Goal: Information Seeking & Learning: Learn about a topic

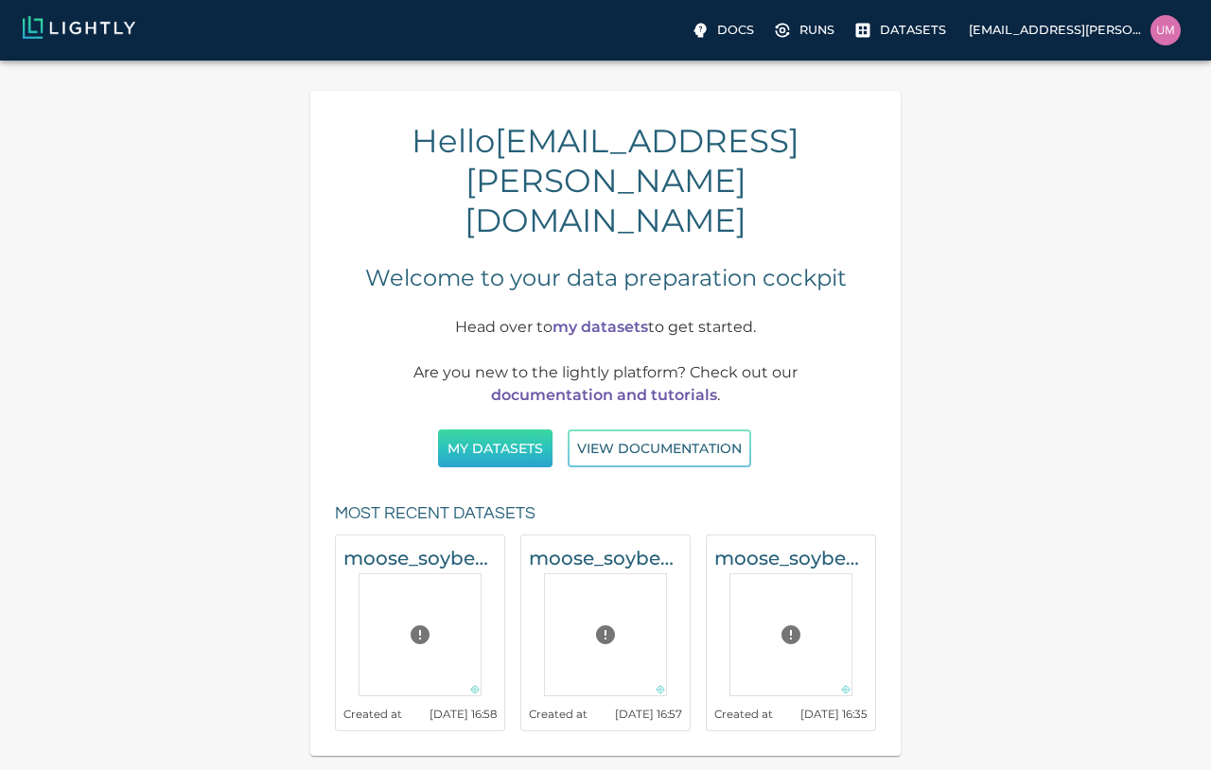
click at [486, 430] on button "My Datasets" at bounding box center [495, 449] width 115 height 39
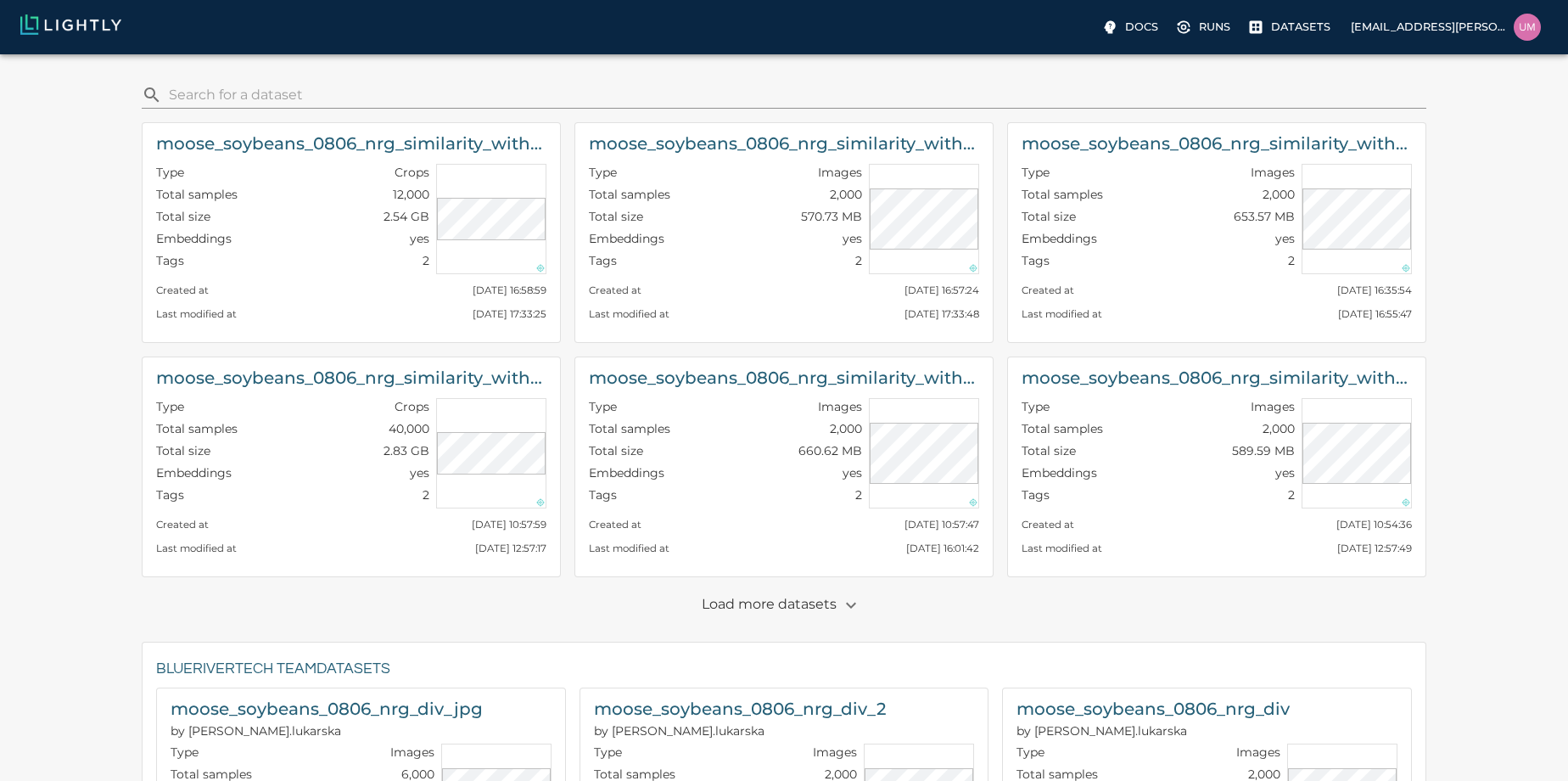
click at [793, 613] on p "Load more datasets" at bounding box center [784, 605] width 164 height 29
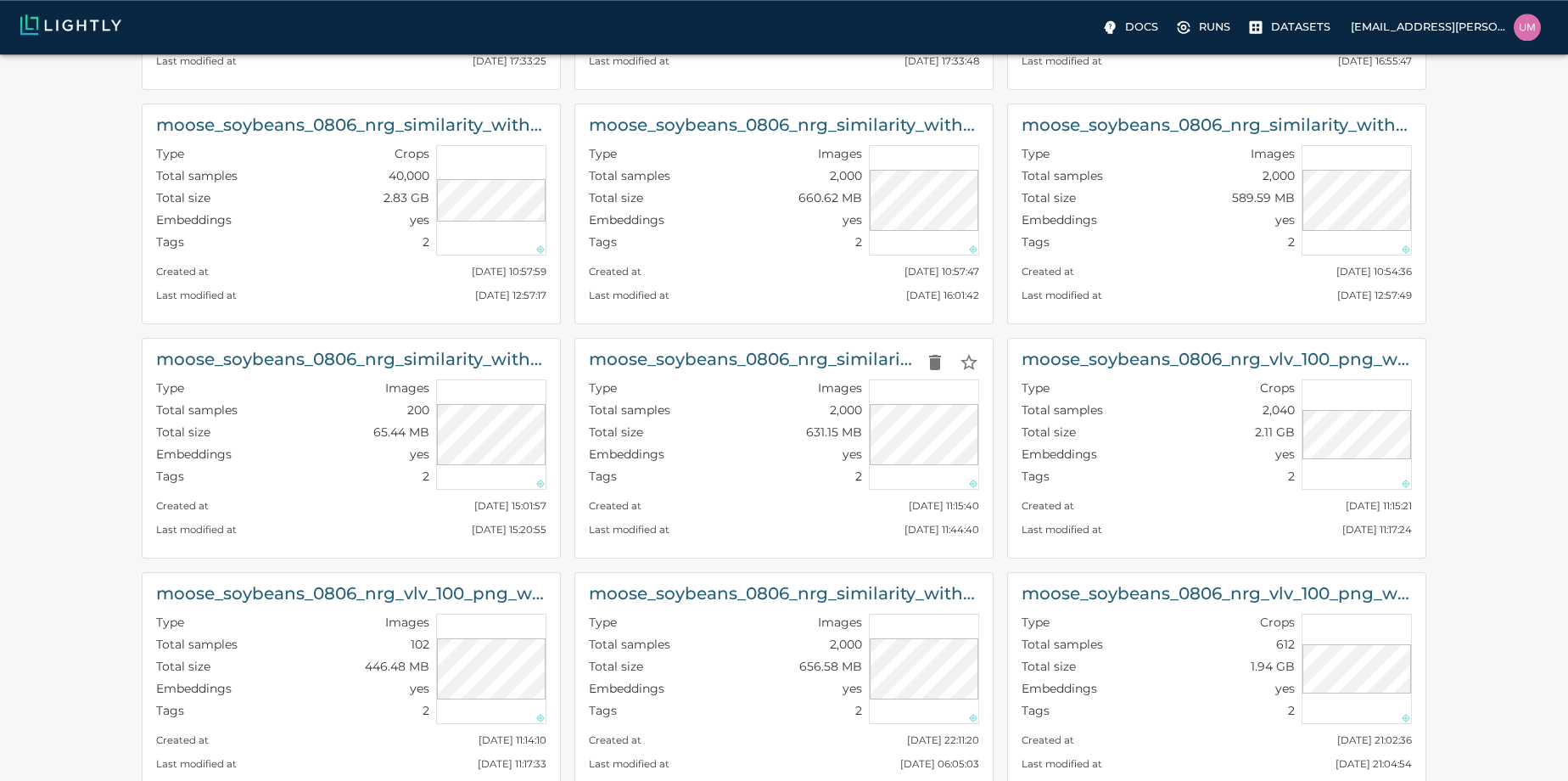
scroll to position [194, 0]
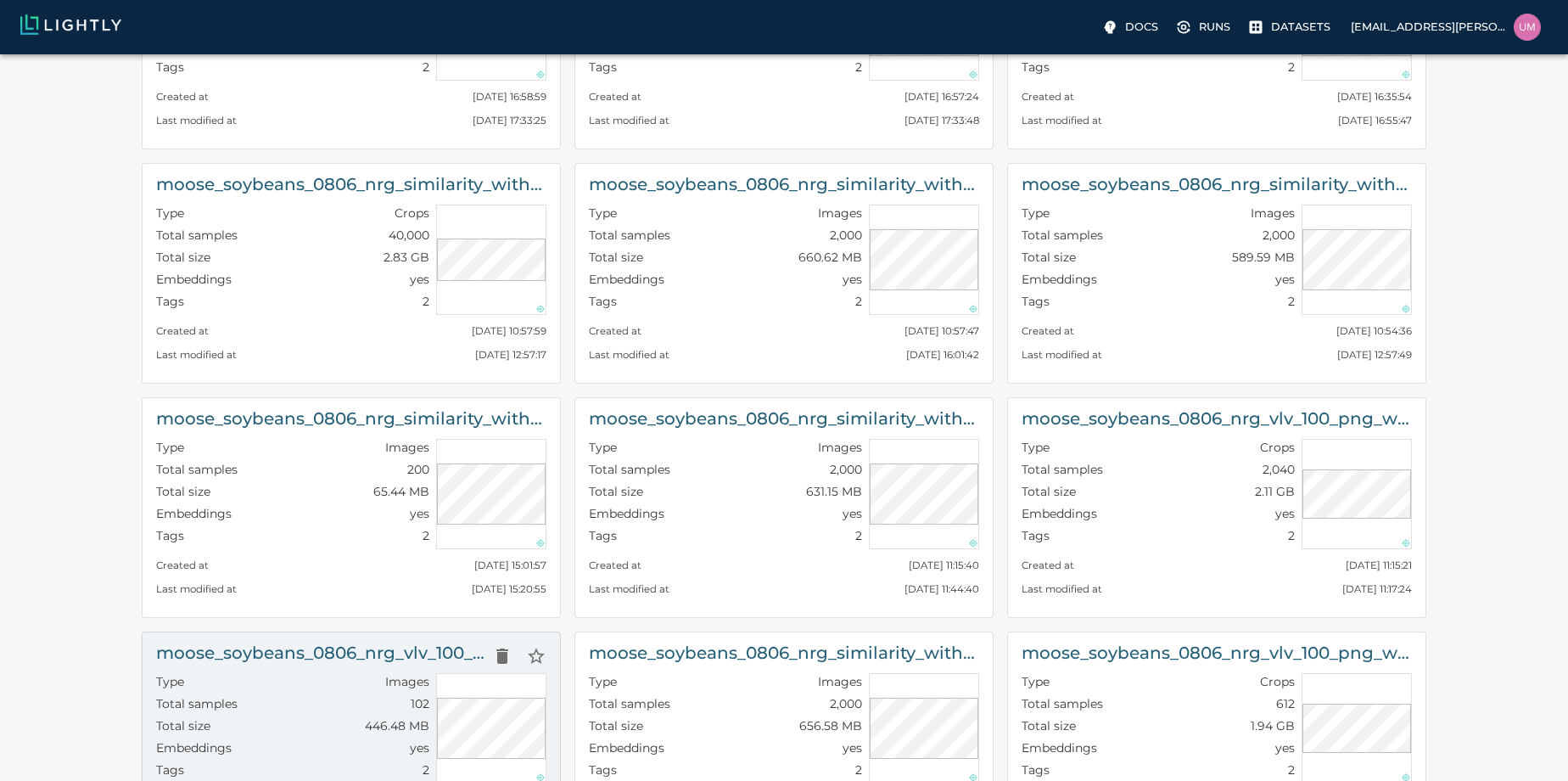
click at [325, 724] on div "Total size 446.48 MB" at bounding box center [292, 728] width 273 height 22
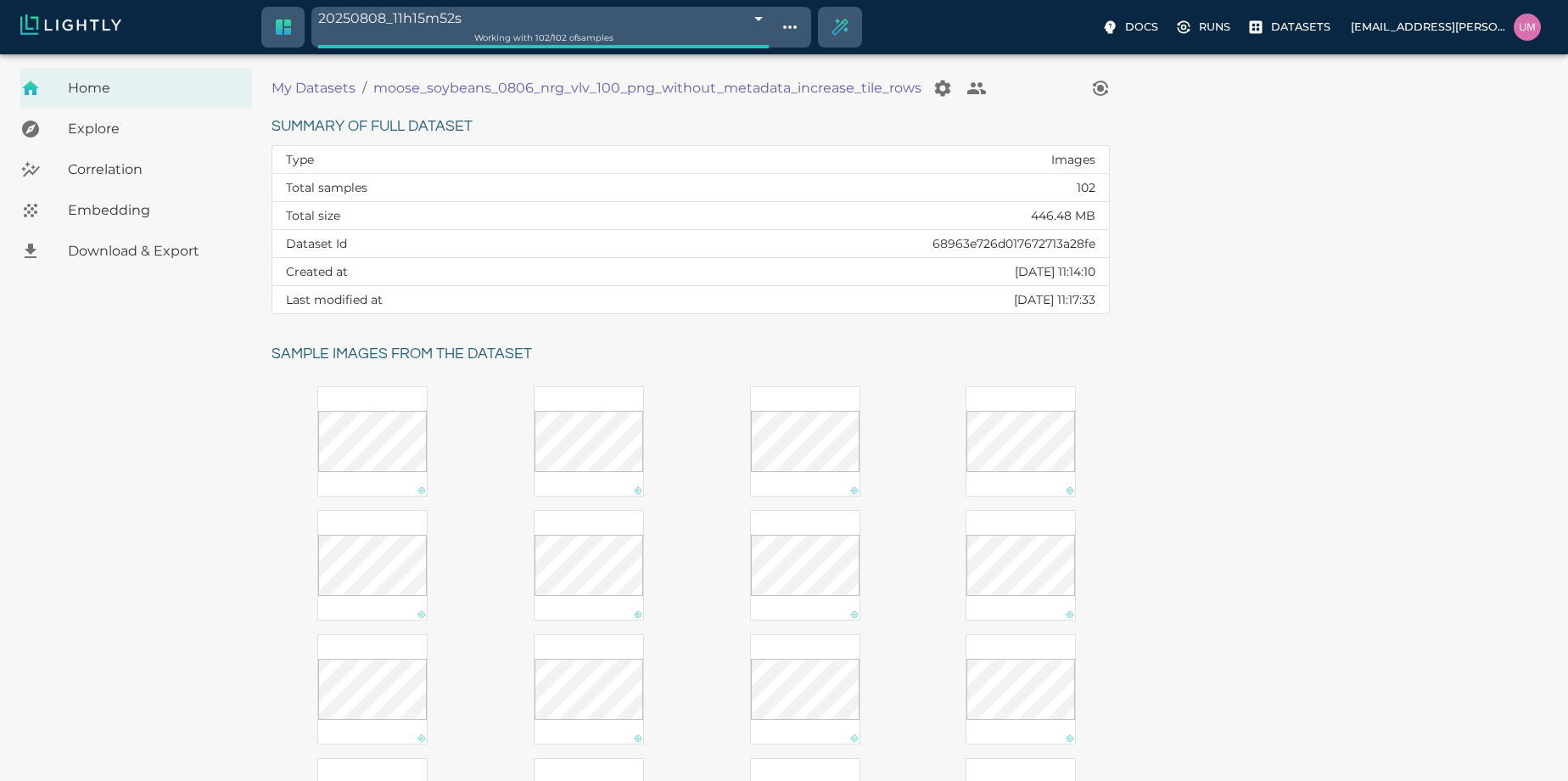
click at [155, 206] on span "Embedding" at bounding box center [153, 210] width 170 height 21
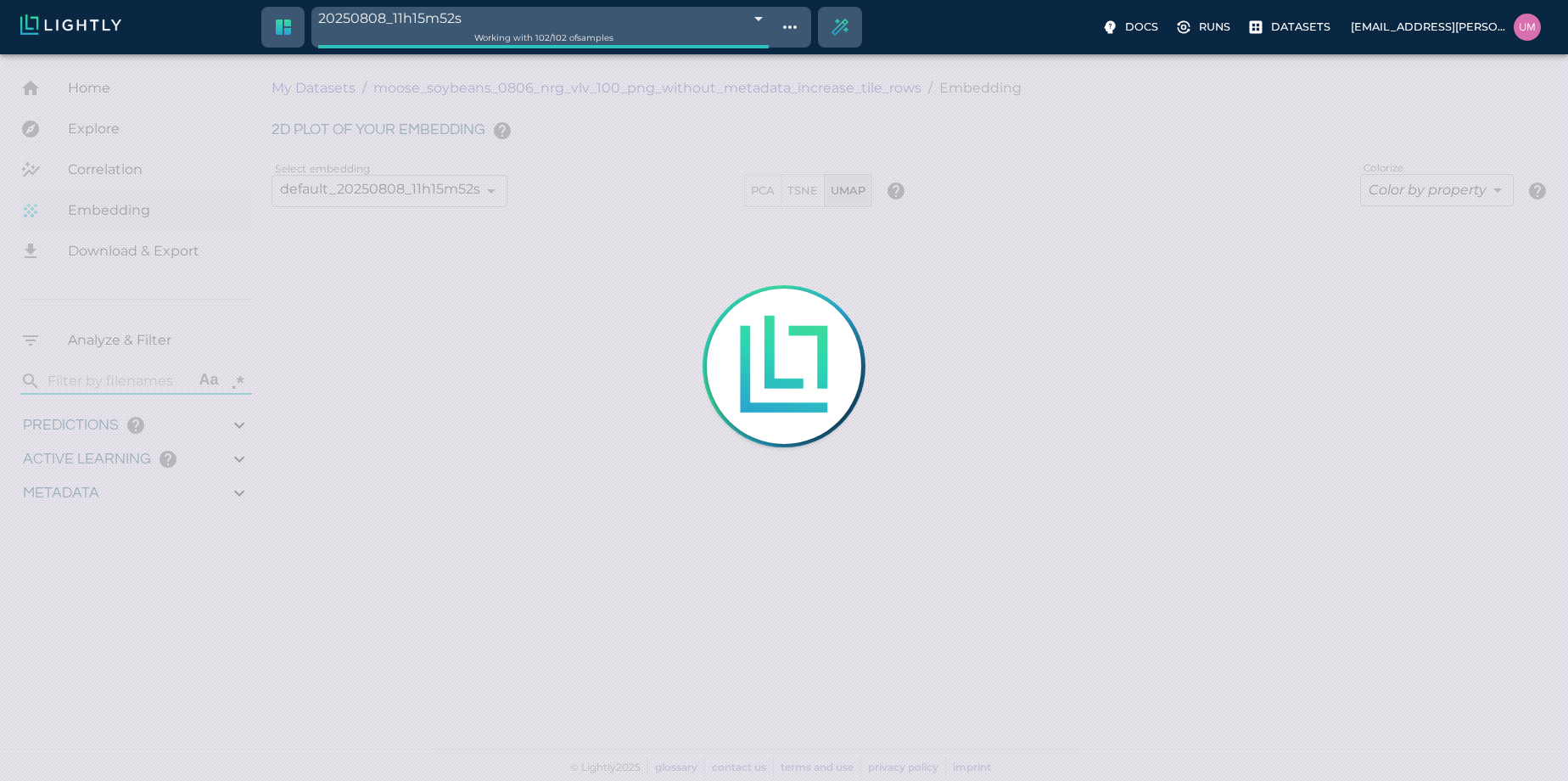
type input "9007199254740991"
type input "3.66895554313359"
type input "69.6462580184937"
type input "3.66895554313359"
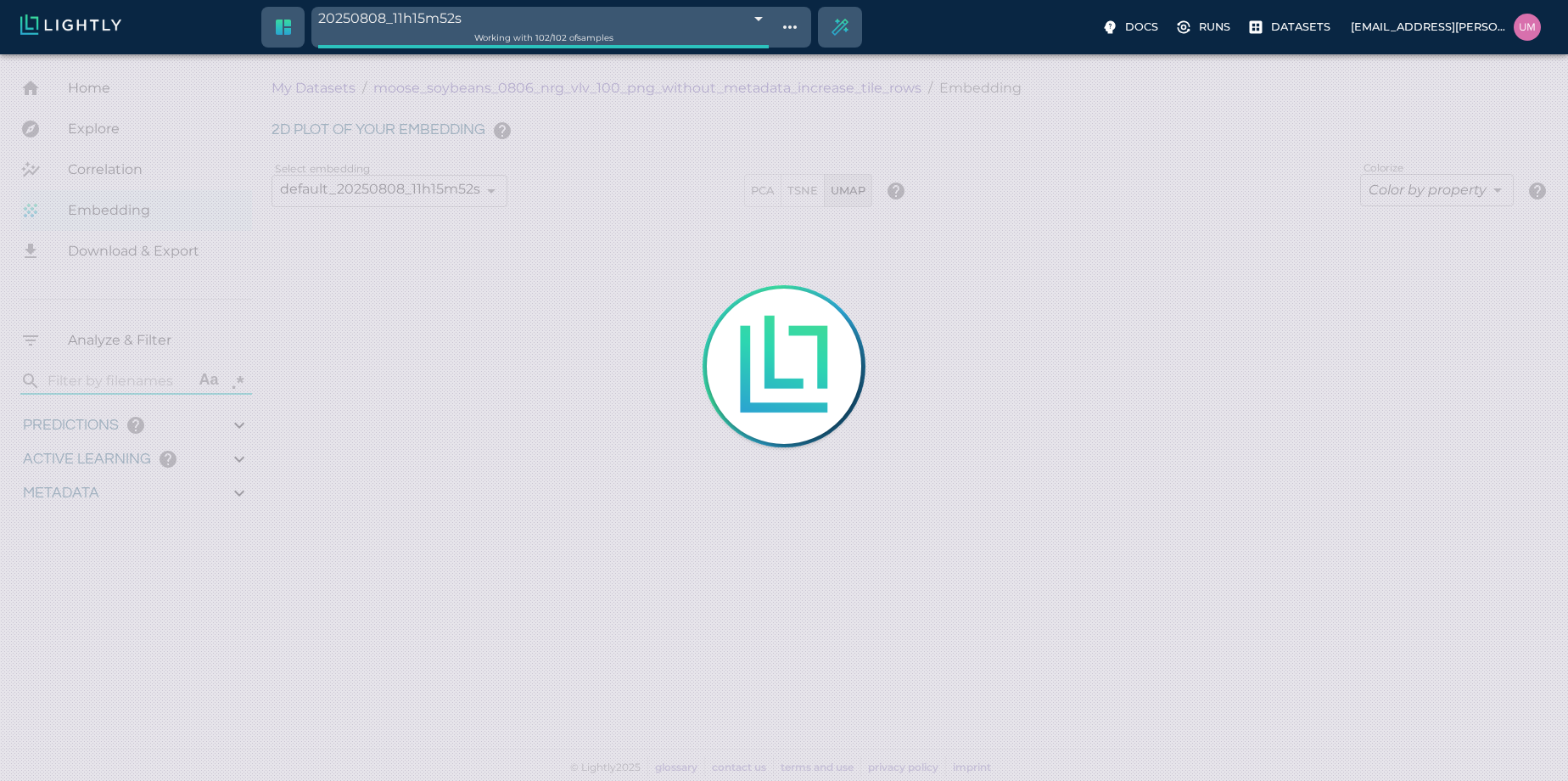
type input "69.6462580184937"
type input "3.66895554313359"
type input "69.6462580184937"
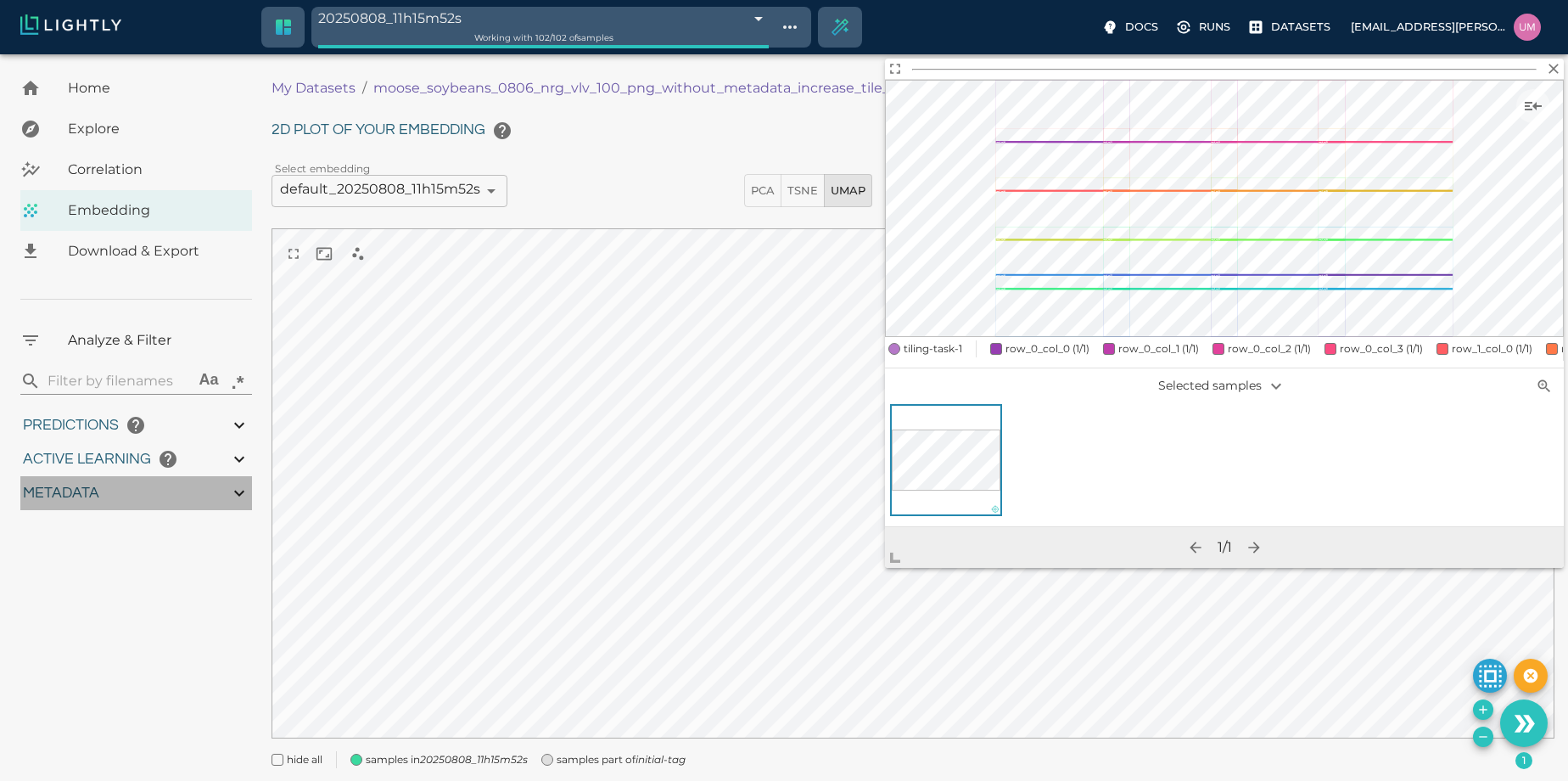
click at [242, 496] on icon at bounding box center [239, 492] width 21 height 21
type input "9007199254740991"
type input "3.66895554313359"
type input "69.6462580184937"
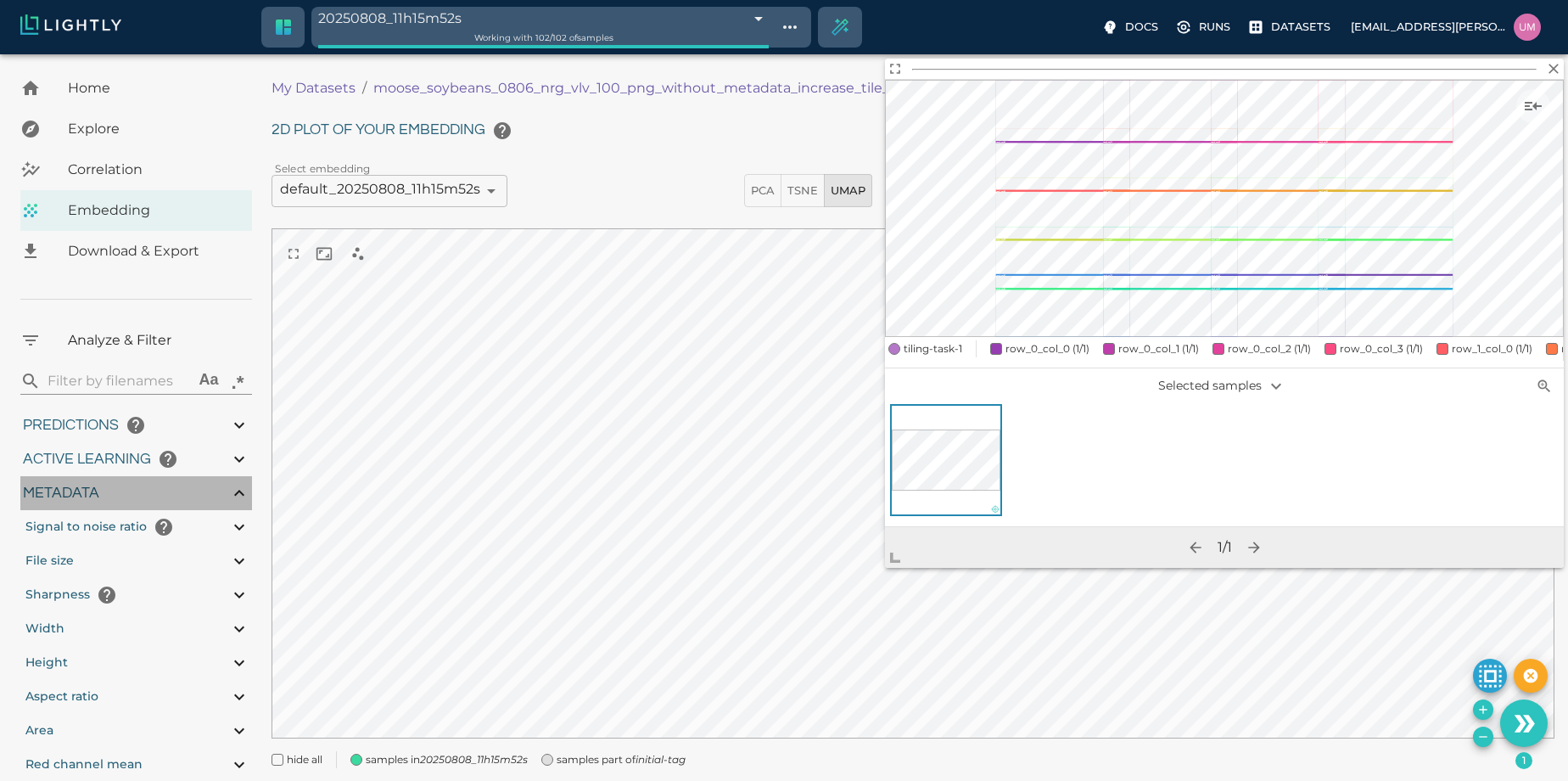
click at [242, 496] on icon at bounding box center [239, 492] width 21 height 21
type input "9007199254740991"
type input "3.66895554313359"
type input "69.6462580184937"
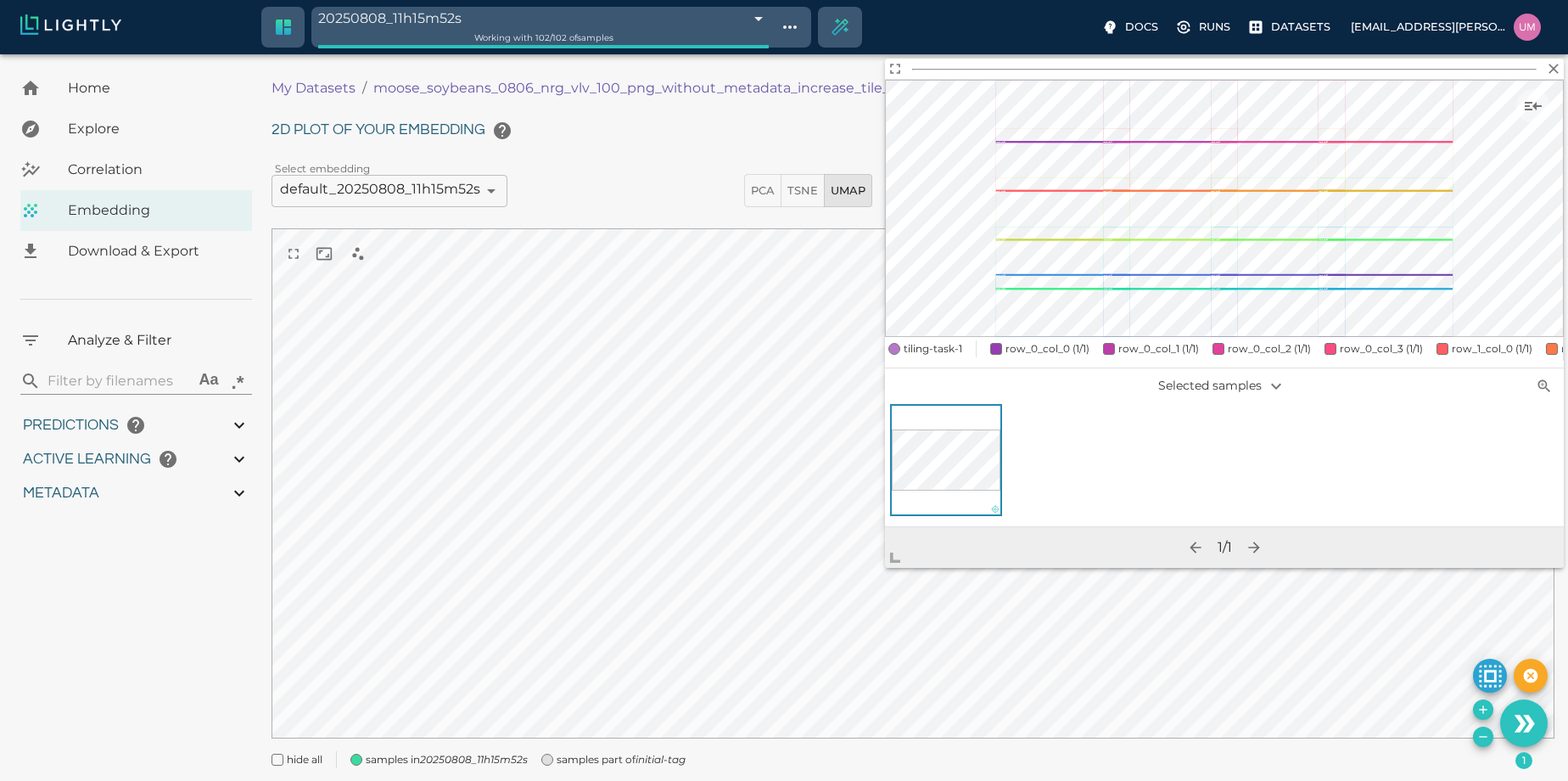
click at [243, 496] on icon at bounding box center [239, 492] width 21 height 21
type input "9007199254740991"
type input "3.66895554313359"
type input "69.6462580184937"
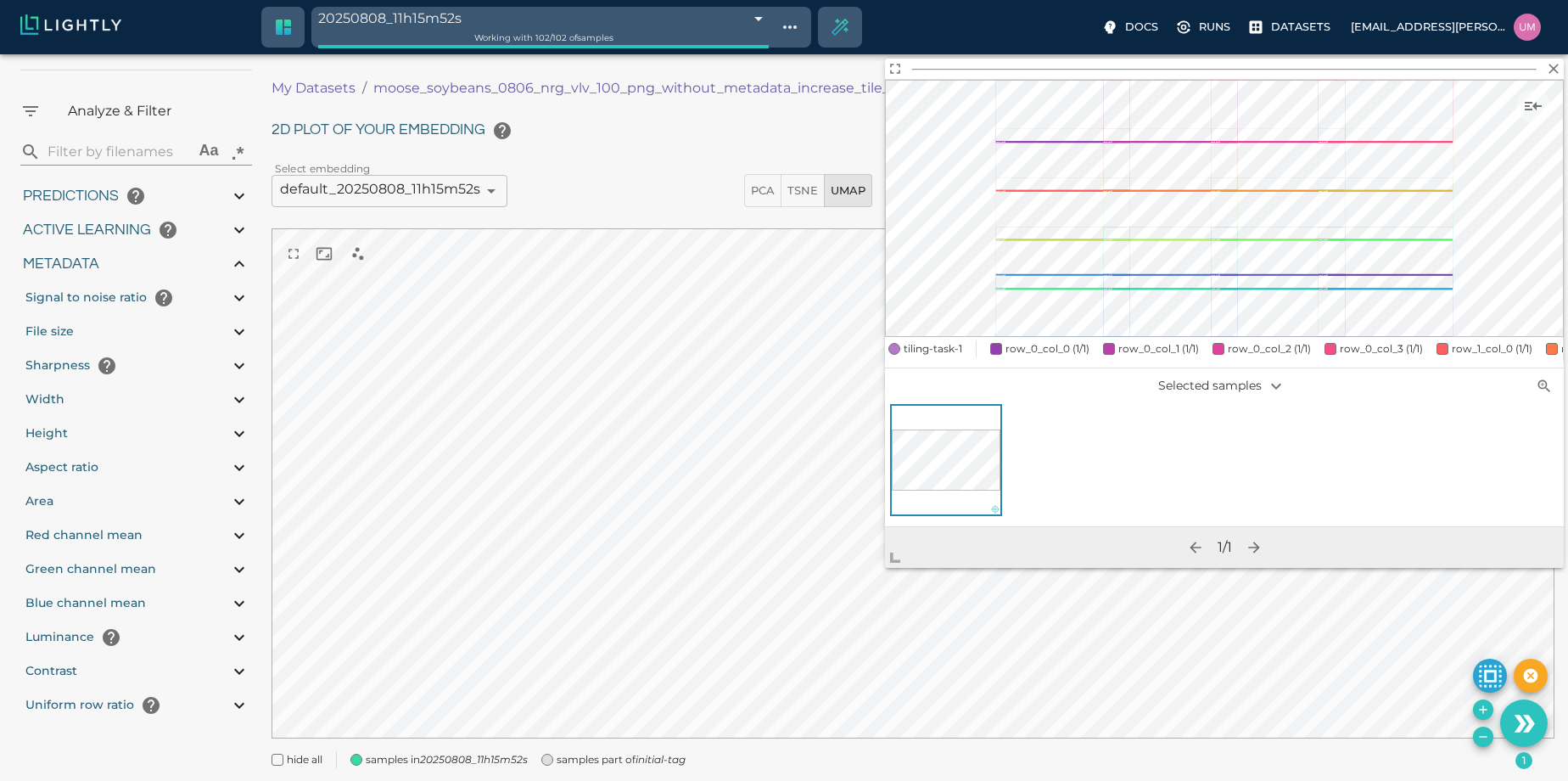
scroll to position [239, 0]
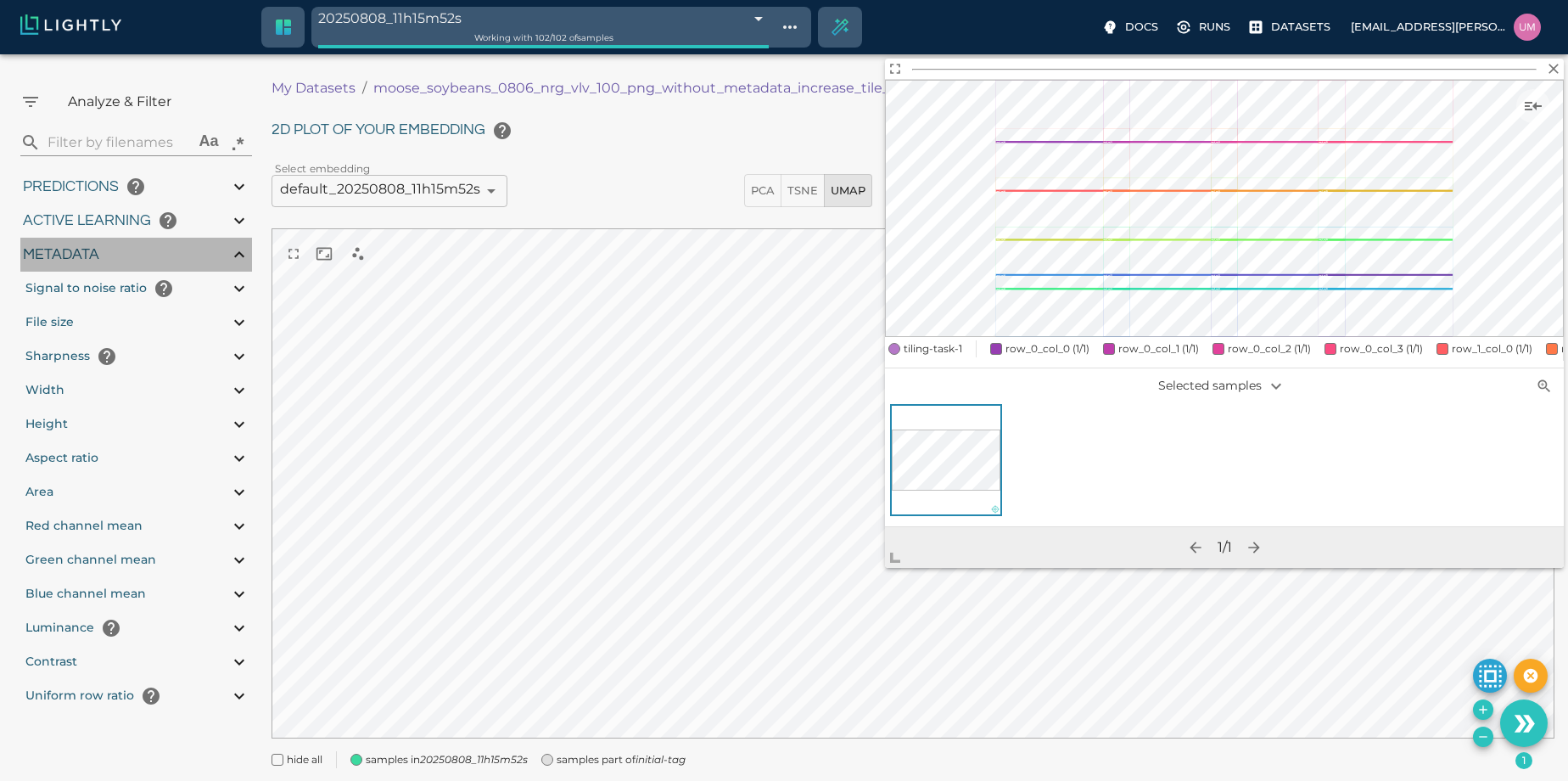
click at [242, 257] on icon at bounding box center [239, 255] width 21 height 21
type input "9007199254740991"
type input "3.66895554313359"
type input "69.6462580184937"
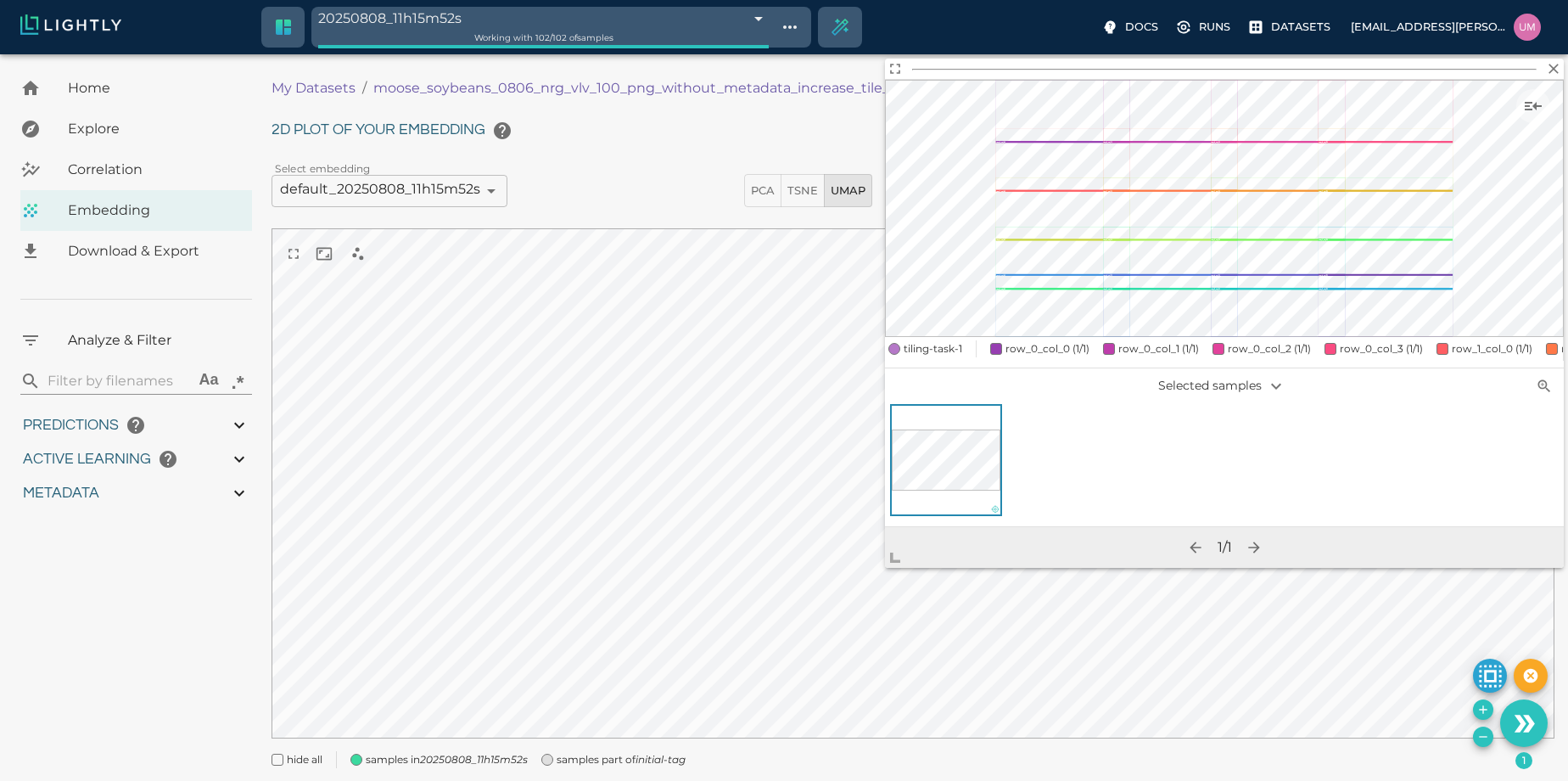
scroll to position [0, 0]
click at [345, 89] on p "My Datasets" at bounding box center [314, 88] width 84 height 21
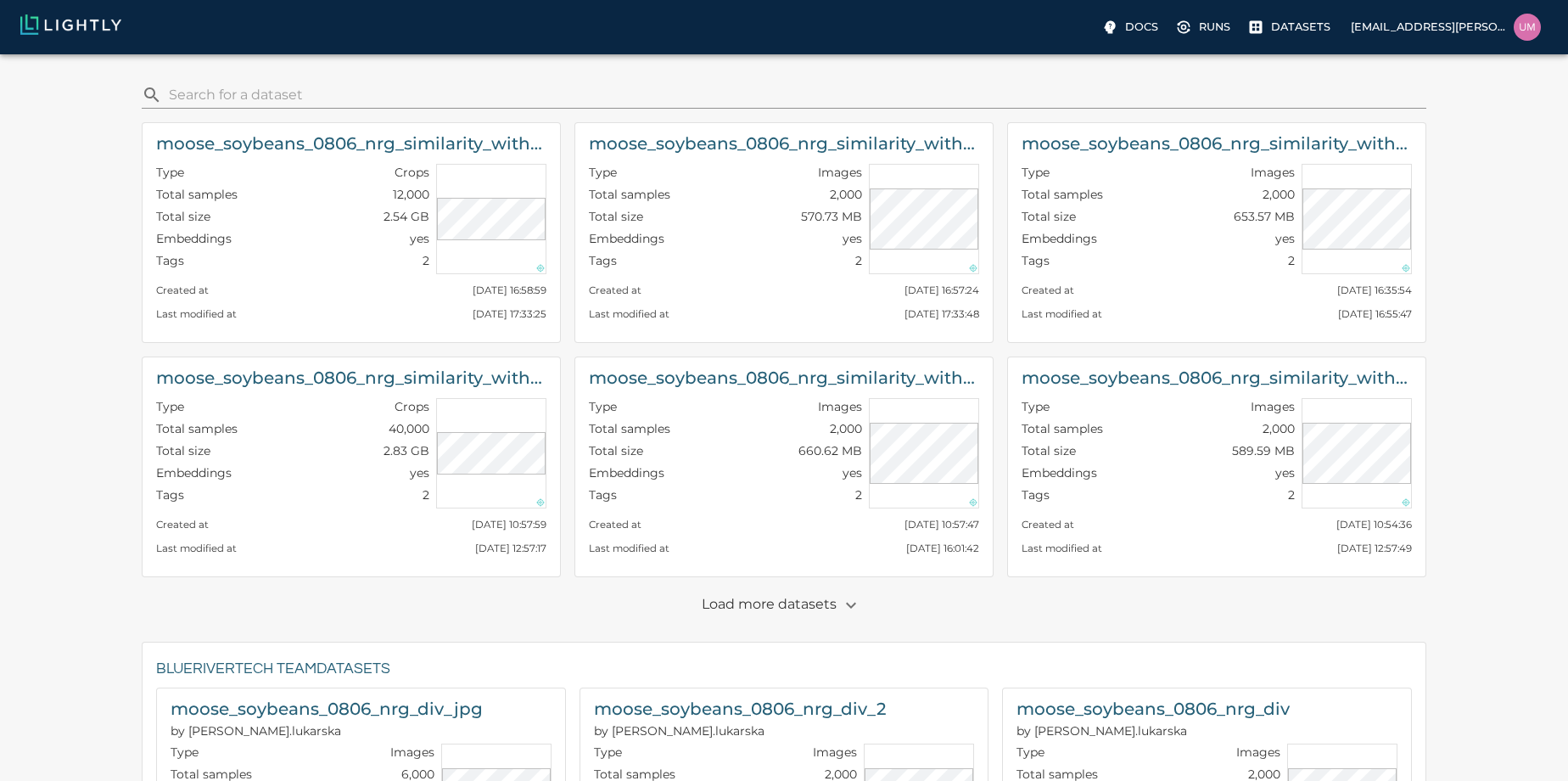
click at [802, 596] on p "Load more datasets" at bounding box center [784, 605] width 164 height 29
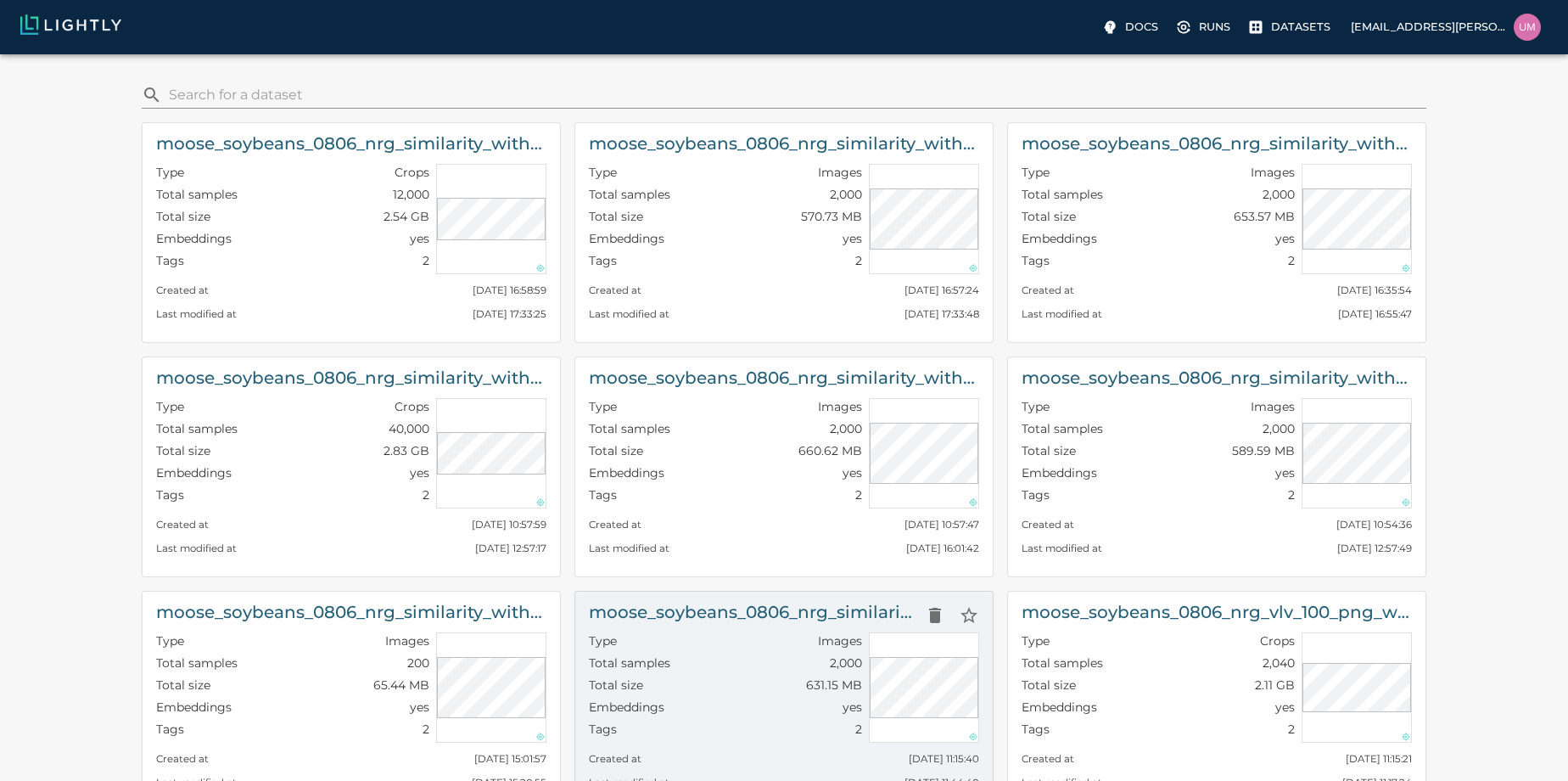
scroll to position [677, 0]
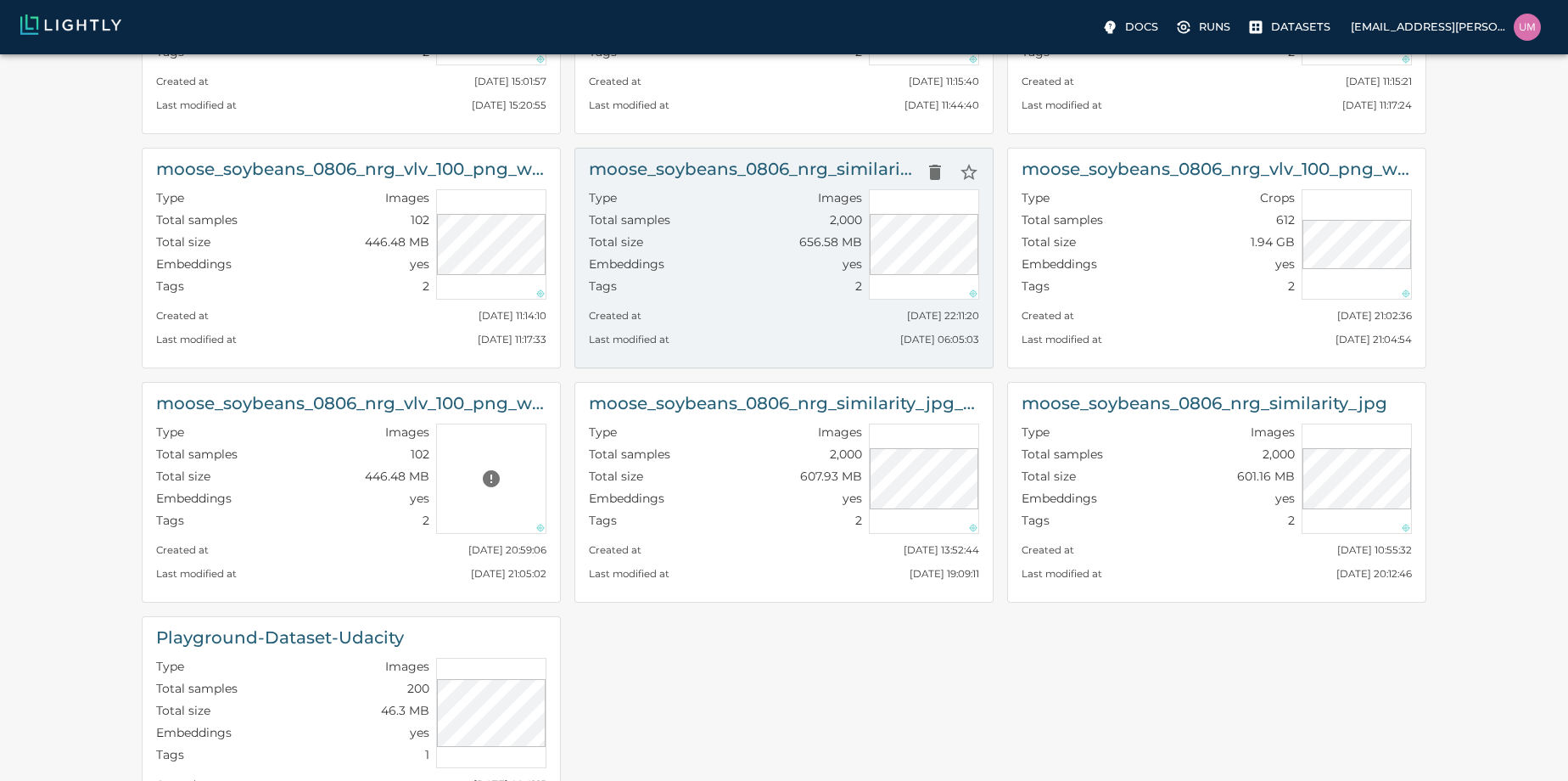
click at [853, 172] on h6 "moose_soybeans_0806_nrg_similarity_with_tiling" at bounding box center [753, 169] width 329 height 27
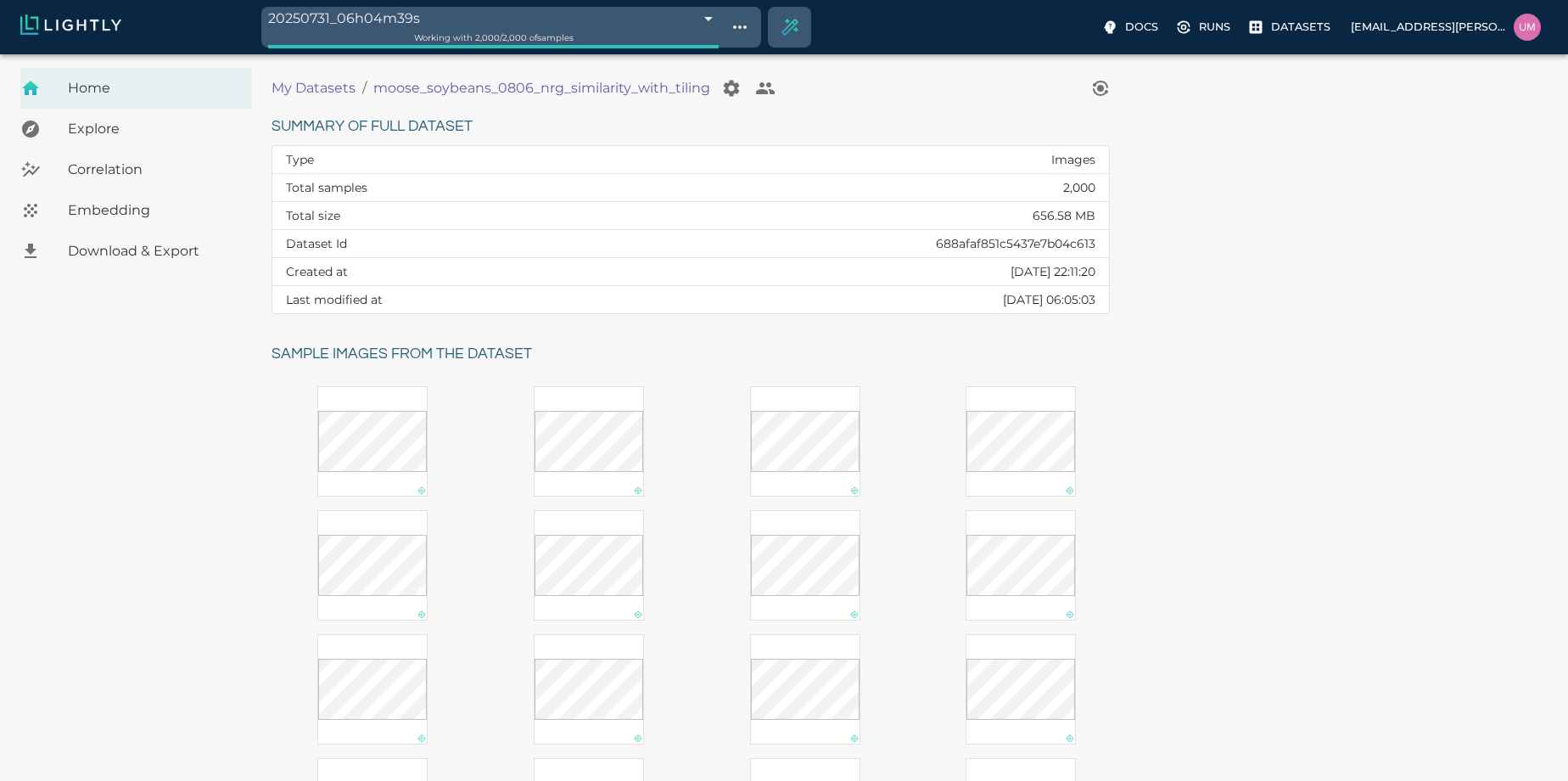
click at [129, 200] on span "Embedding" at bounding box center [153, 210] width 170 height 21
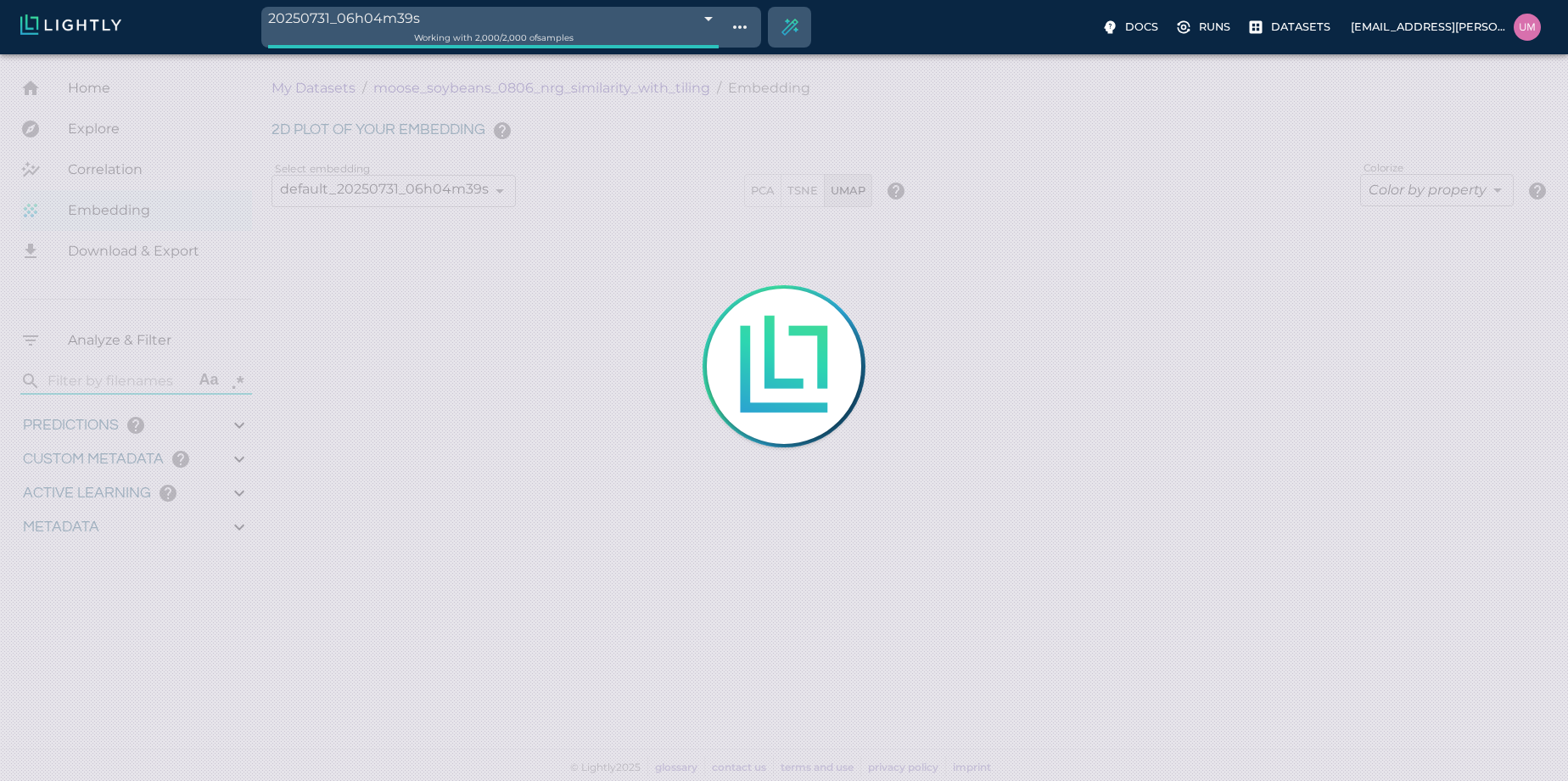
type input "5.01702"
type input "32.76822"
type input "7.45597883135999"
type input "85.5969964752197"
type input "5.01702"
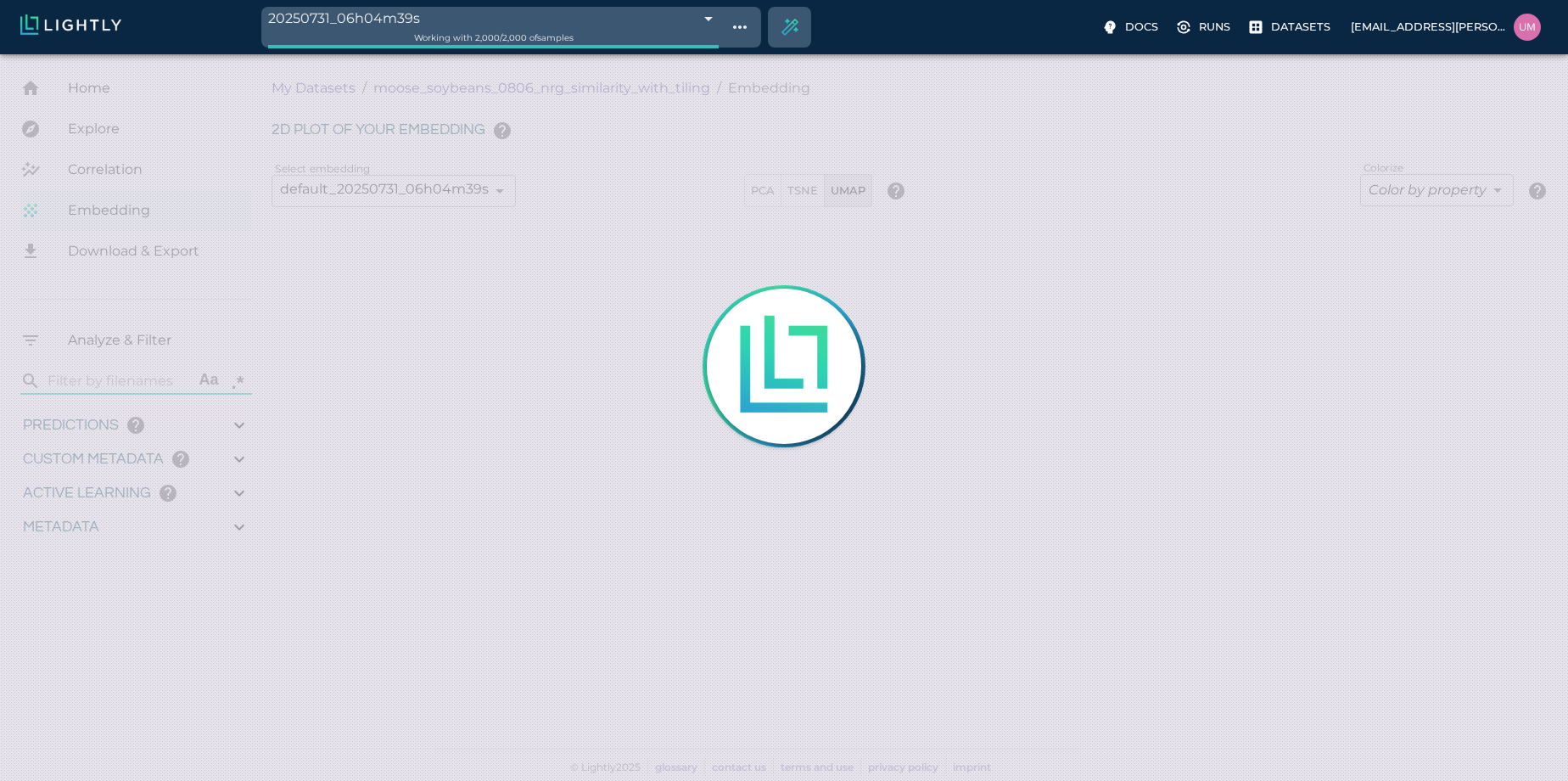
type input "32.76822"
type input "7.45597883135999"
type input "85.5969964752197"
type input "9007199254740991"
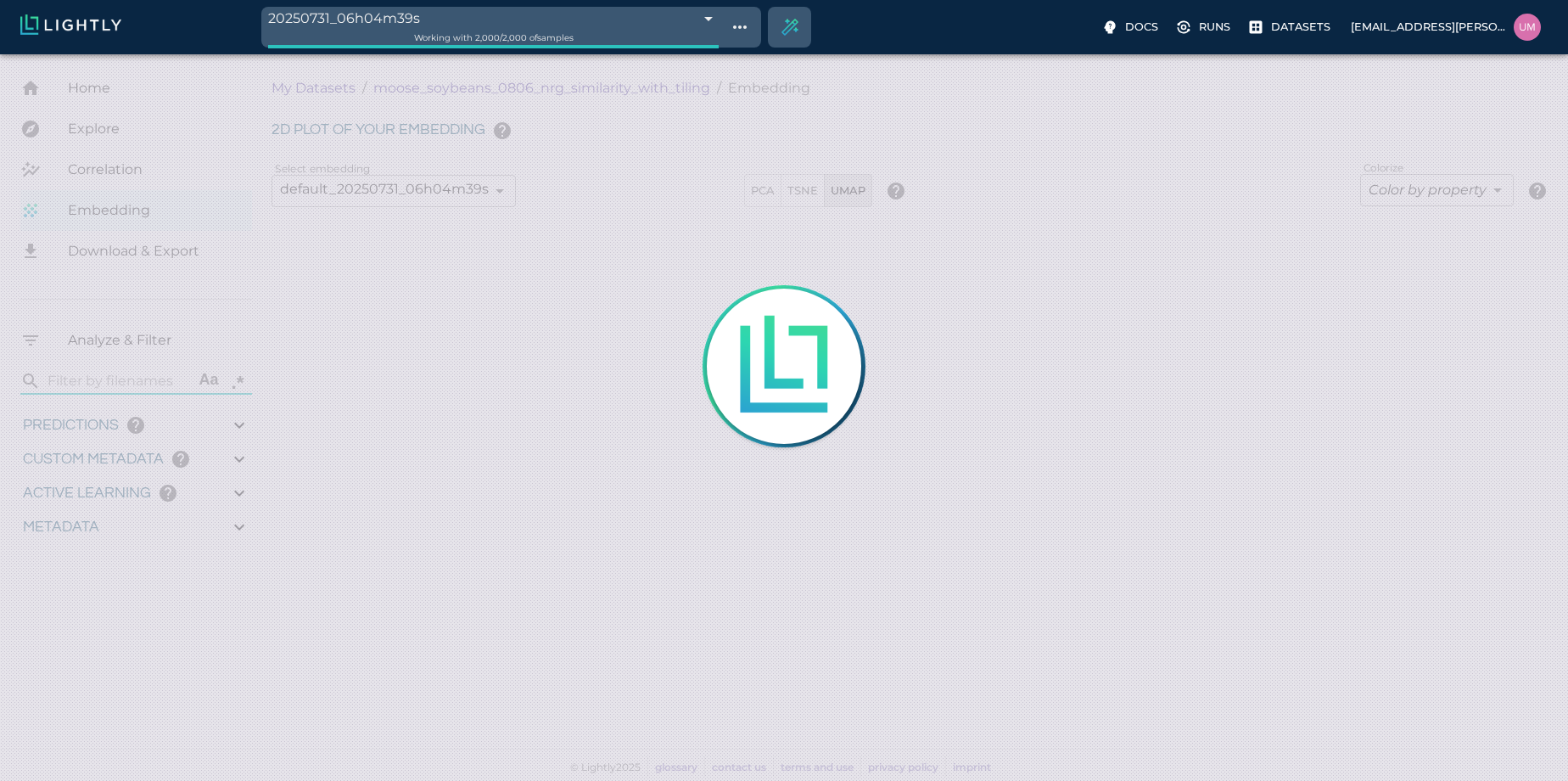
type input "5.01702"
type input "32.76822"
type input "7.45597883135999"
type input "85.5969964752197"
type input "5.01702"
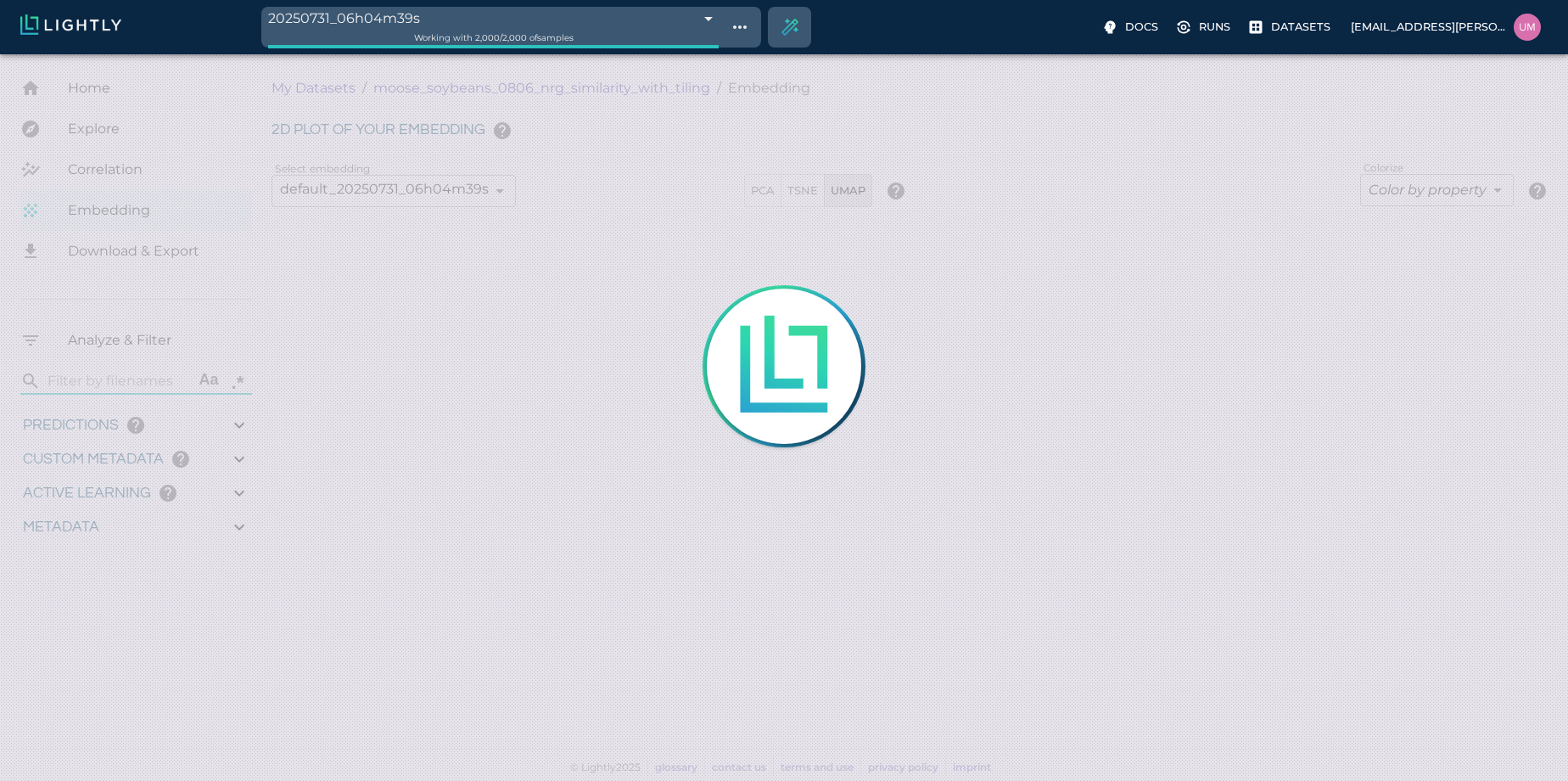
type input "32.76822"
type input "7.45597883135999"
type input "85.5969964752197"
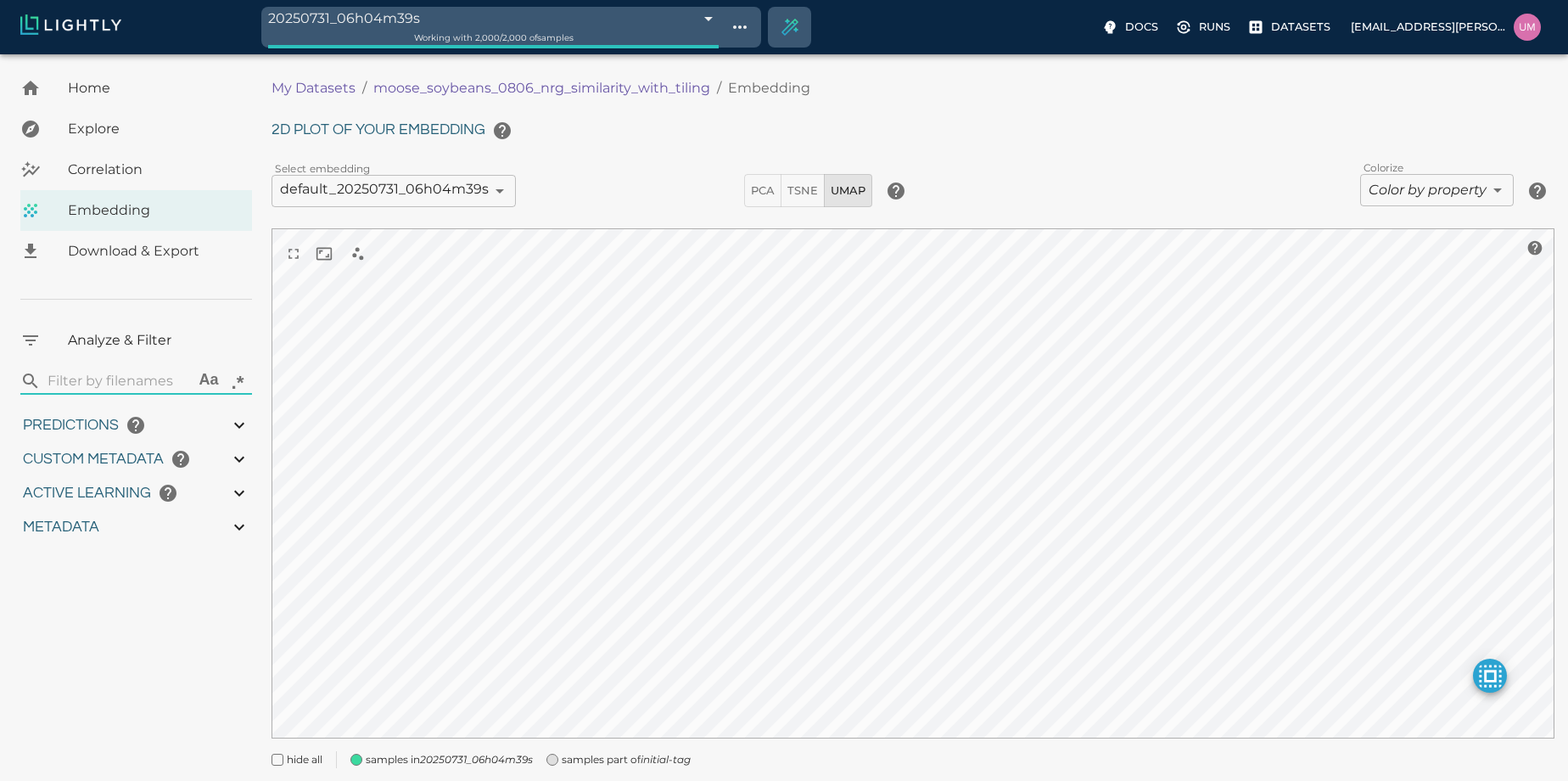
click at [249, 458] on icon at bounding box center [239, 459] width 21 height 21
type input "5.01702"
type input "32.76822"
type input "7.45597883135999"
type input "85.5969964752197"
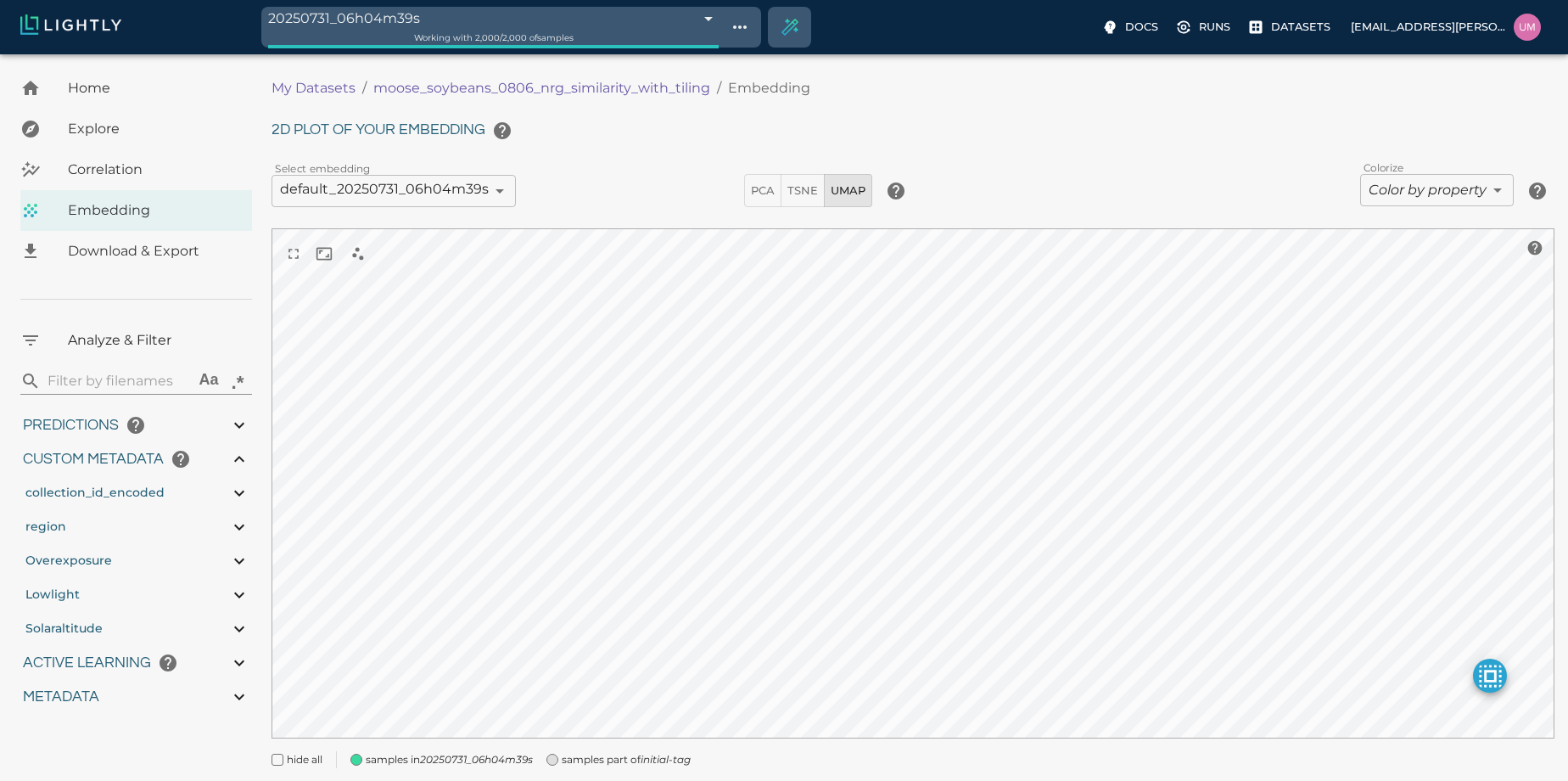
type input "9007199254740991"
click at [249, 500] on icon at bounding box center [239, 492] width 21 height 21
type input "5.01702"
type input "32.76822"
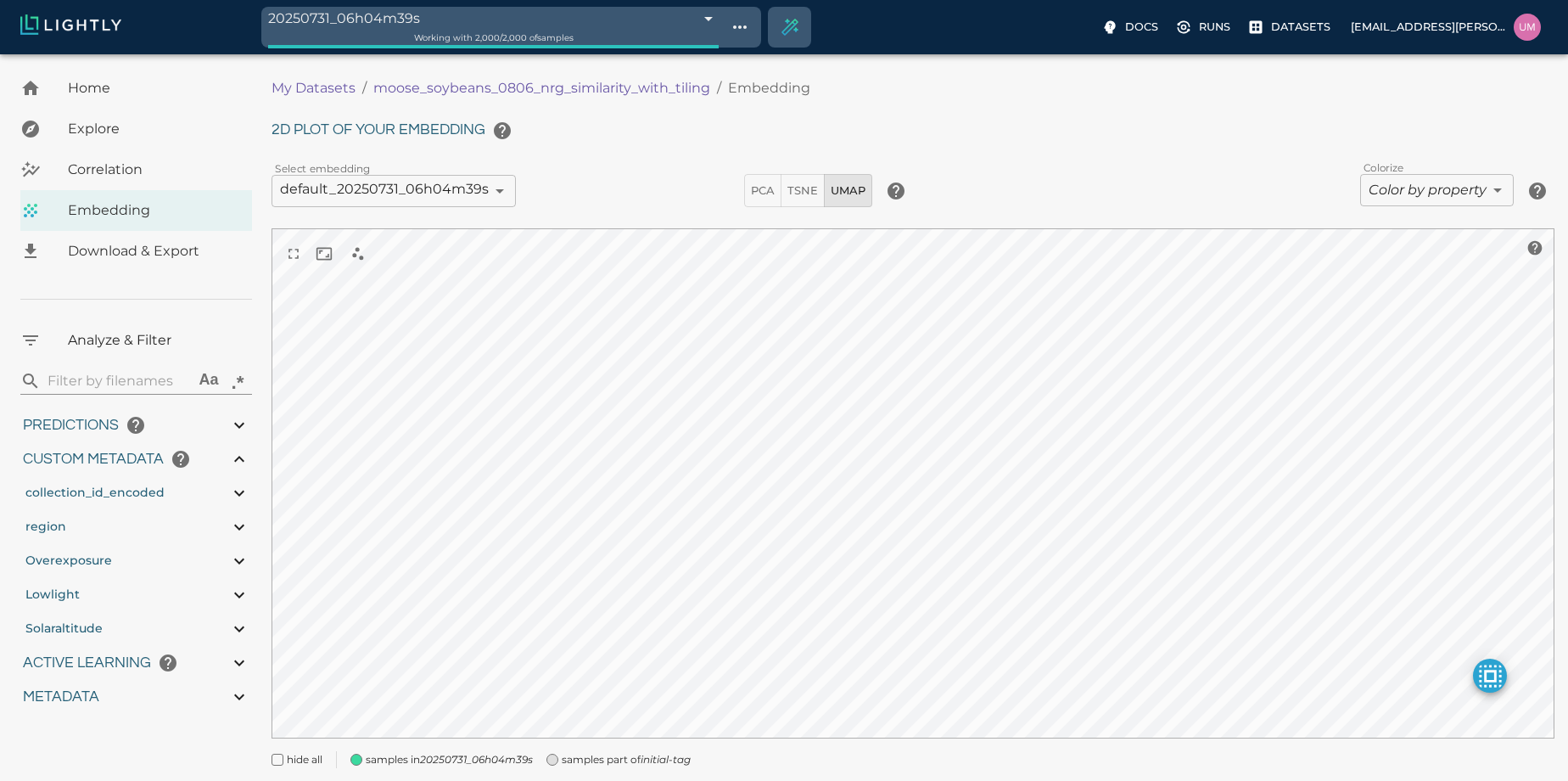
type input "7.45597883135999"
type input "85.5969964752197"
type input "9007199254740991"
type input "5.01702"
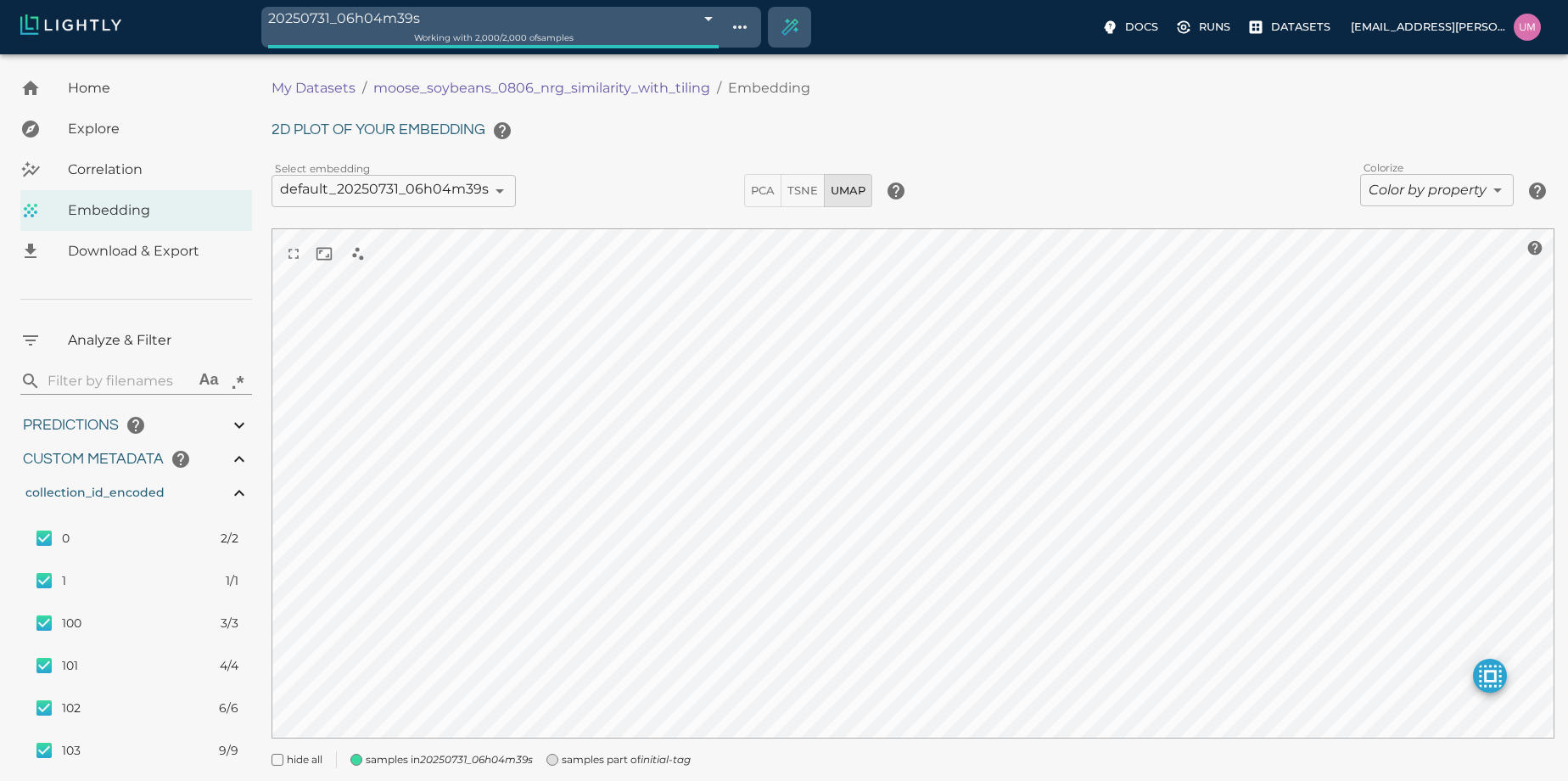
type input "32.76822"
type input "7.45597883135999"
type input "85.5969964752197"
type input "9007199254740991"
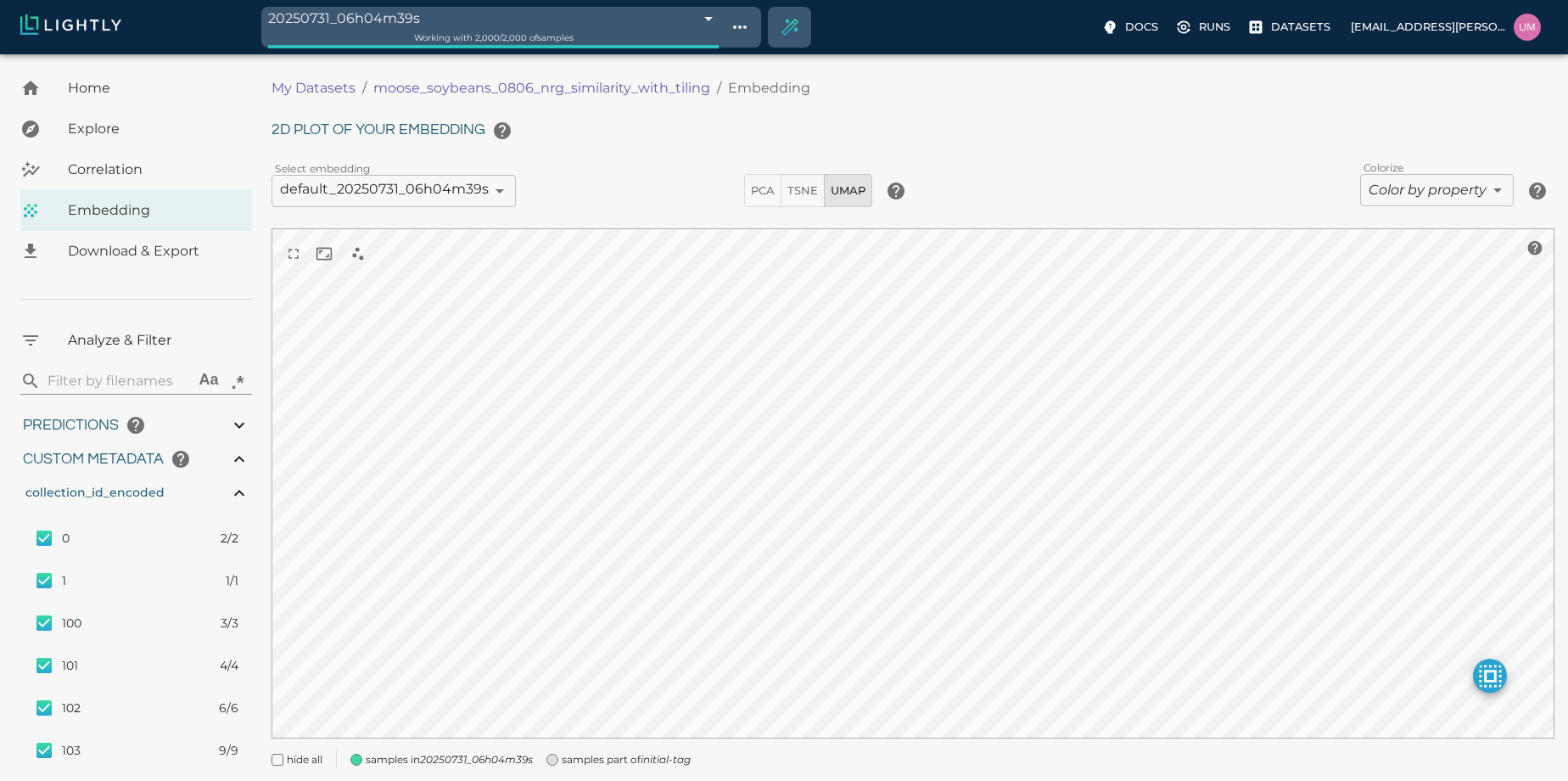
type input "5.01702"
type input "32.76822"
type input "7.45597883135999"
type input "85.5969964752197"
type input "9007199254740991"
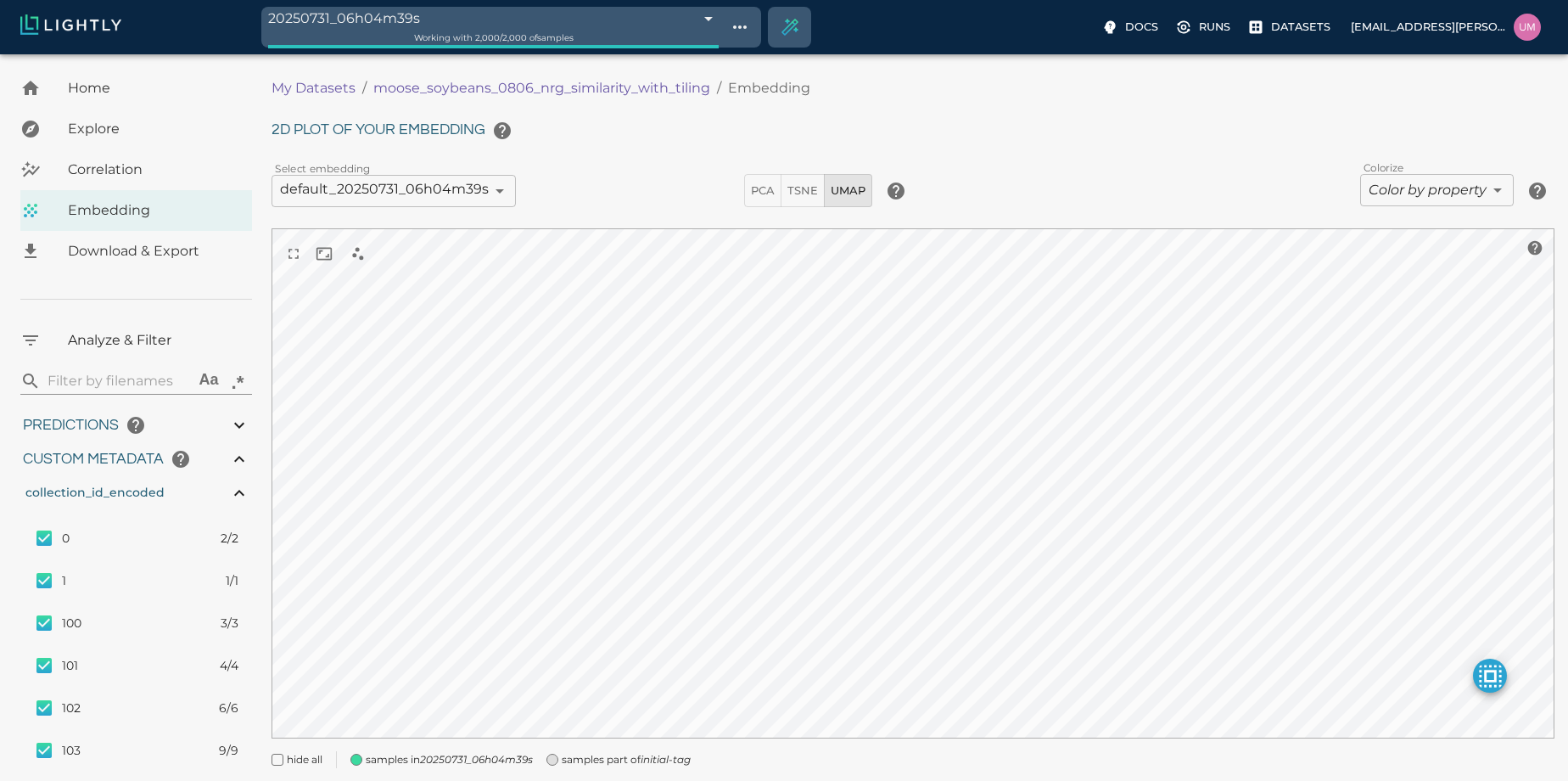
type input "9007199254740991"
type input "5.01702"
type input "32.76822"
type input "7.45597883135999"
type input "85.5969964752197"
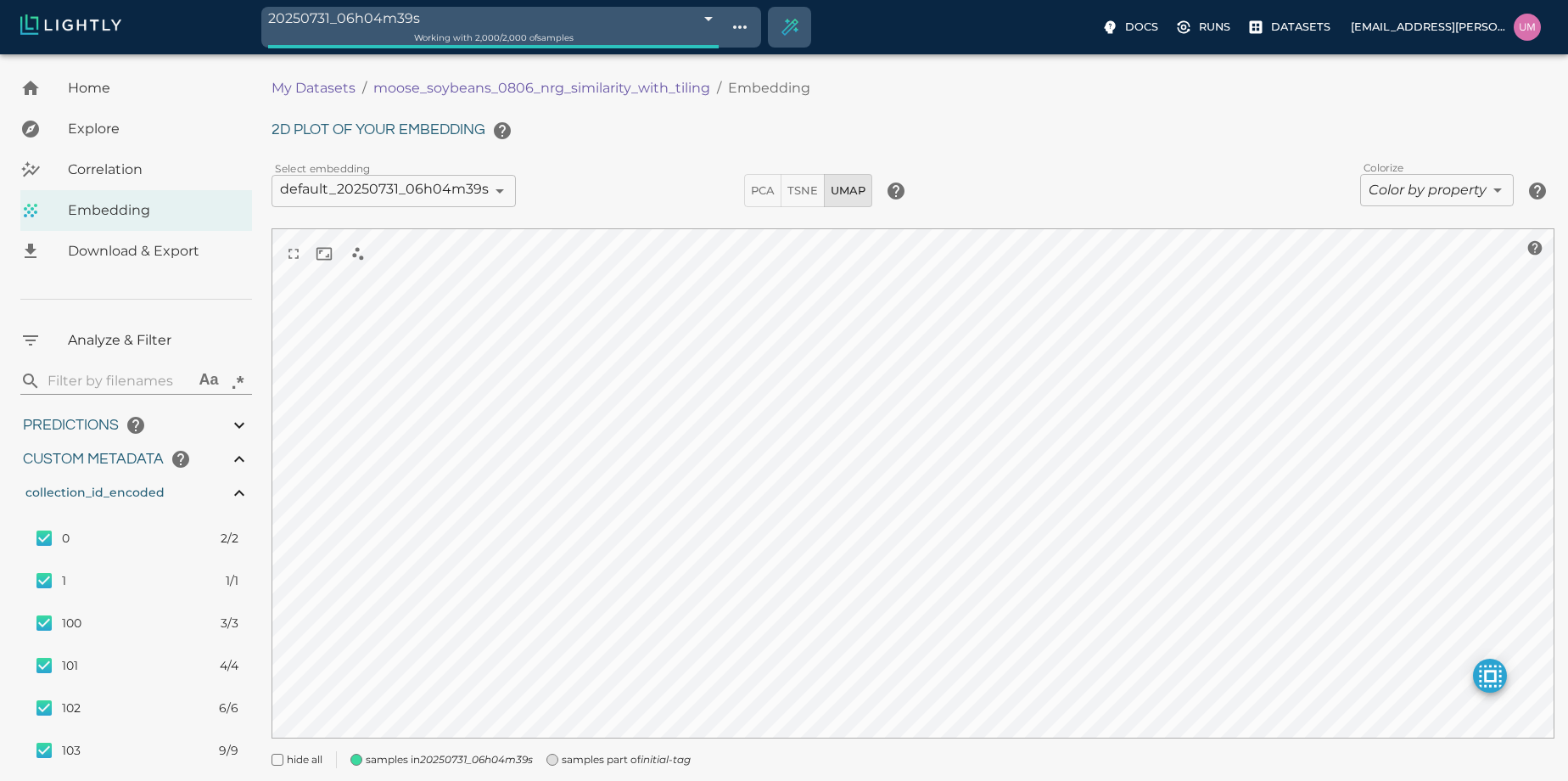
type input "5.01702"
type input "32.76822"
type input "7.45597883135999"
type input "85.5969964752197"
click at [247, 494] on icon at bounding box center [239, 492] width 21 height 21
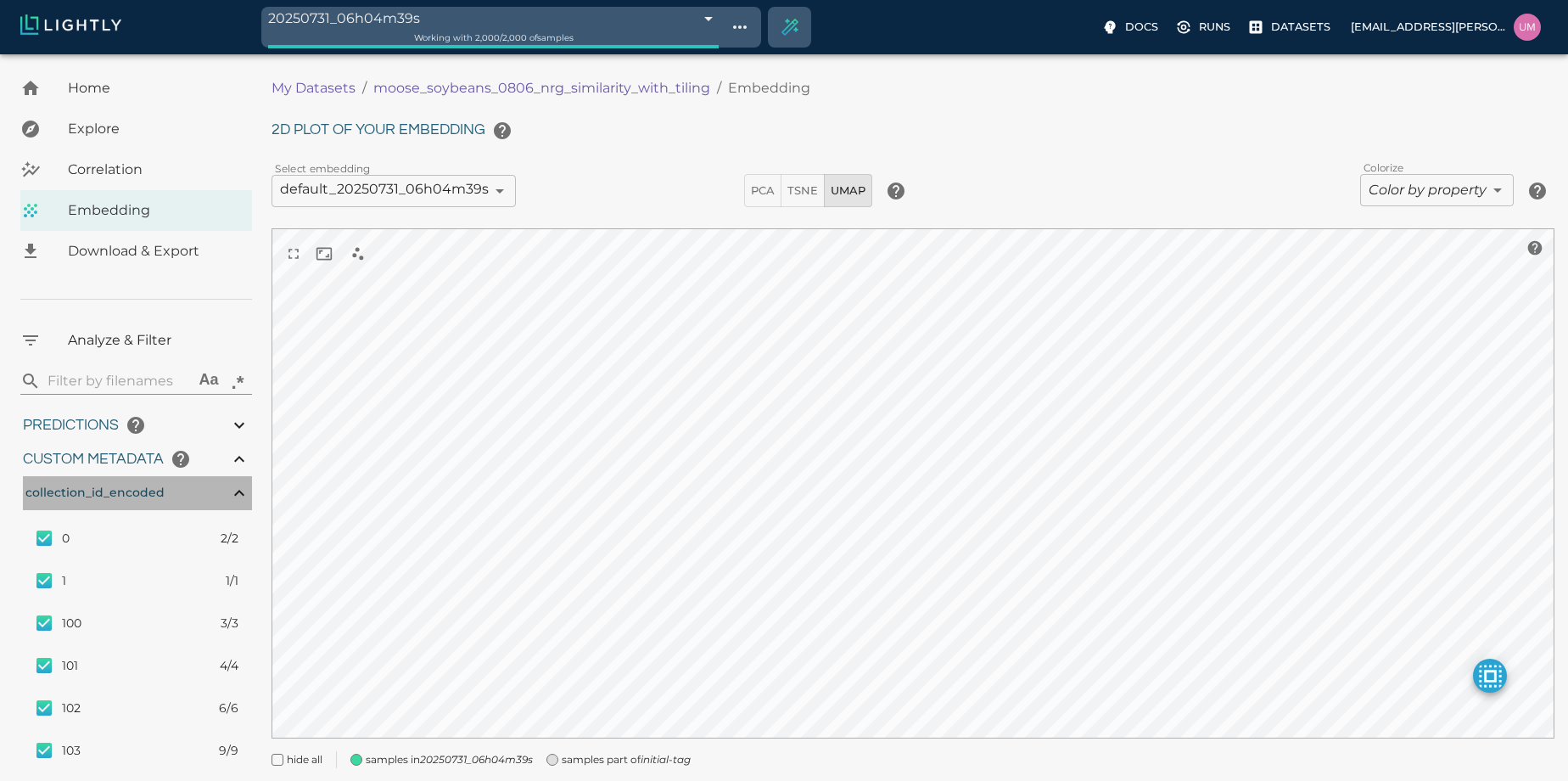
type input "5.01702"
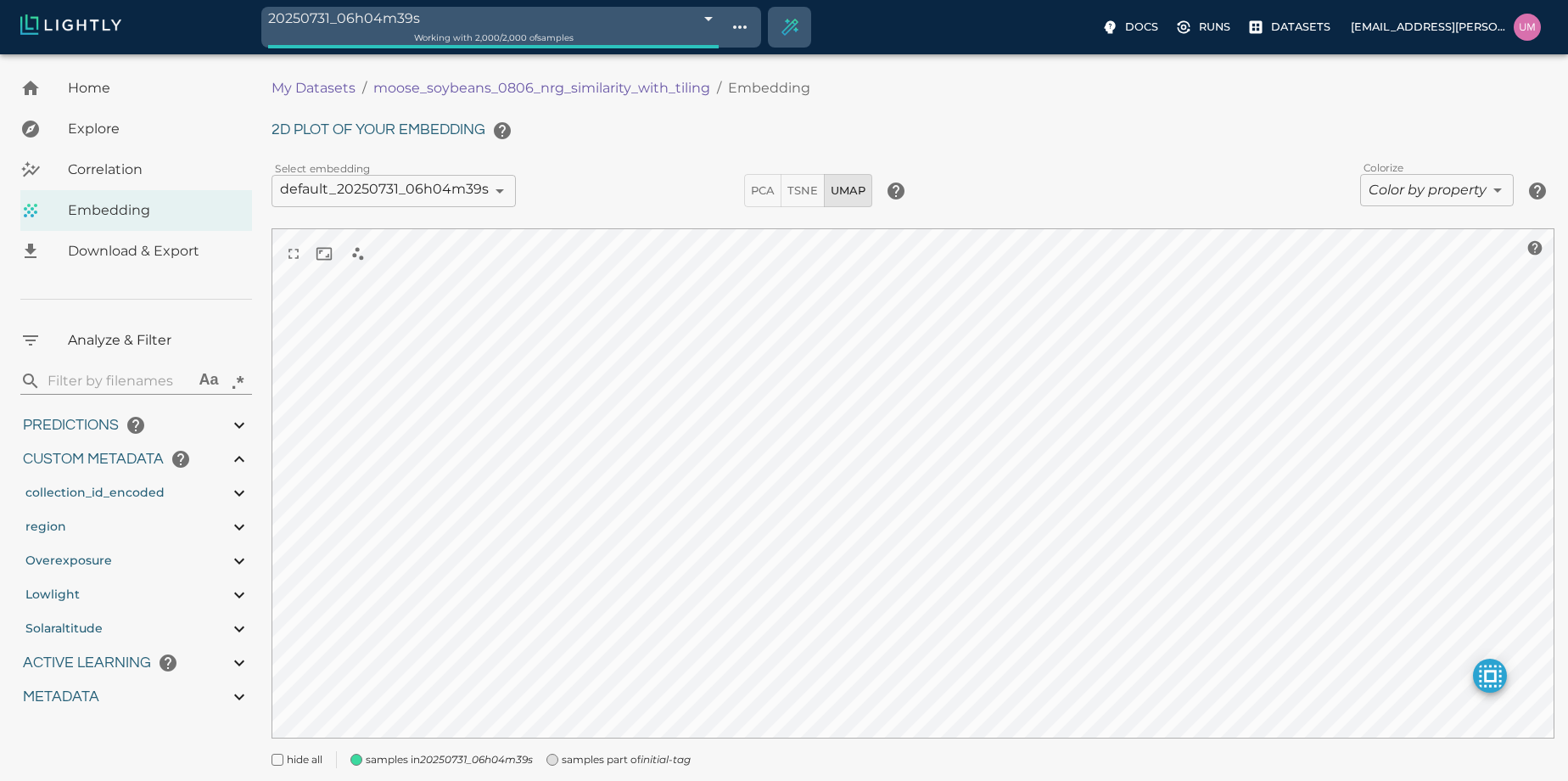
type input "32.76822"
type input "7.45597883135999"
type input "85.5969964752197"
type input "9007199254740991"
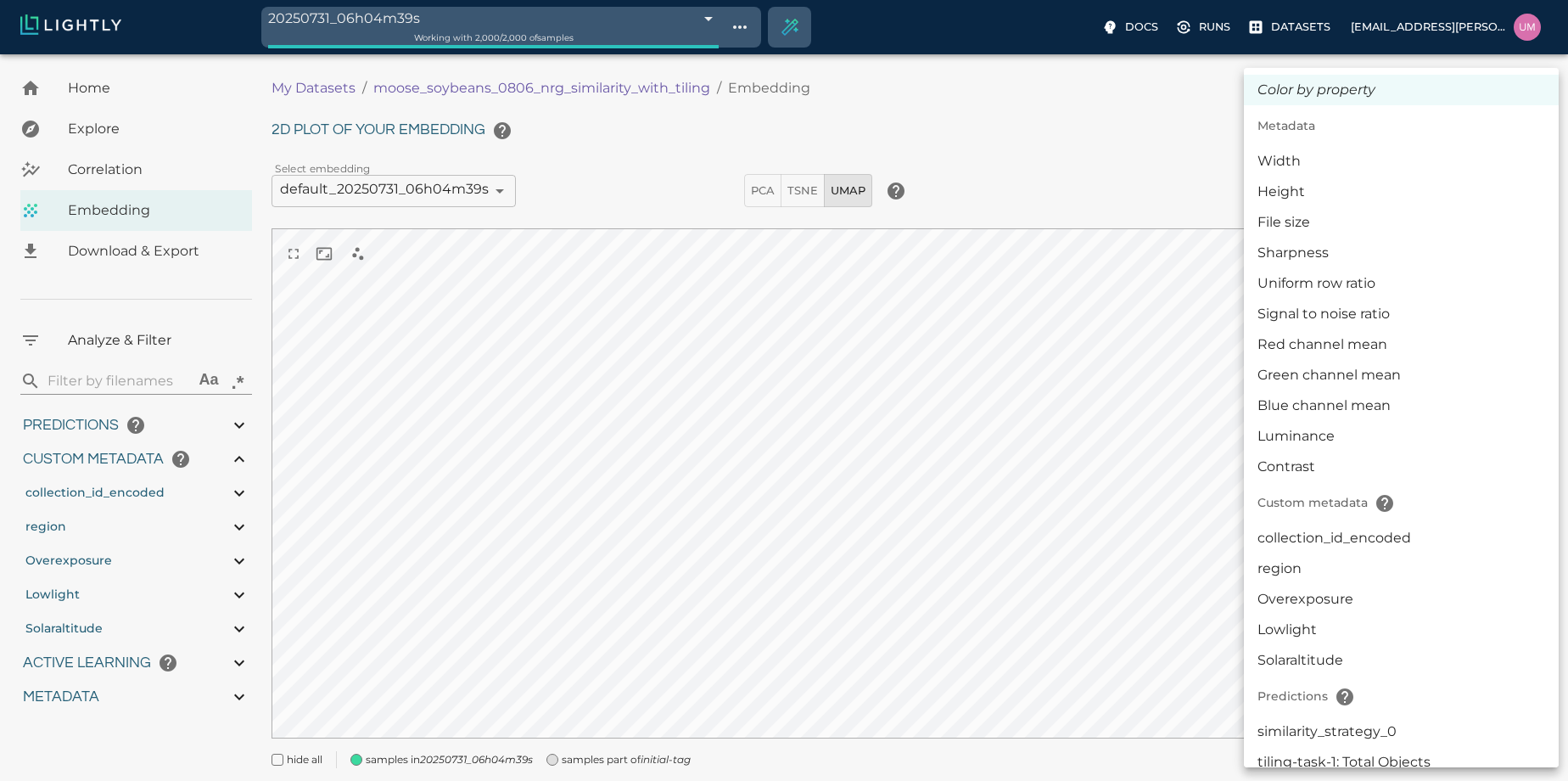
click at [1416, 198] on body "20250731_06h04m39s 688b69e7282c3936b2288f6e Working with 2,000 / 2,000 of sampl…" at bounding box center [784, 442] width 1568 height 775
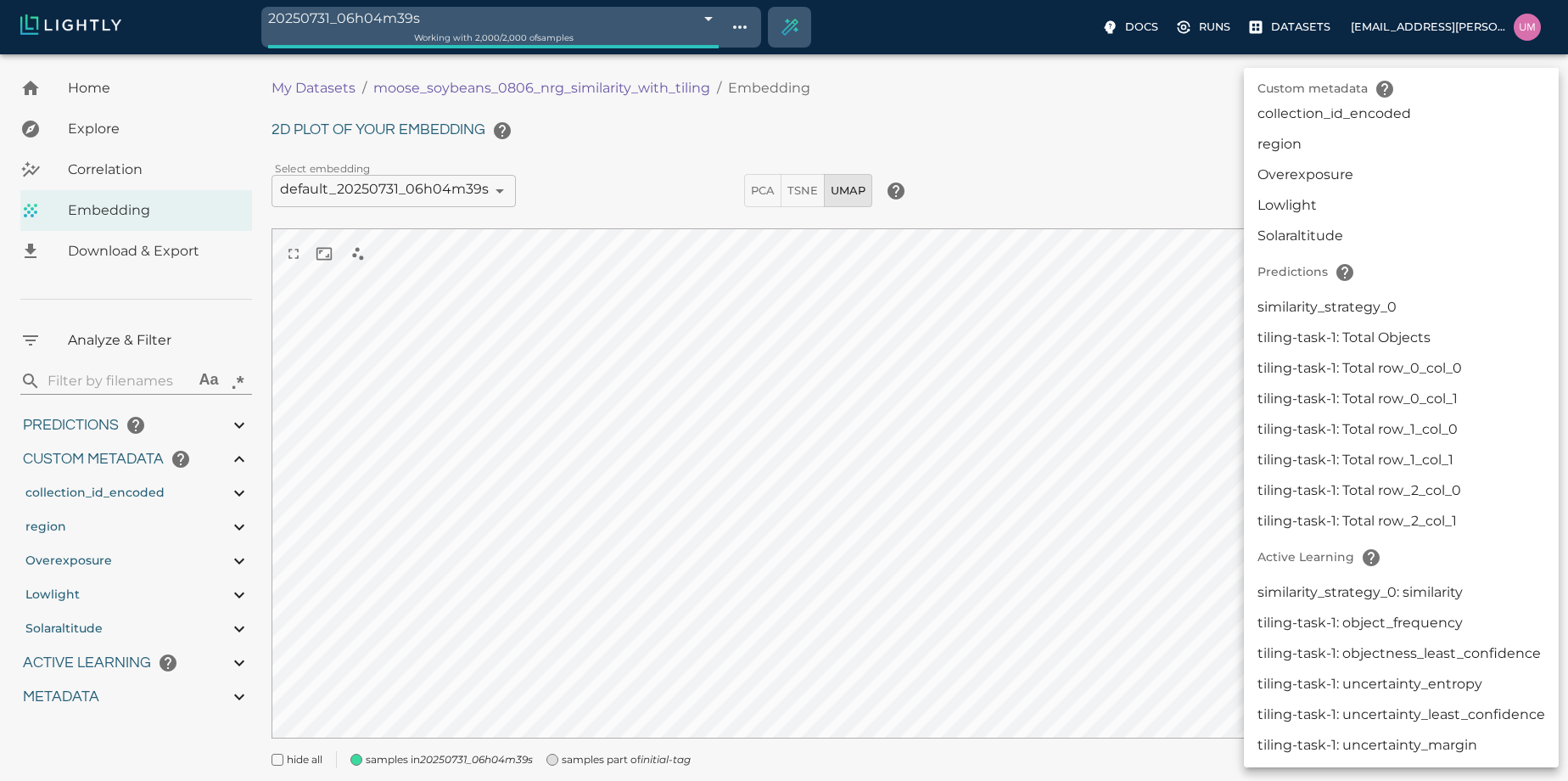
scroll to position [135, 0]
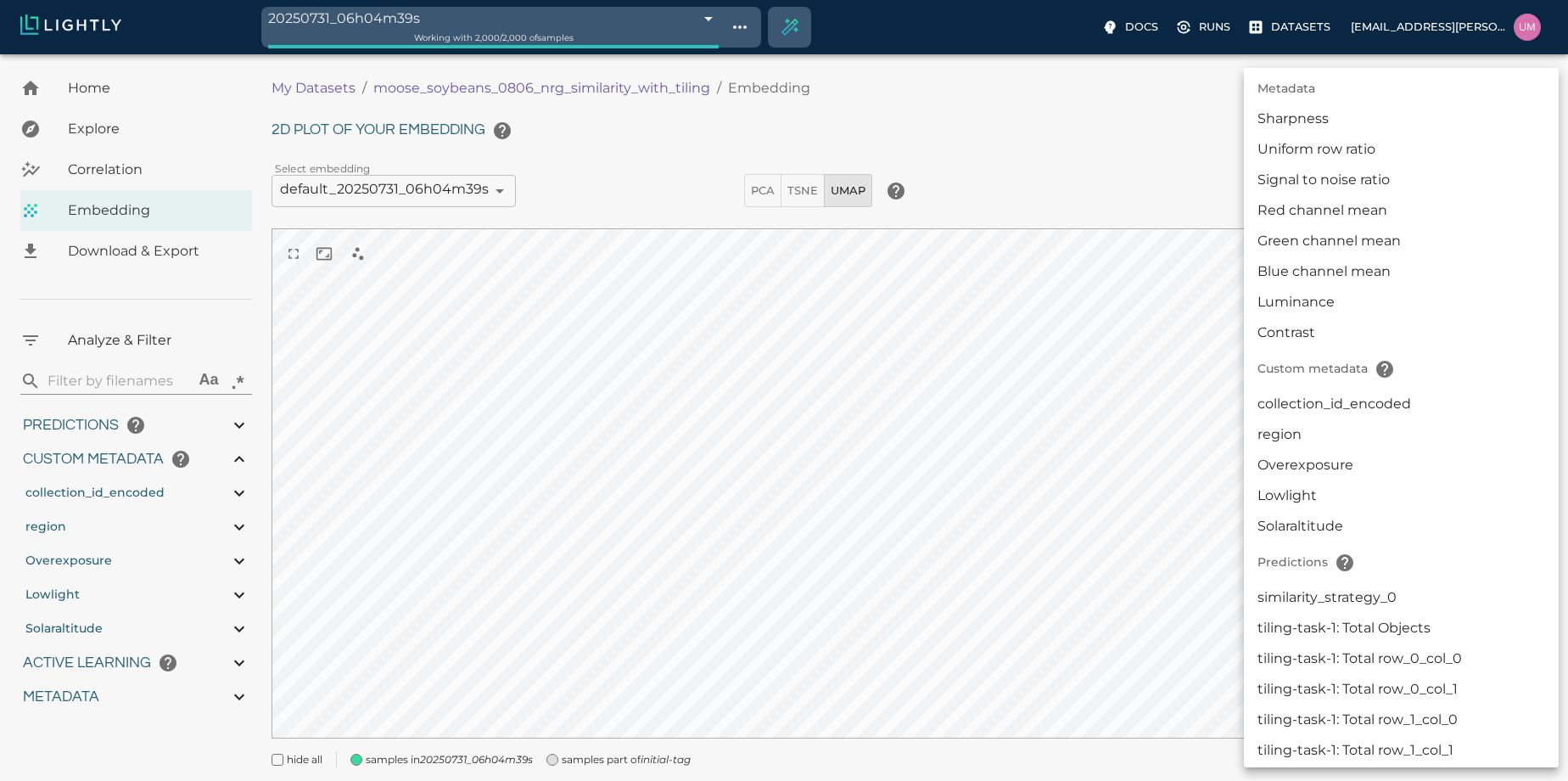
drag, startPoint x: 1392, startPoint y: 387, endPoint x: 1372, endPoint y: 403, distance: 25.6
click at [1372, 403] on ul "Color by property Metadata Width Height File size Sharpness Uniform row ratio S…" at bounding box center [1400, 495] width 315 height 1124
click at [1372, 403] on li "collection_id_encoded" at bounding box center [1400, 404] width 315 height 30
type input "userDefined|CATEGORICAL_INT|collection_id_encoded"
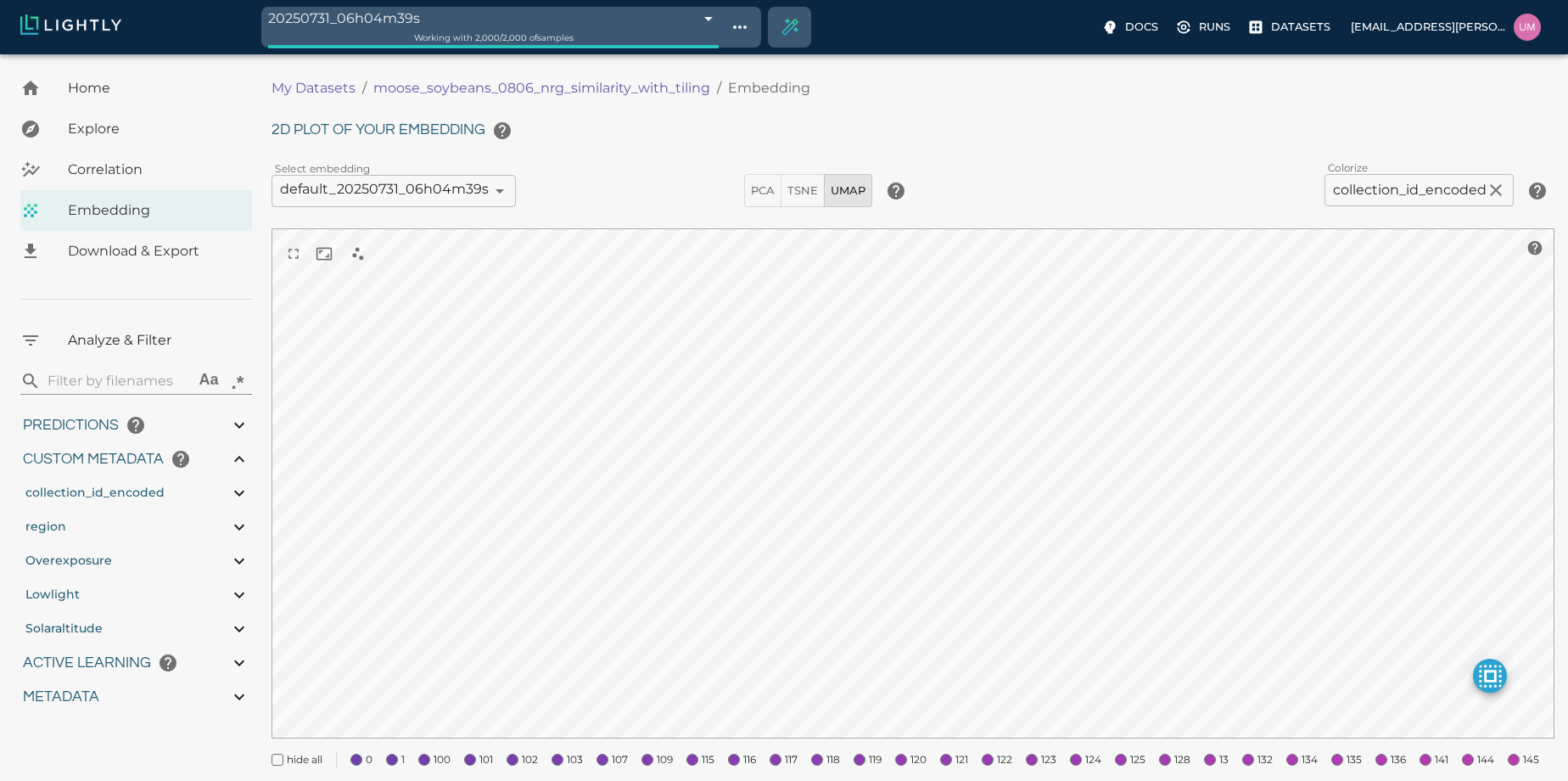
click at [420, 84] on p "moose_soybeans_0806_nrg_similarity_with_tiling" at bounding box center [541, 88] width 337 height 21
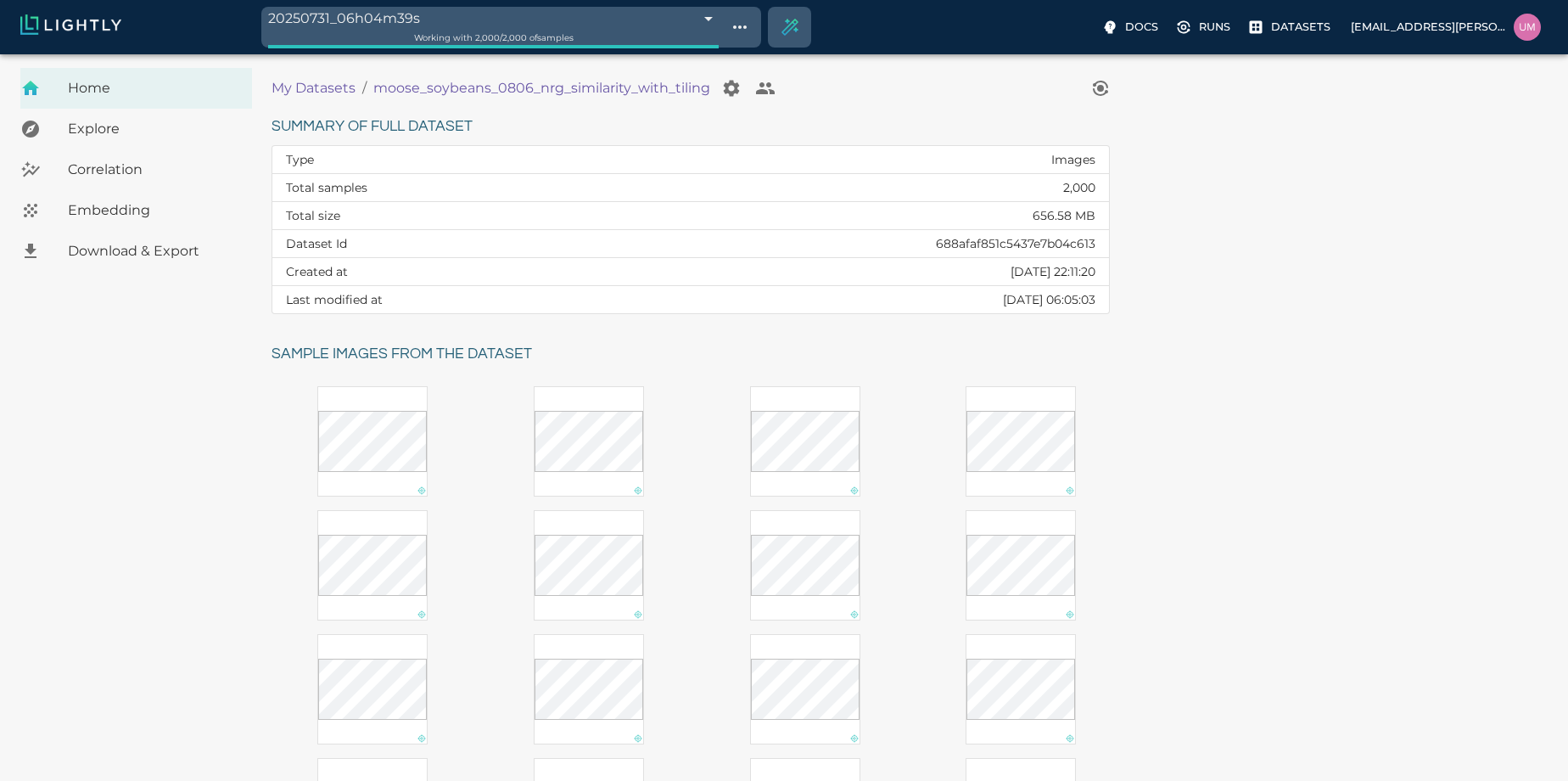
click at [325, 86] on p "My Datasets" at bounding box center [314, 88] width 84 height 21
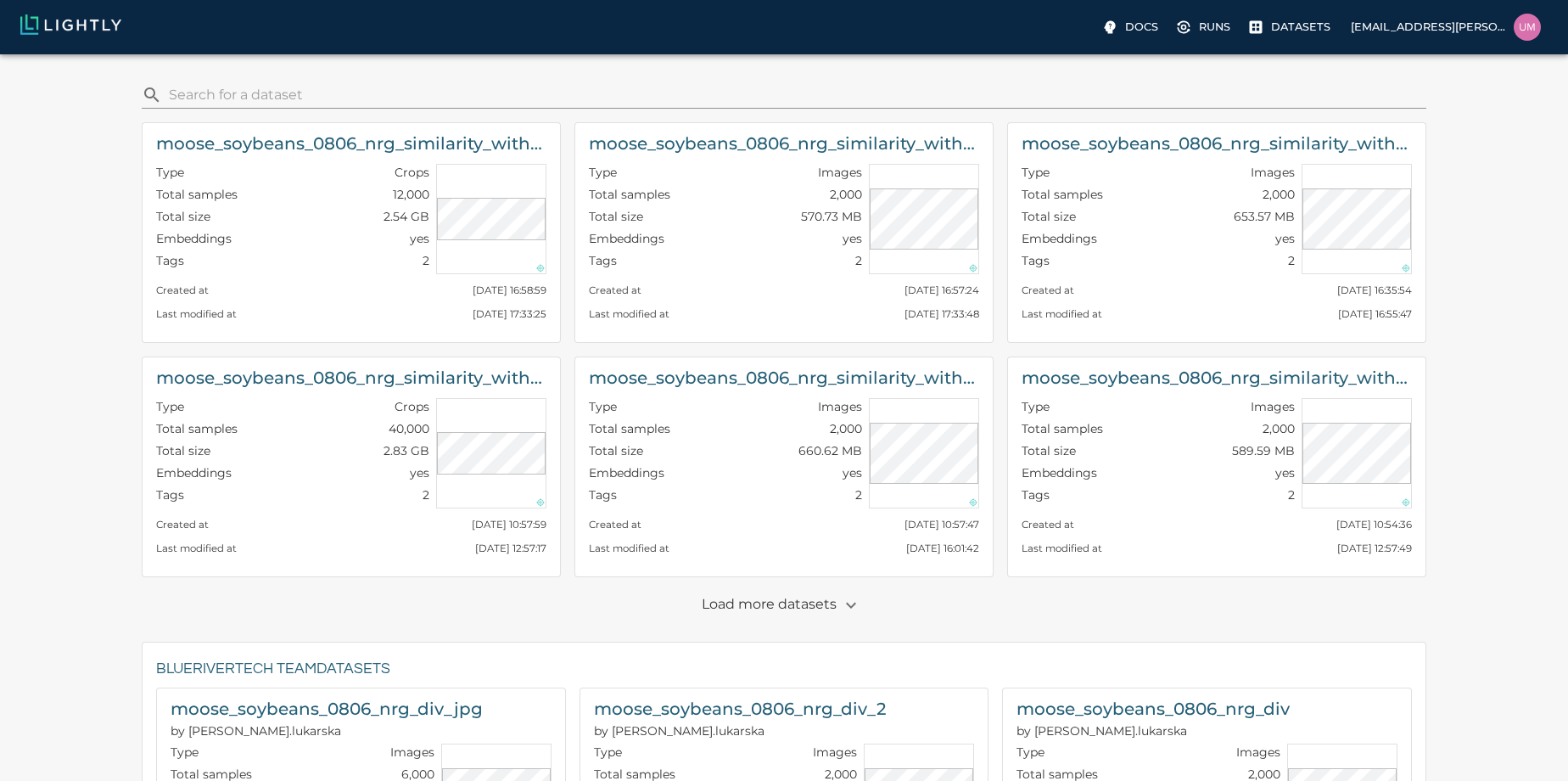
click at [758, 599] on p "Load more datasets" at bounding box center [784, 605] width 164 height 29
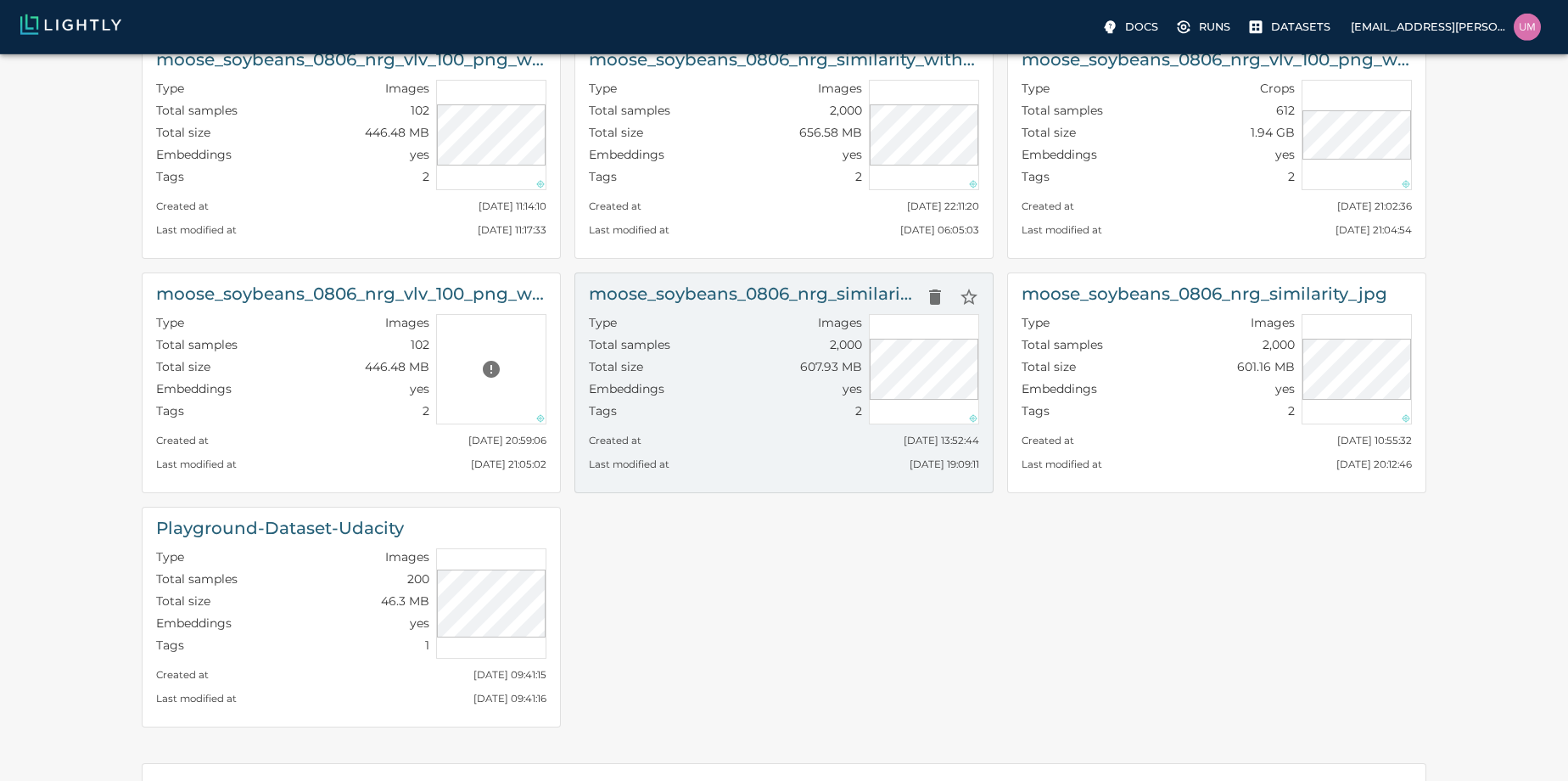
scroll to position [677, 0]
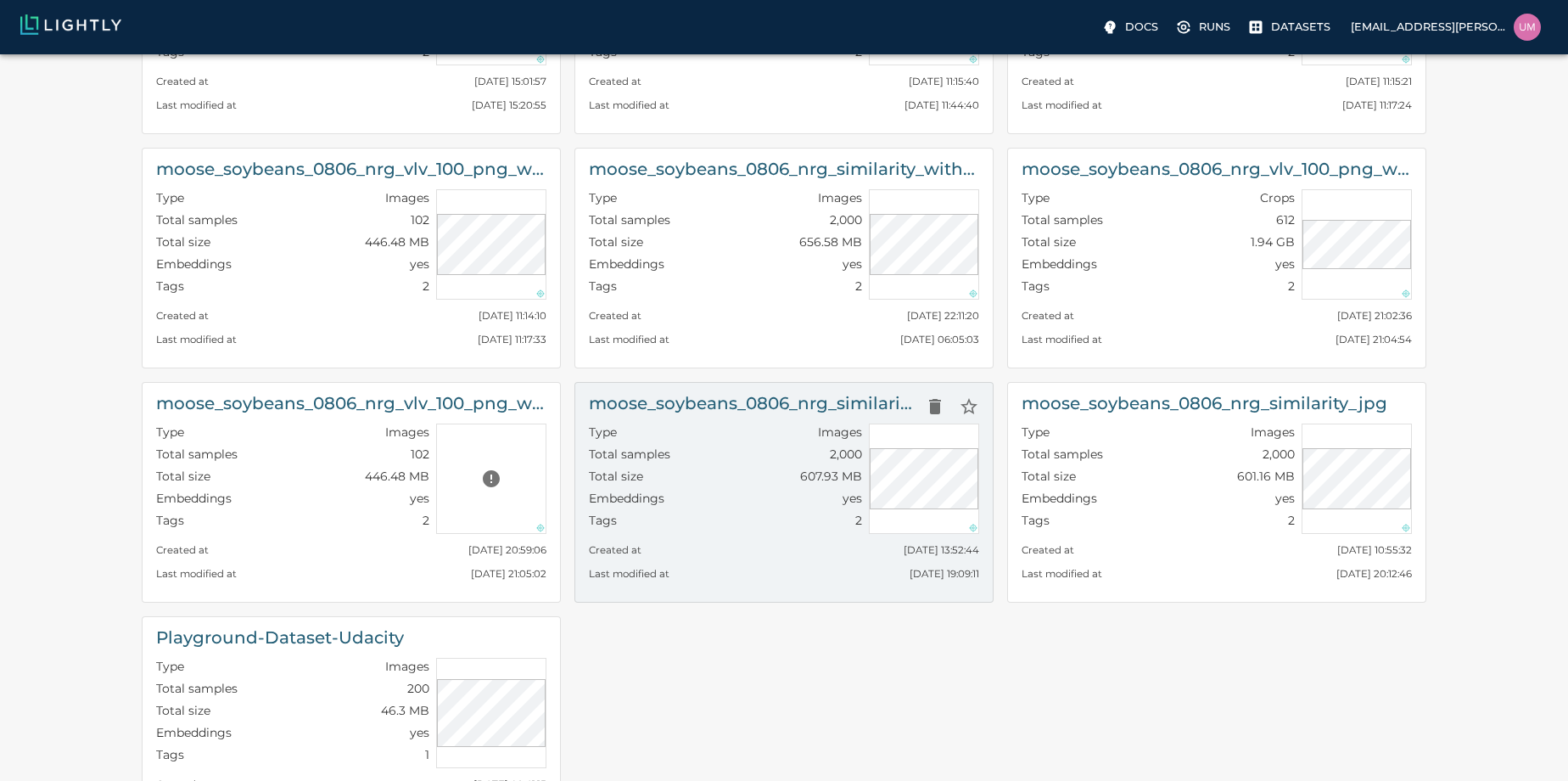
click at [844, 395] on h6 "moose_soybeans_0806_nrg_similarity_jpg_with_metadata" at bounding box center [753, 403] width 329 height 27
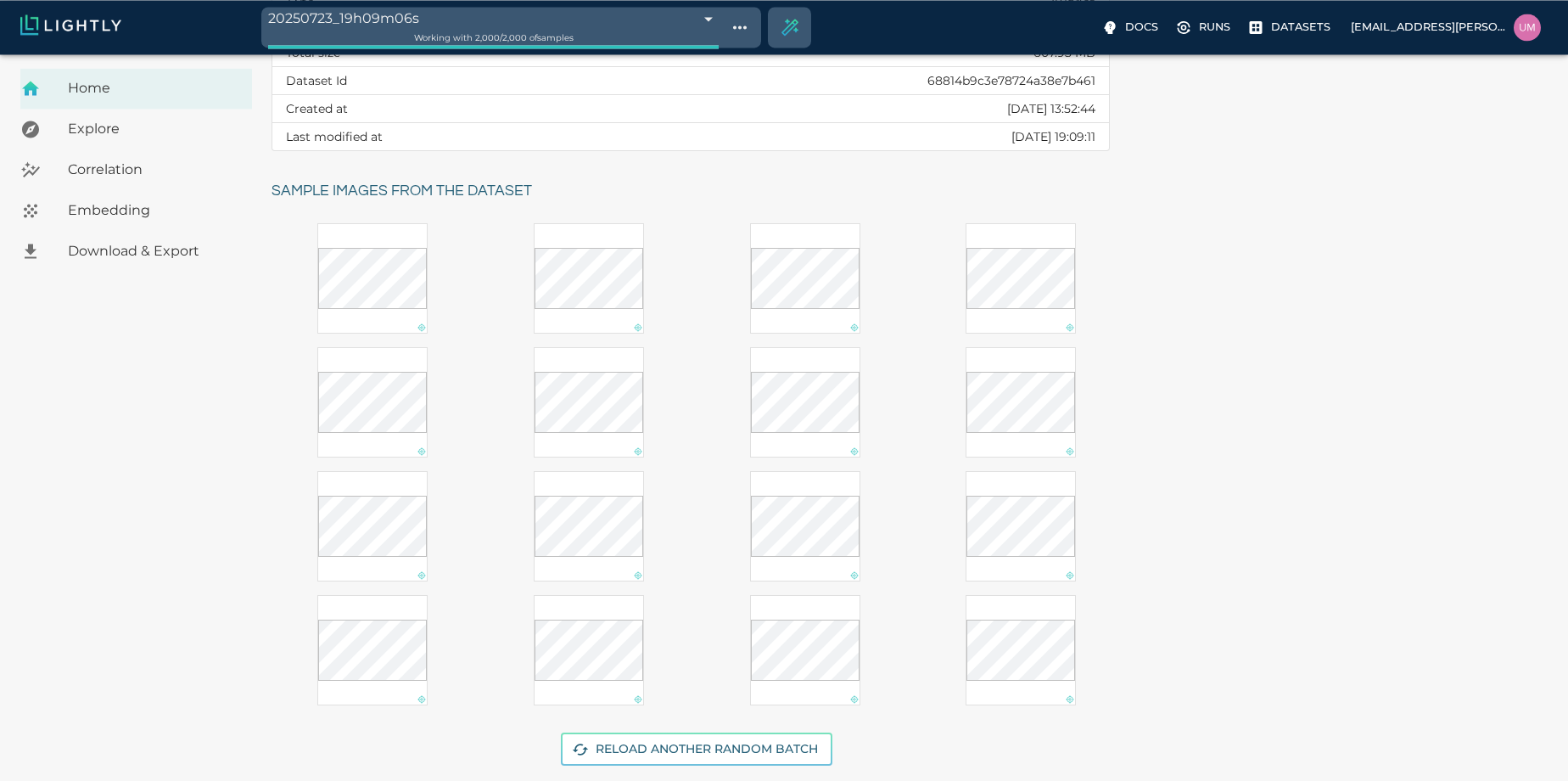
scroll to position [222, 0]
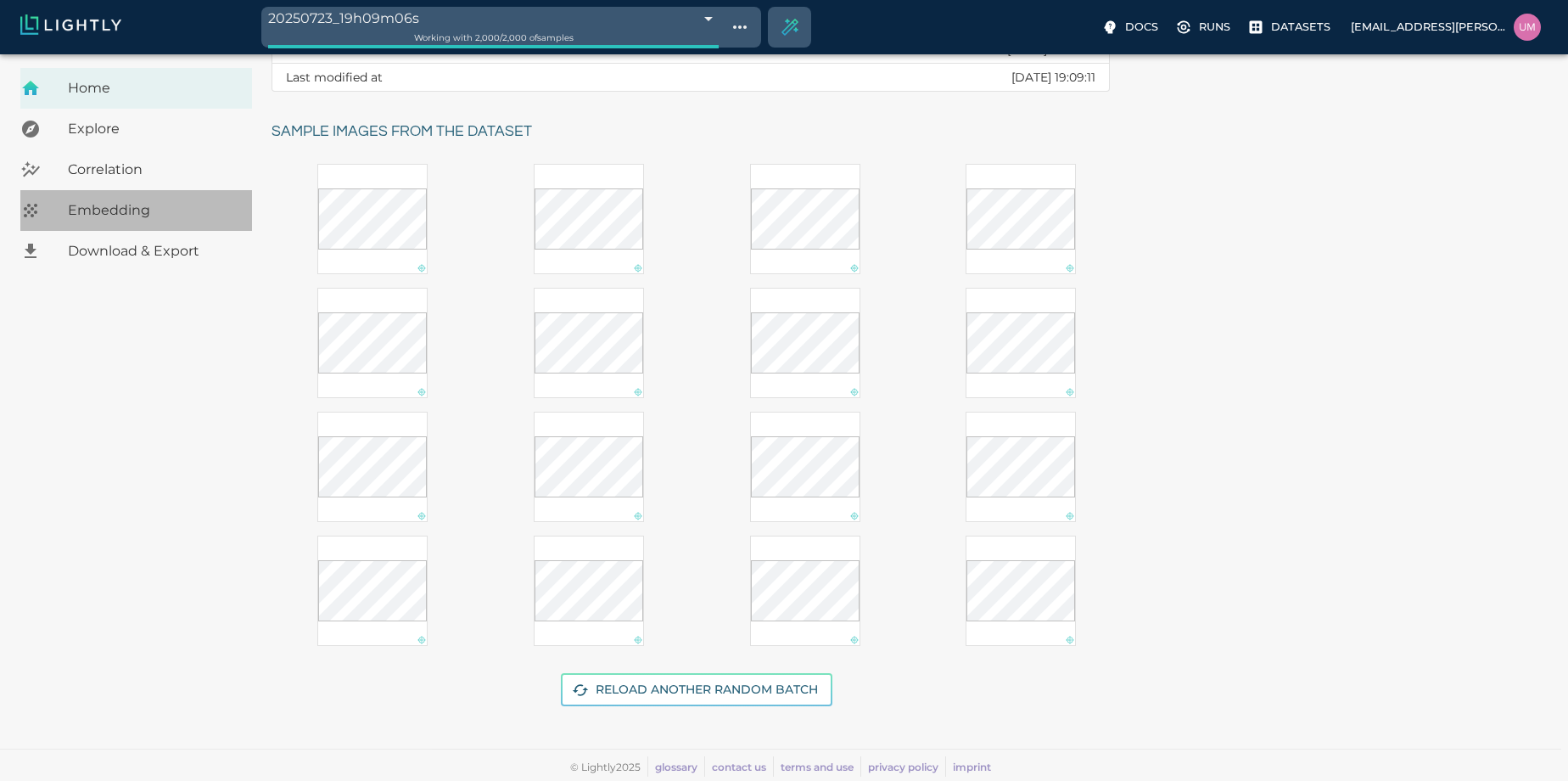
click at [156, 209] on span "Embedding" at bounding box center [153, 210] width 170 height 21
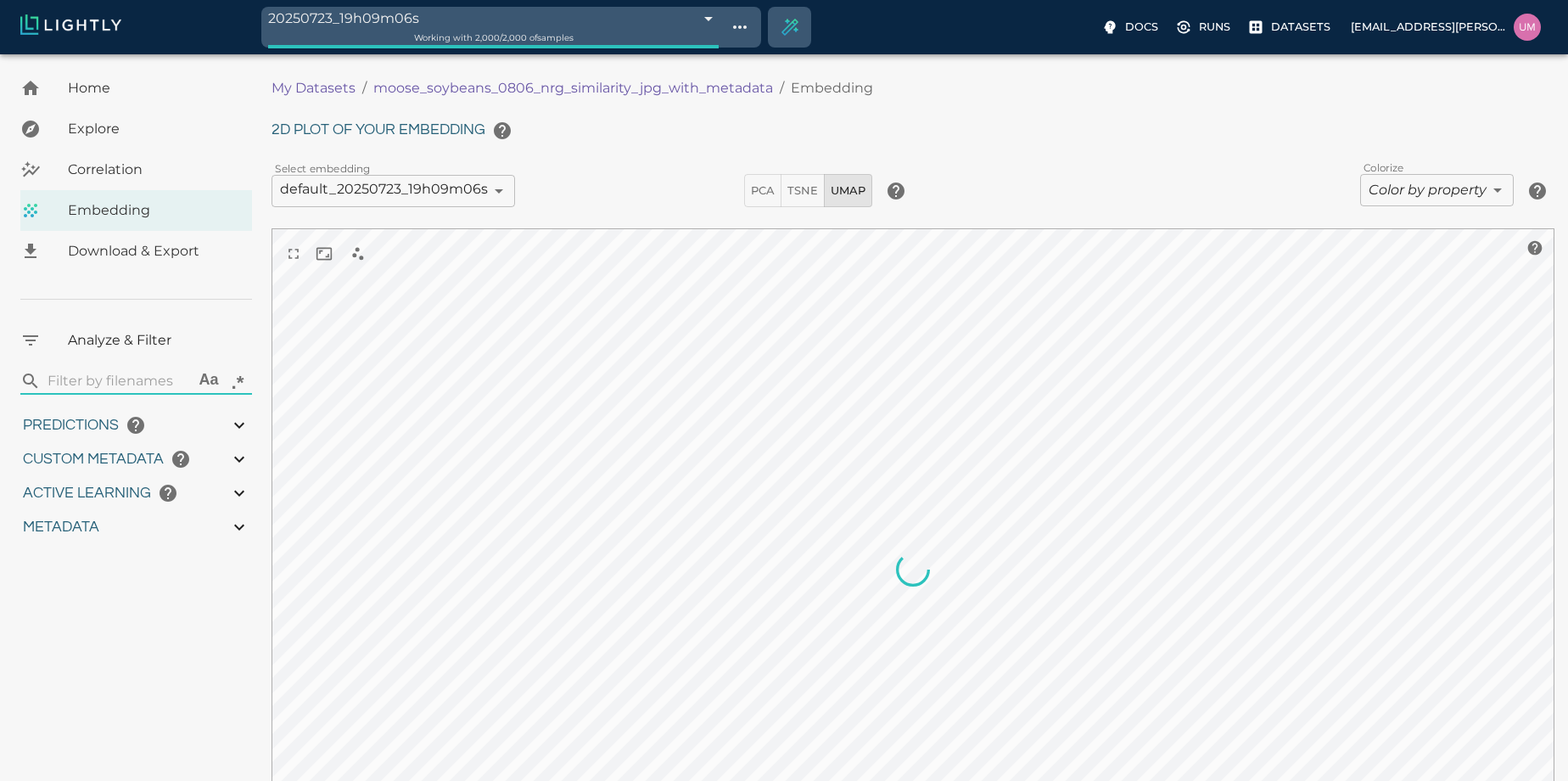
type input "11.436"
type input "56.722"
type input "13.4059084606212"
type input "89.0985289382935"
type input "11.436"
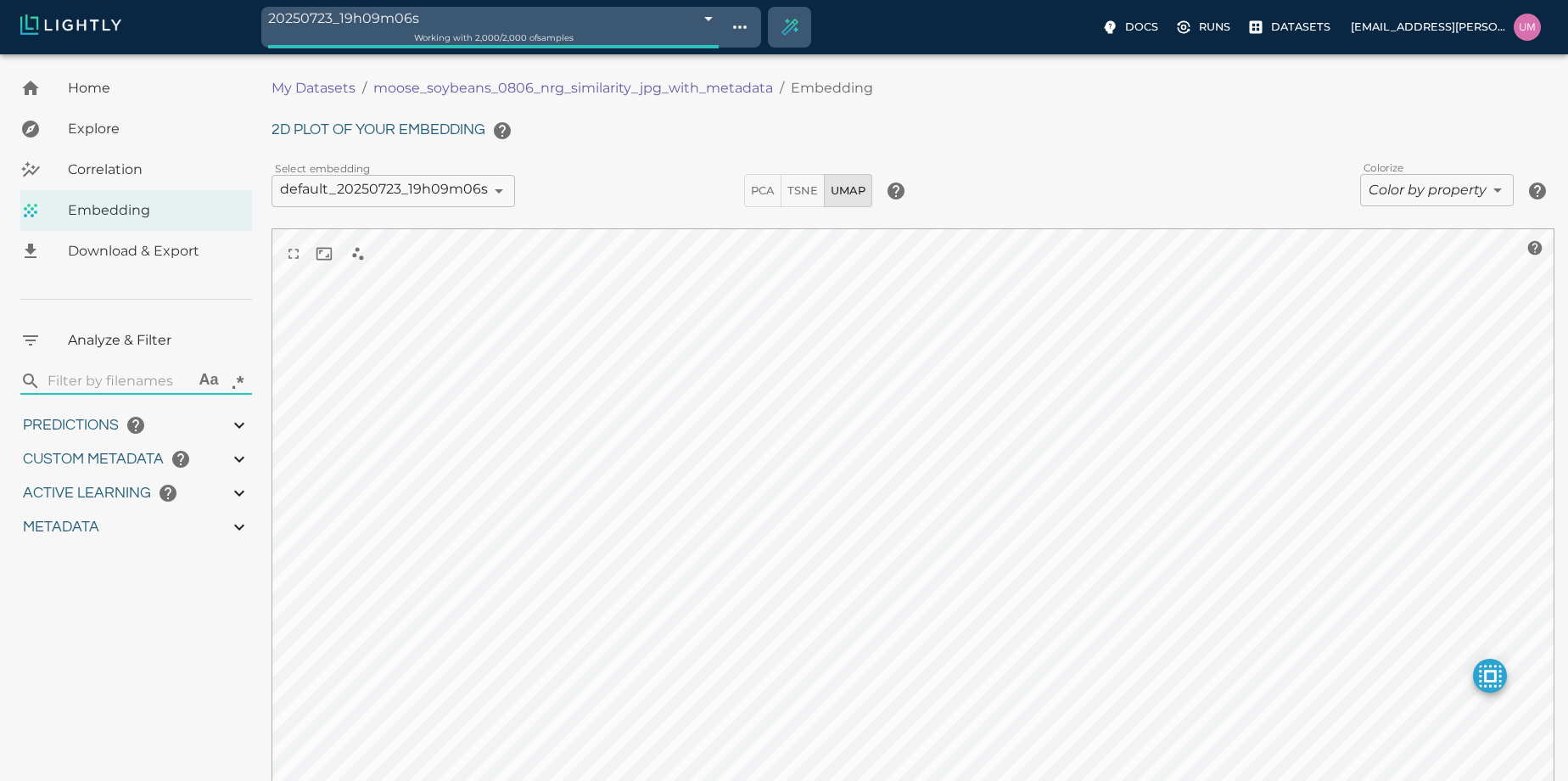
type input "56.722"
type input "13.4059084606212"
type input "89.0985289382935"
type input "11.436"
type input "56.722"
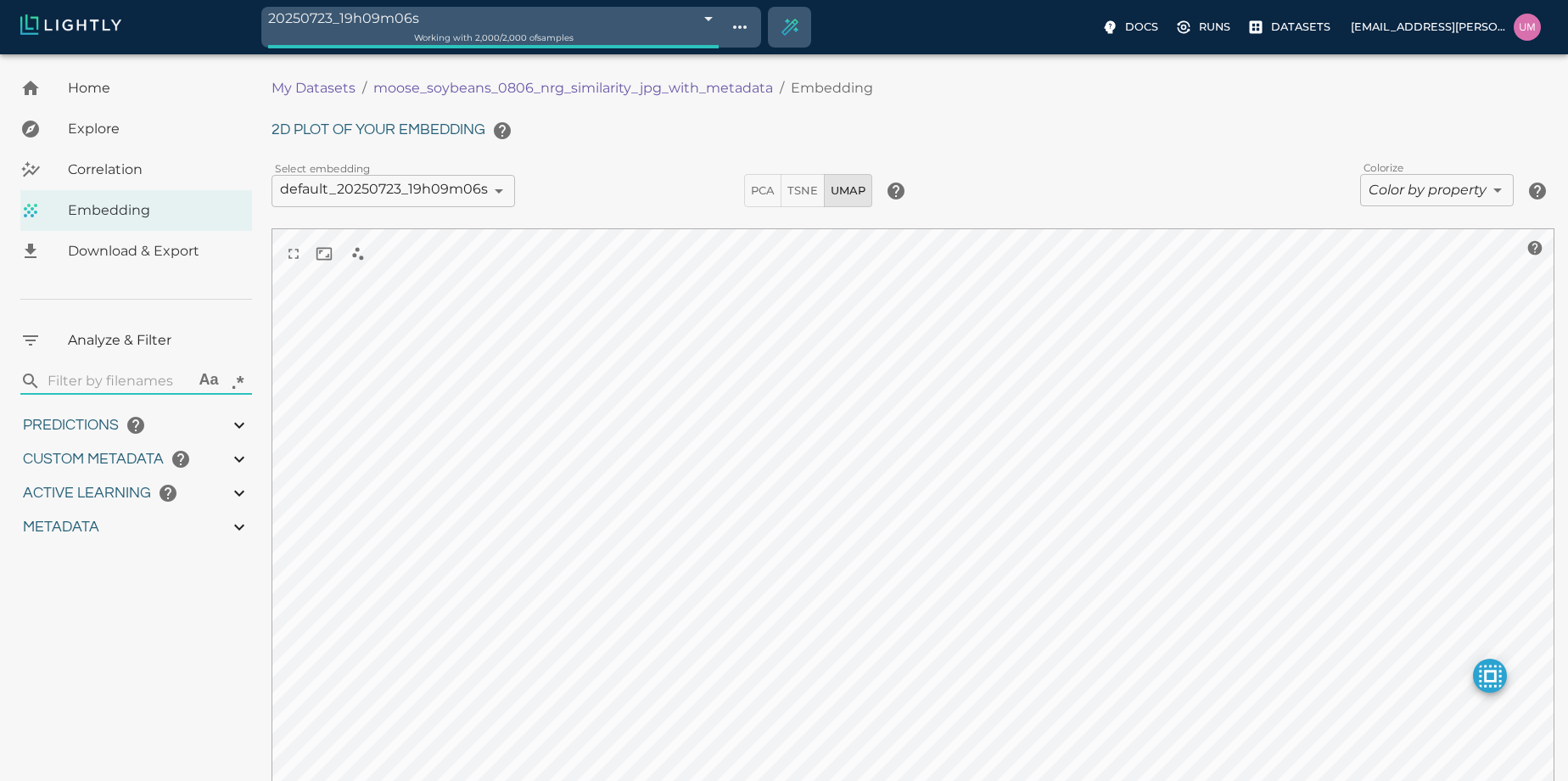
type input "13.4059084606212"
type input "89.0985289382935"
type input "11.436"
type input "56.722"
type input "13.4059084606212"
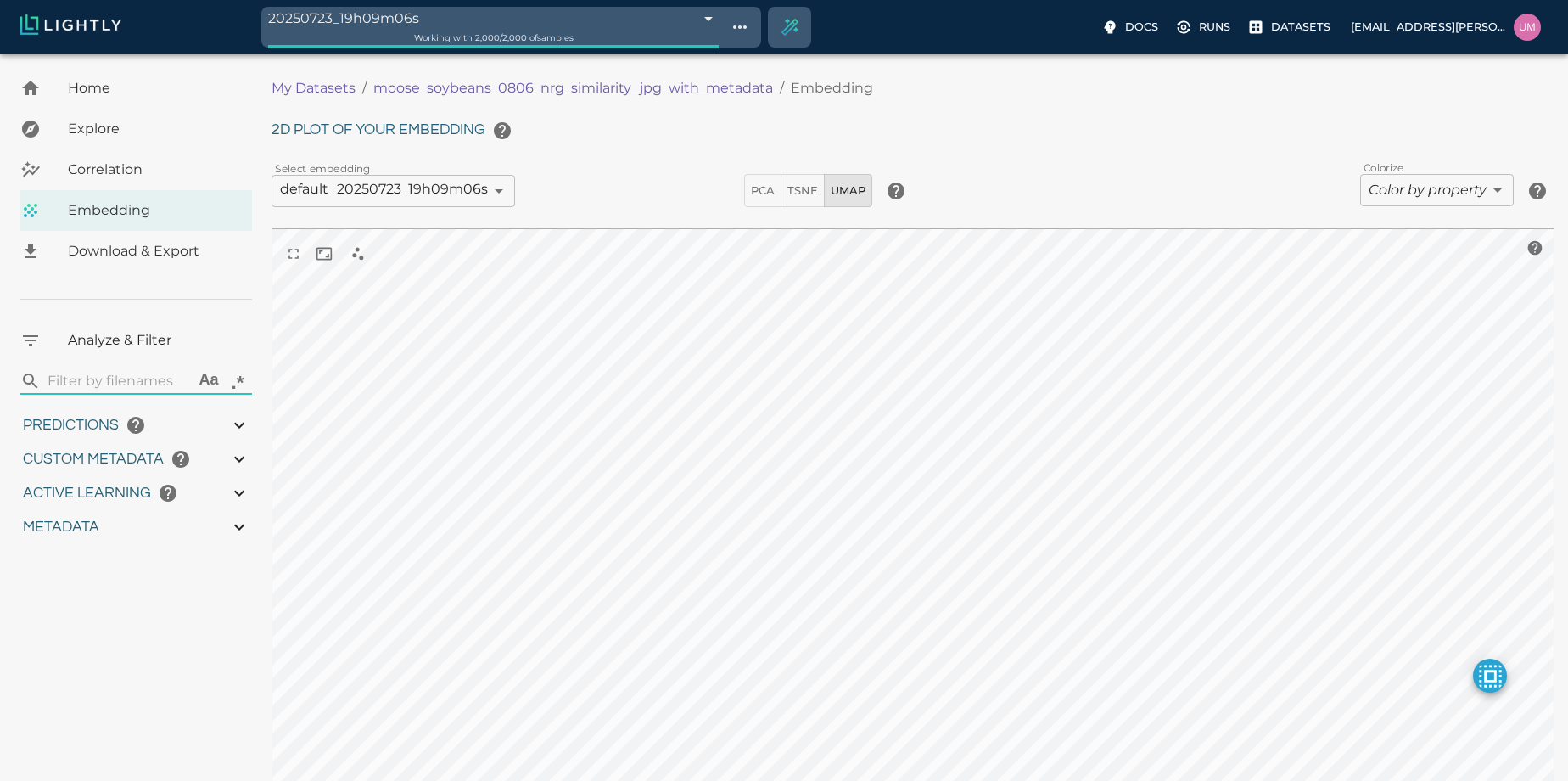
type input "89.0985289382935"
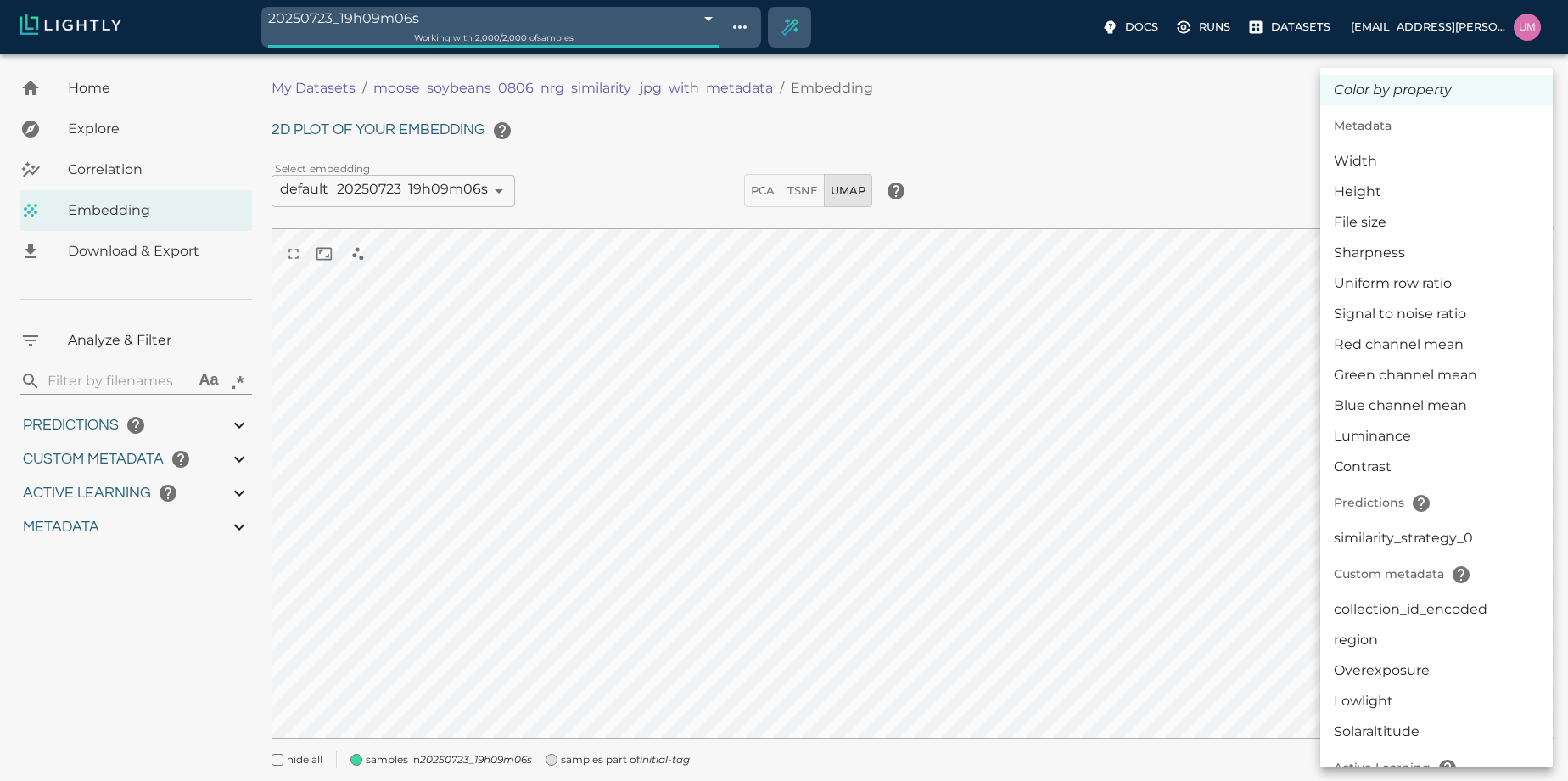
click at [1444, 187] on body "20250723_19h09m06s 688195c2500f431a06bd1286 Working with 2,000 / 2,000 of sampl…" at bounding box center [784, 442] width 1568 height 775
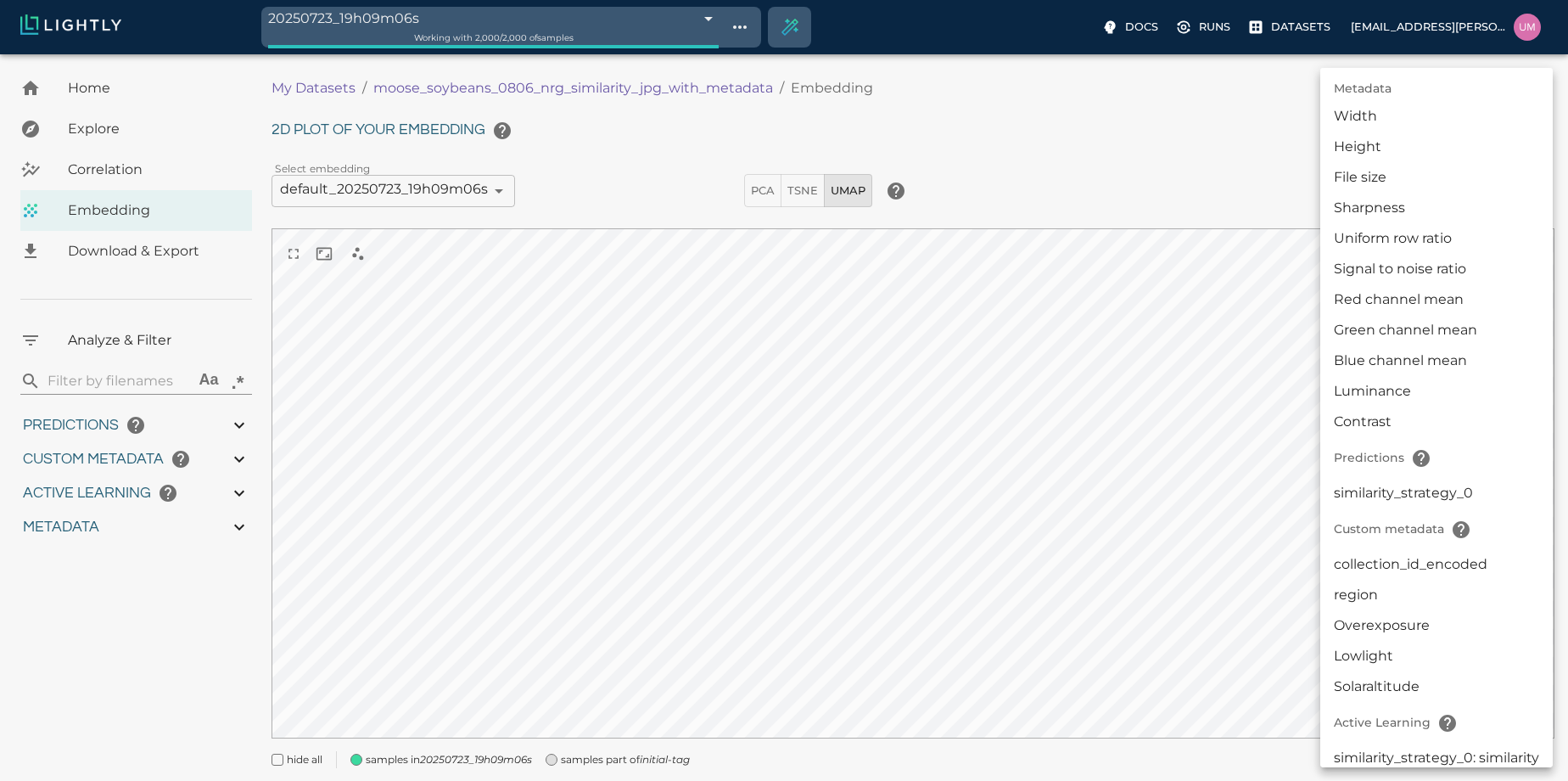
scroll to position [57, 0]
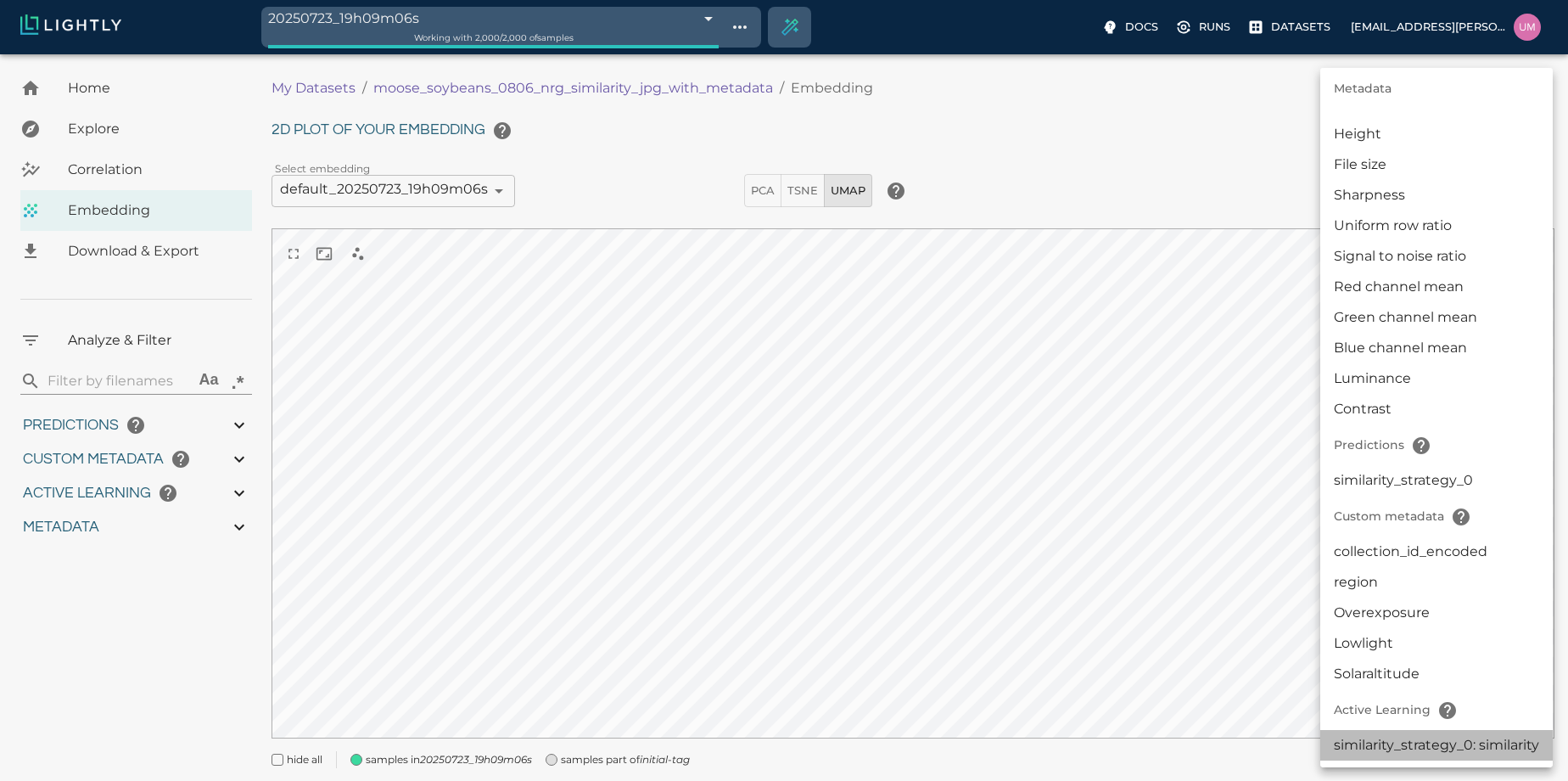
click at [1399, 740] on li "similarity_strategy_0: similarity" at bounding box center [1436, 745] width 232 height 30
type input "activeLearningv2|similarity_strategy_0: similarity"
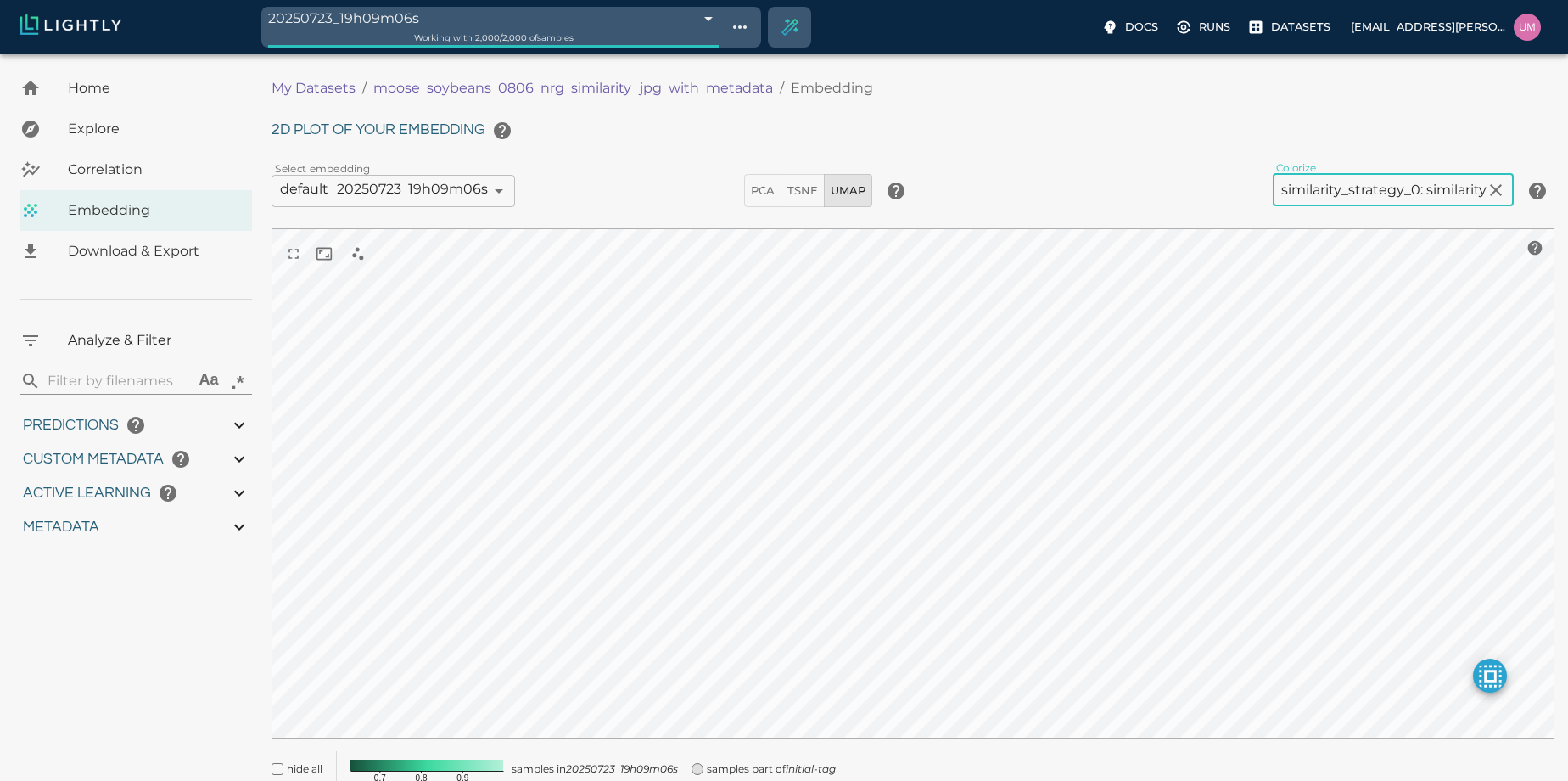
scroll to position [66, 0]
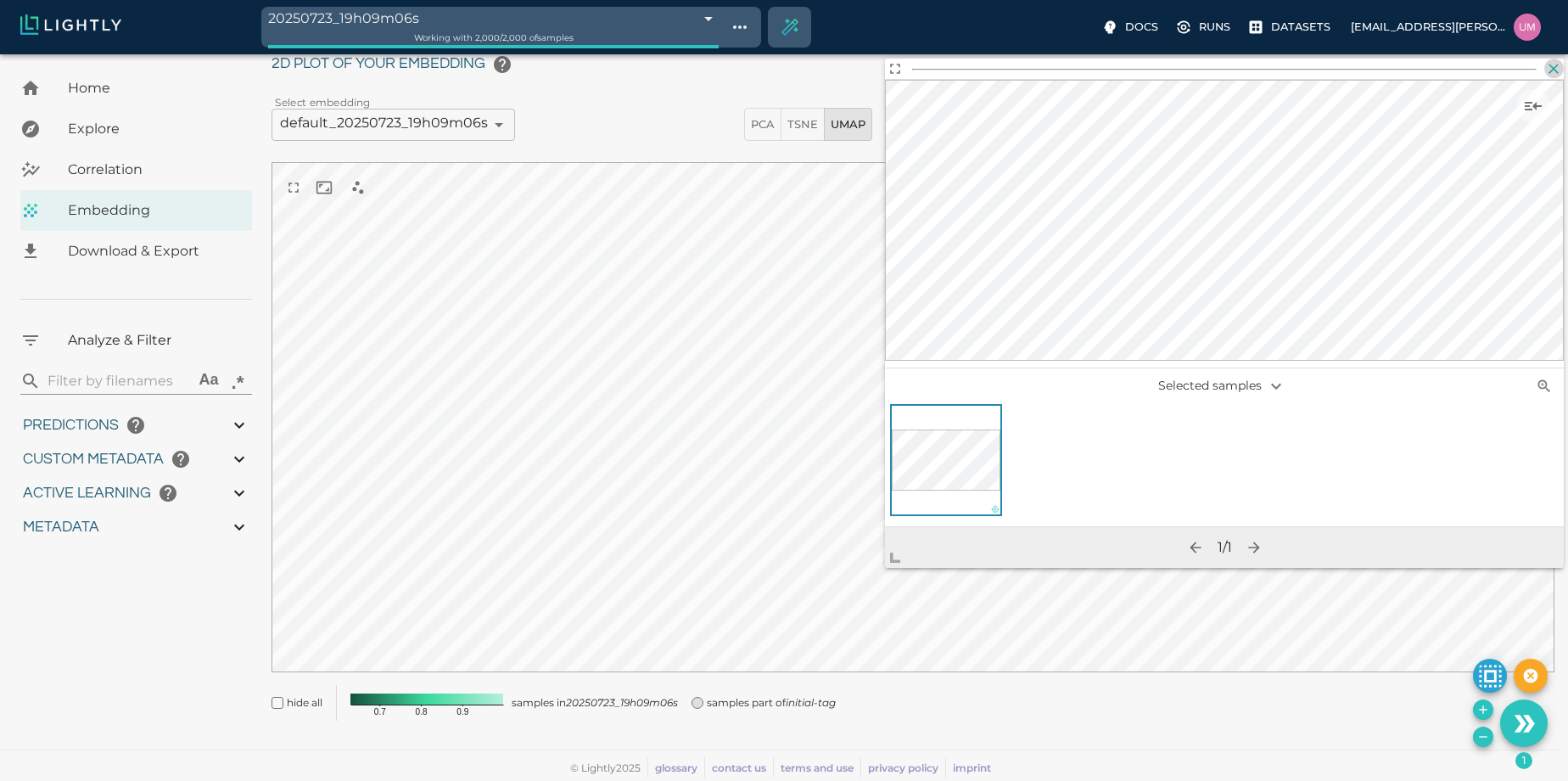
click at [1557, 76] on icon "button" at bounding box center [1553, 68] width 17 height 17
click at [189, 82] on span "Home" at bounding box center [153, 88] width 170 height 21
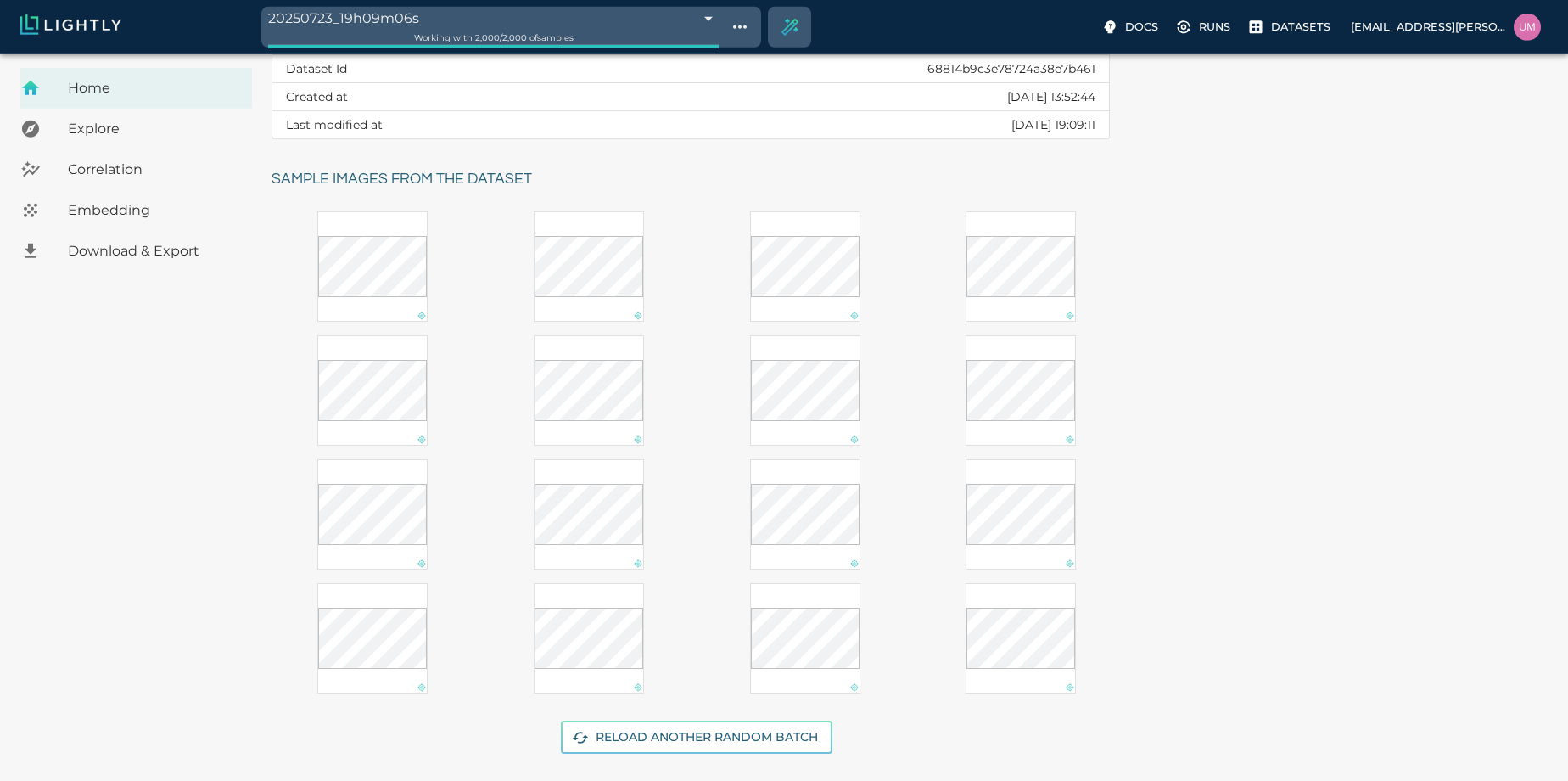
scroll to position [222, 0]
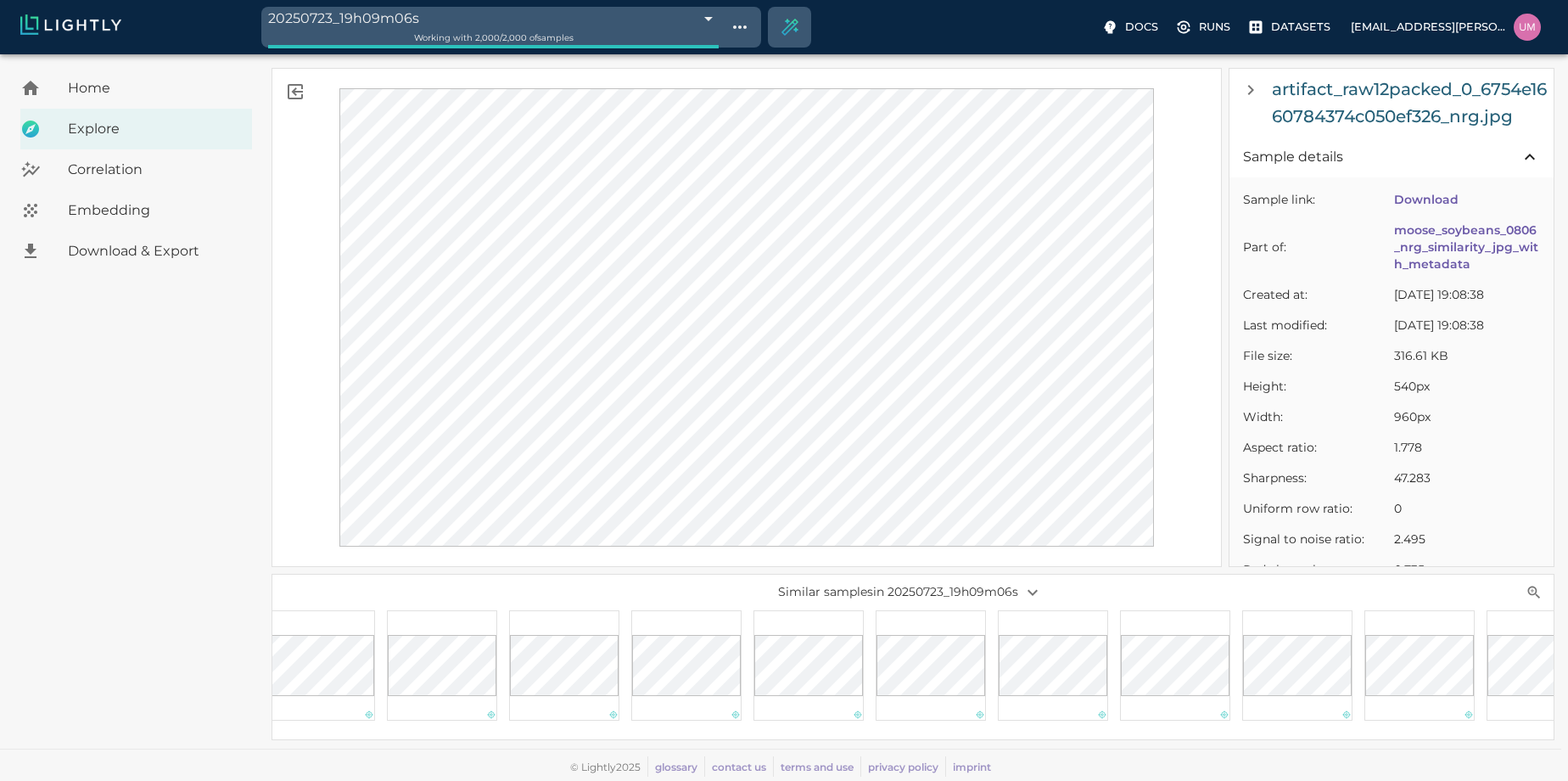
scroll to position [0, 1169]
click at [159, 105] on div "Home" at bounding box center [136, 88] width 231 height 40
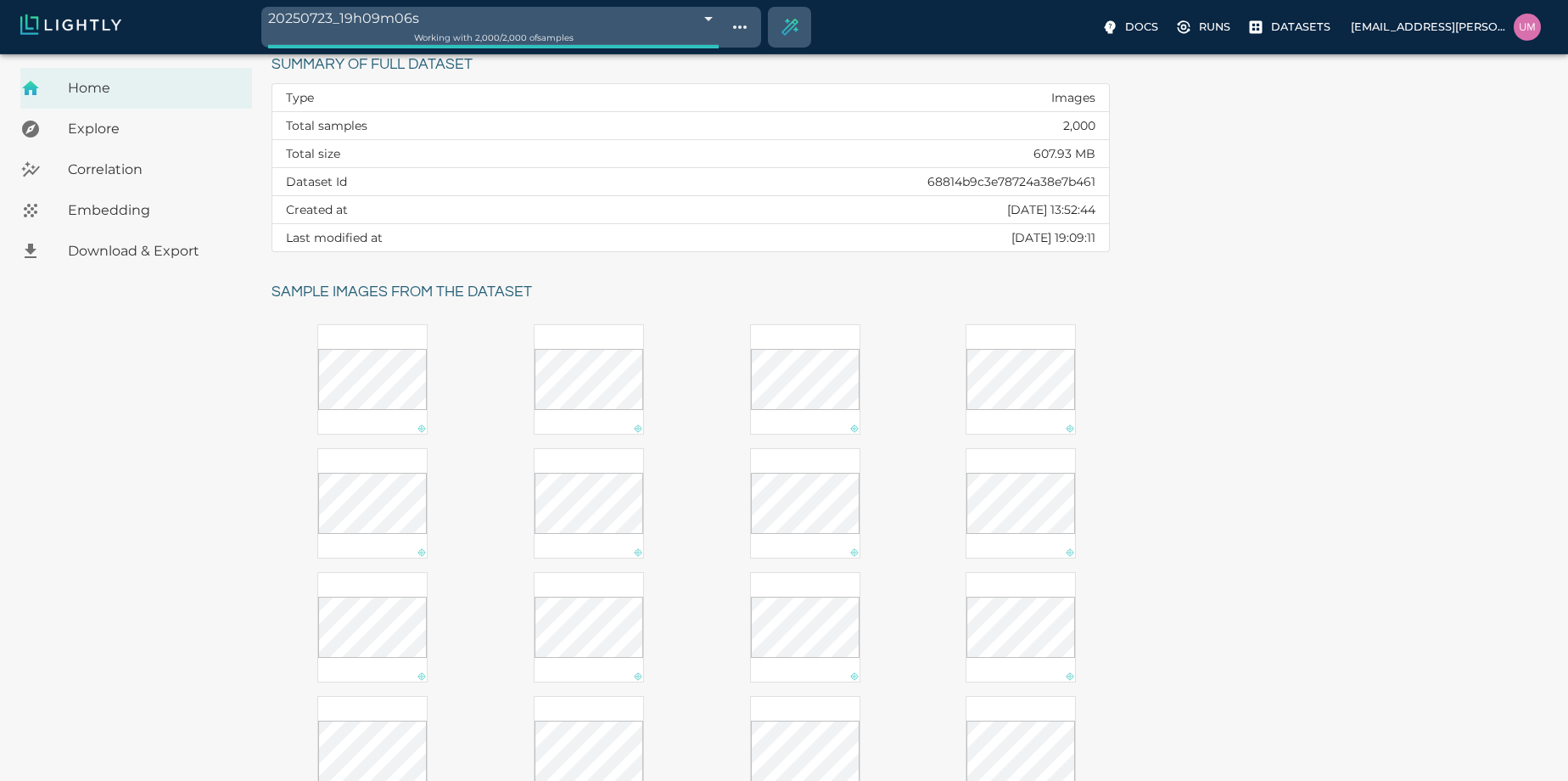
scroll to position [97, 0]
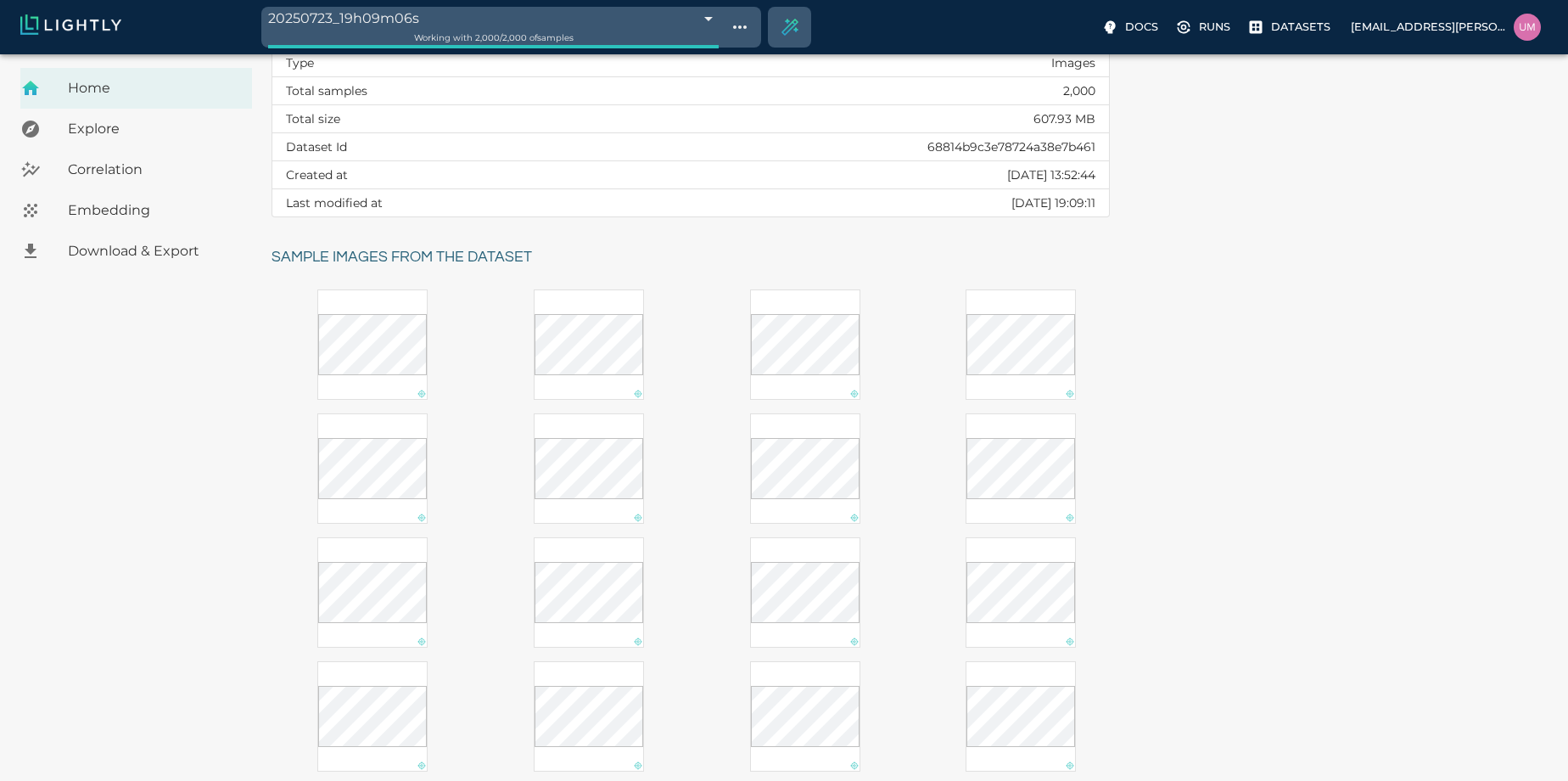
click at [182, 182] on div "Correlation" at bounding box center [136, 169] width 231 height 40
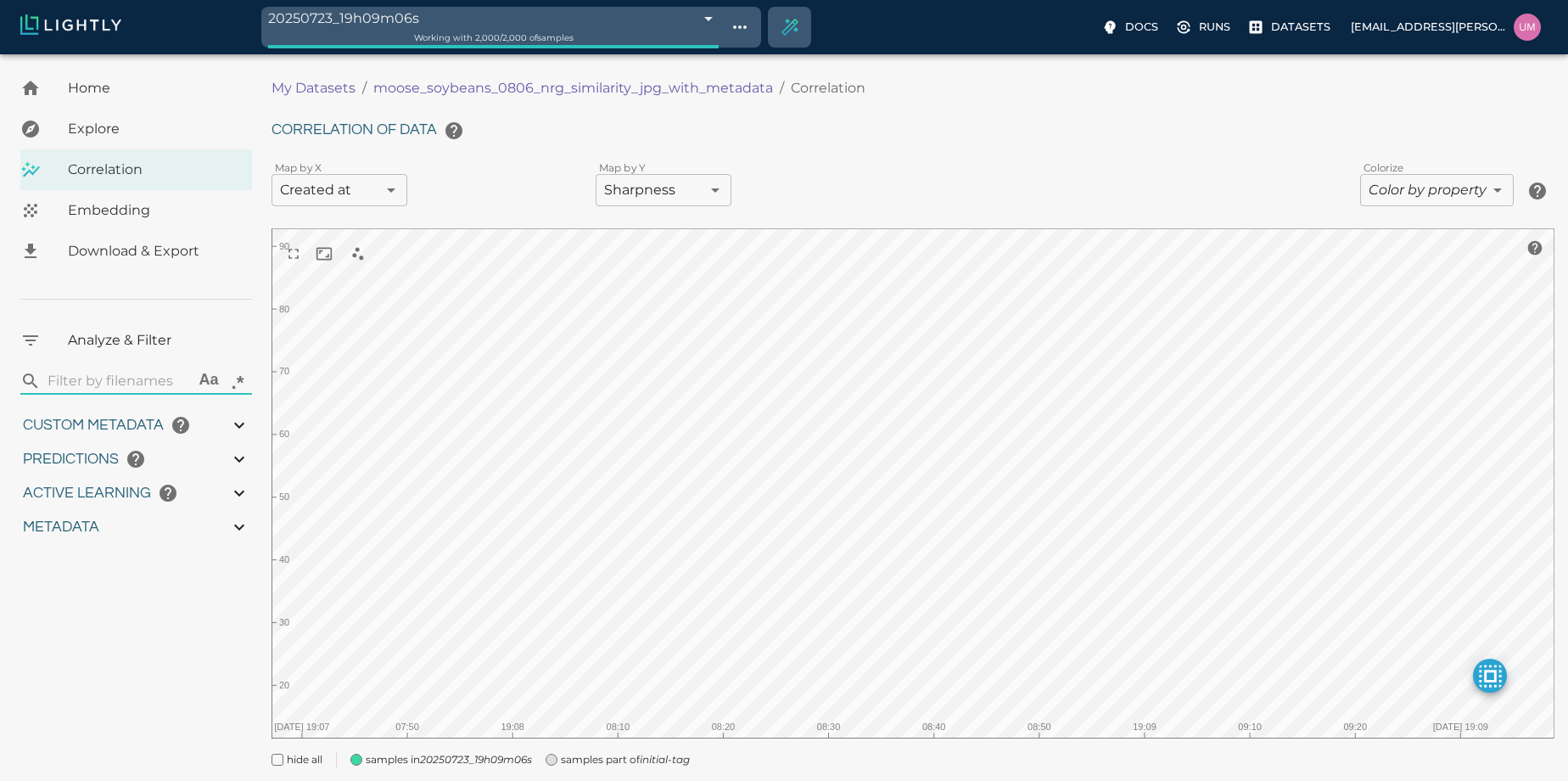
type input "13.4059084606212"
type input "89.0985289382935"
type input "11.436"
type input "56.722"
type input "13.4059084606212"
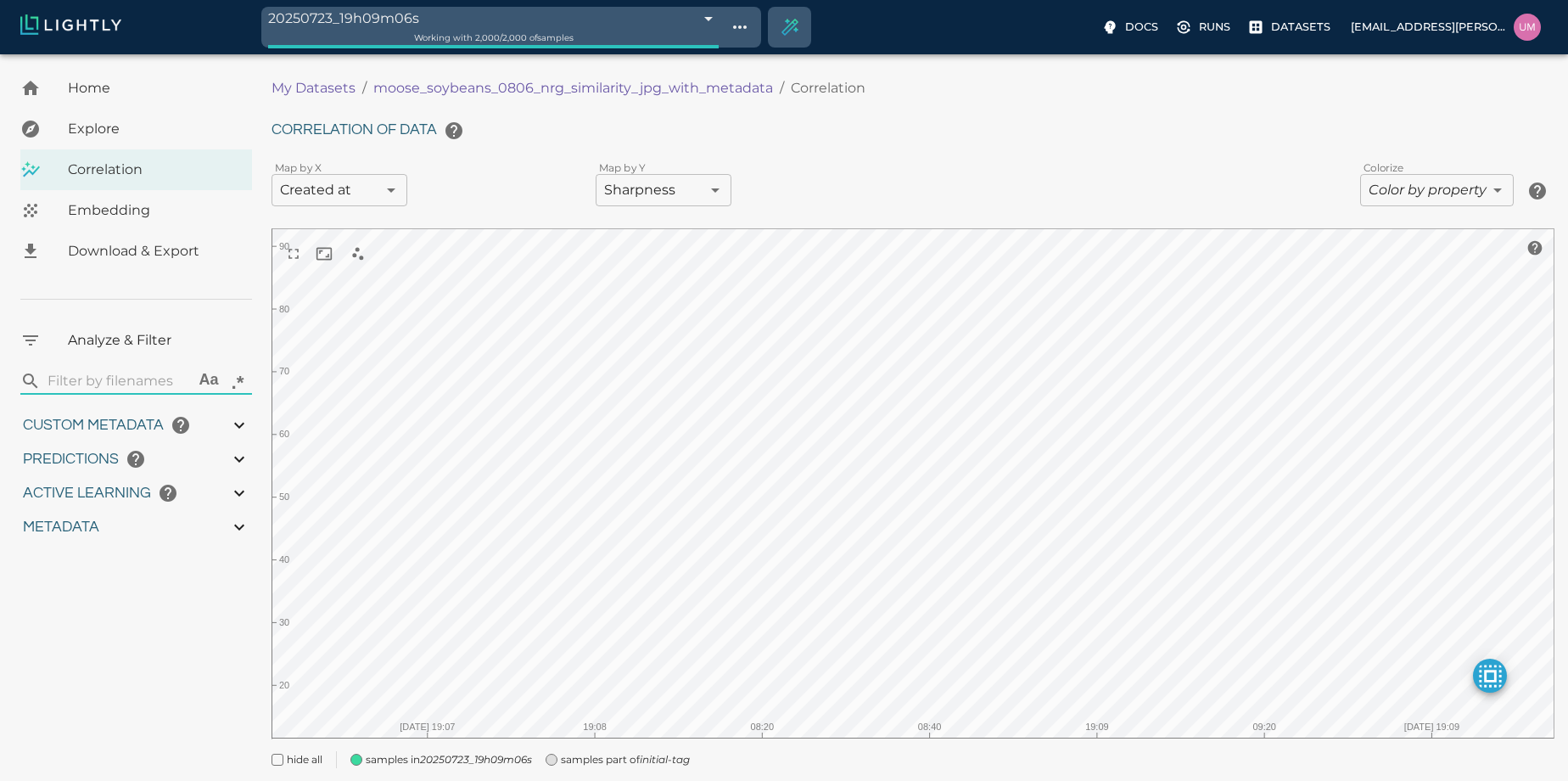
type input "89.0985289382935"
type input "11.436"
type input "56.722"
type input "13.4059084606212"
type input "89.0985289382935"
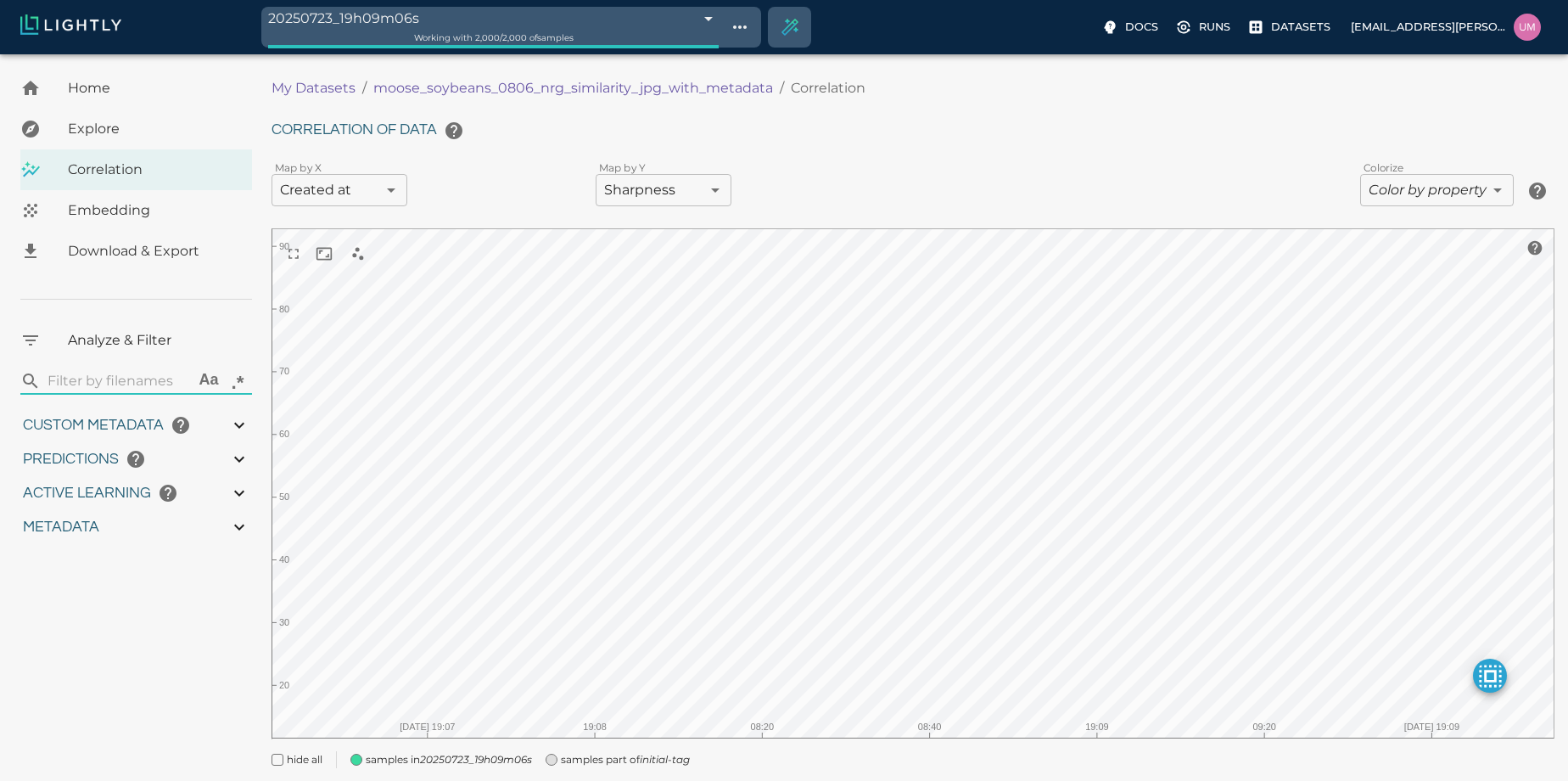
type input "11.436"
type input "56.722"
type input "13.4059084606212"
type input "89.0985289382935"
type input "11.436"
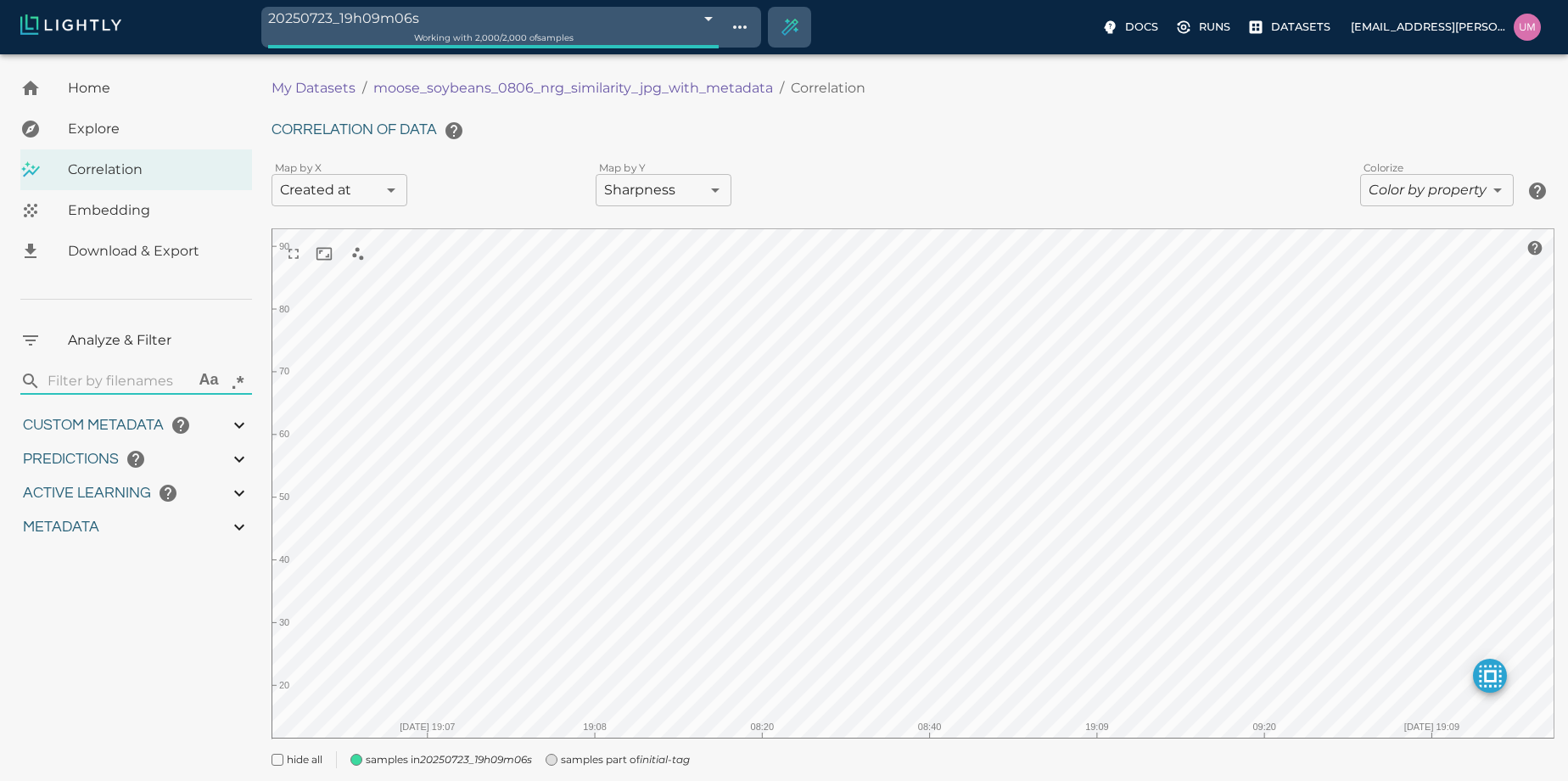
type input "56.722"
click at [326, 86] on p "My Datasets" at bounding box center [314, 88] width 84 height 21
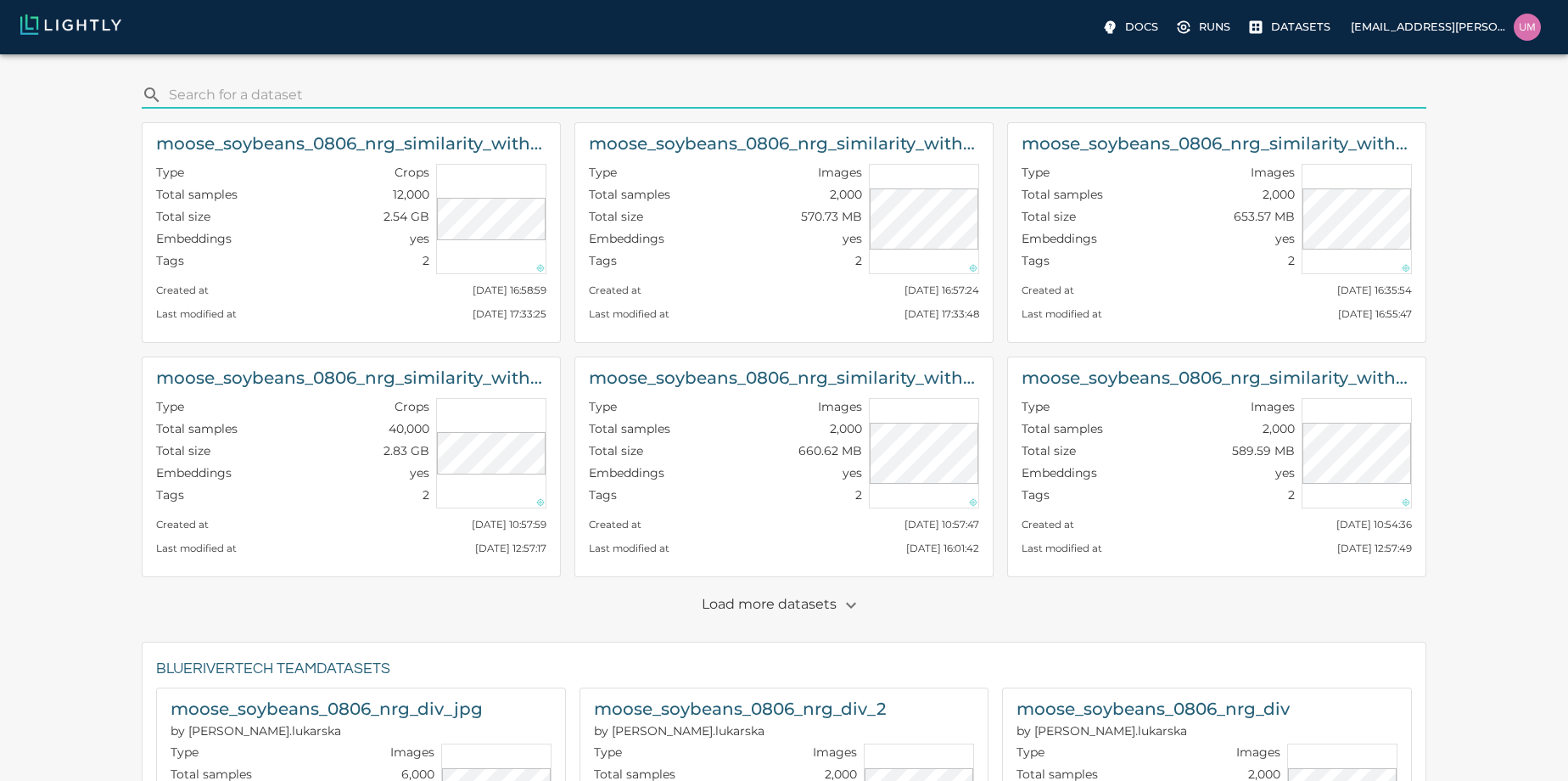
click at [826, 609] on p "Load more datasets" at bounding box center [784, 605] width 164 height 29
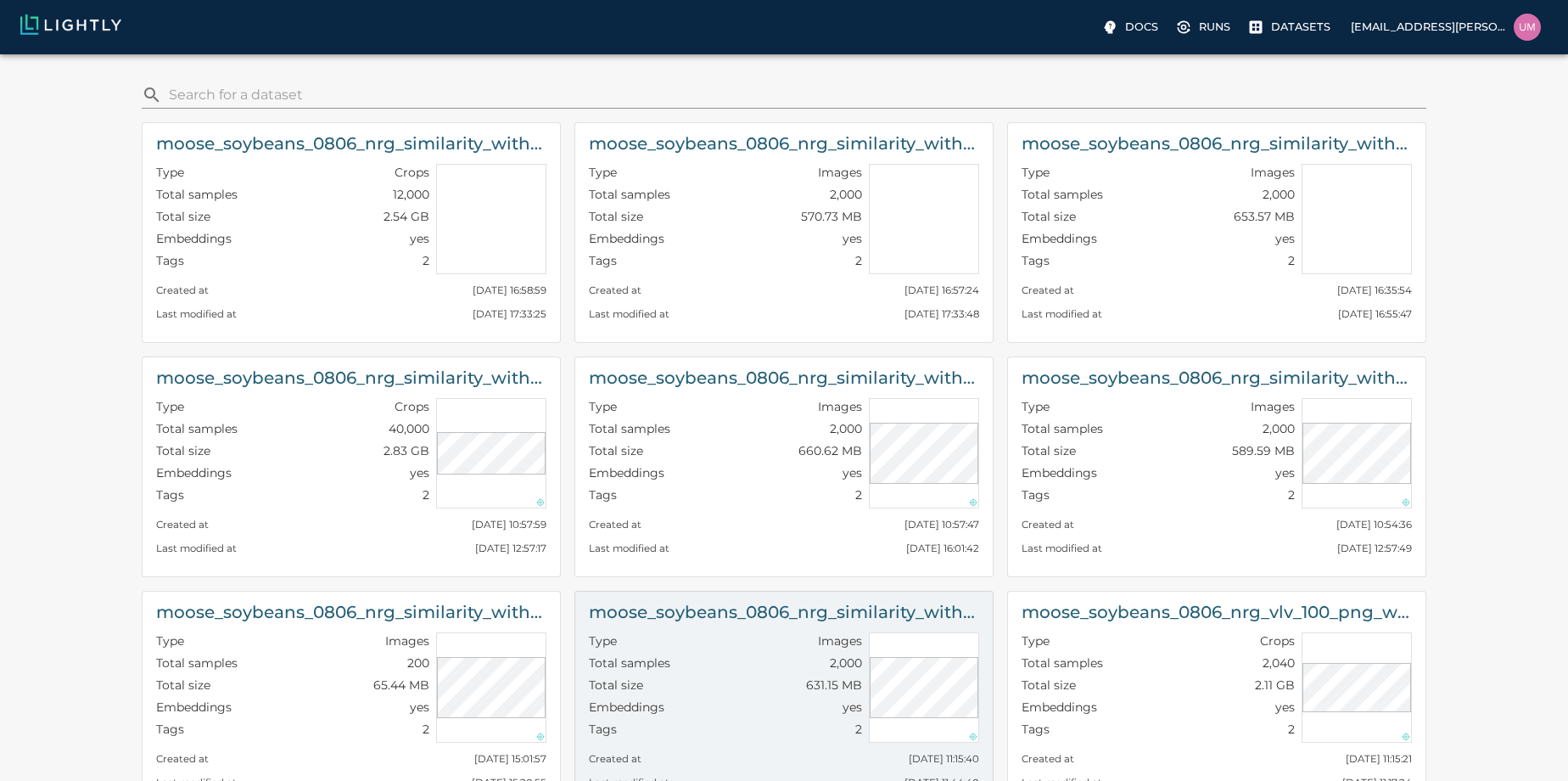
scroll to position [483, 0]
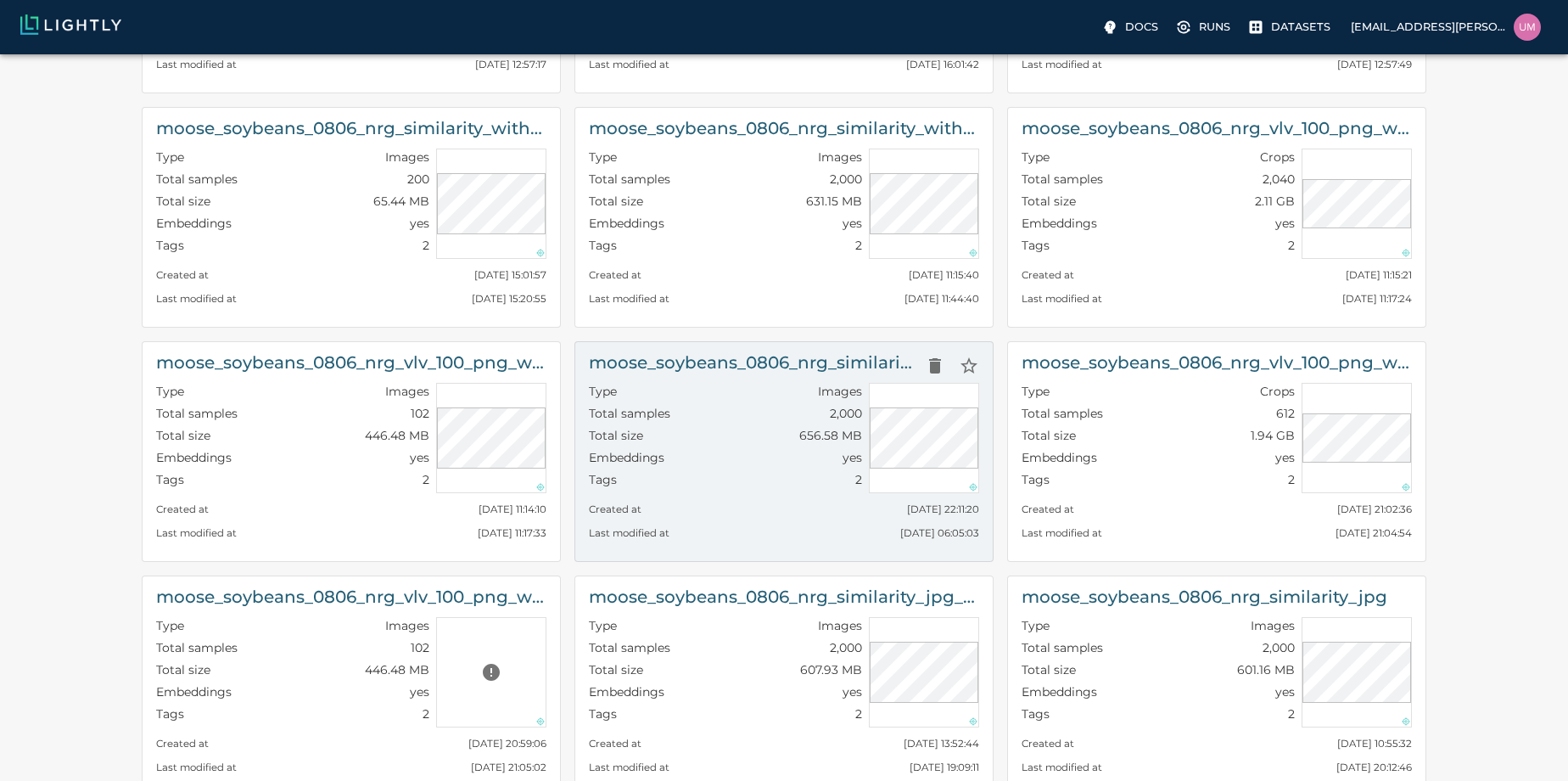
click at [825, 363] on h6 "moose_soybeans_0806_nrg_similarity_with_tiling" at bounding box center [753, 362] width 329 height 27
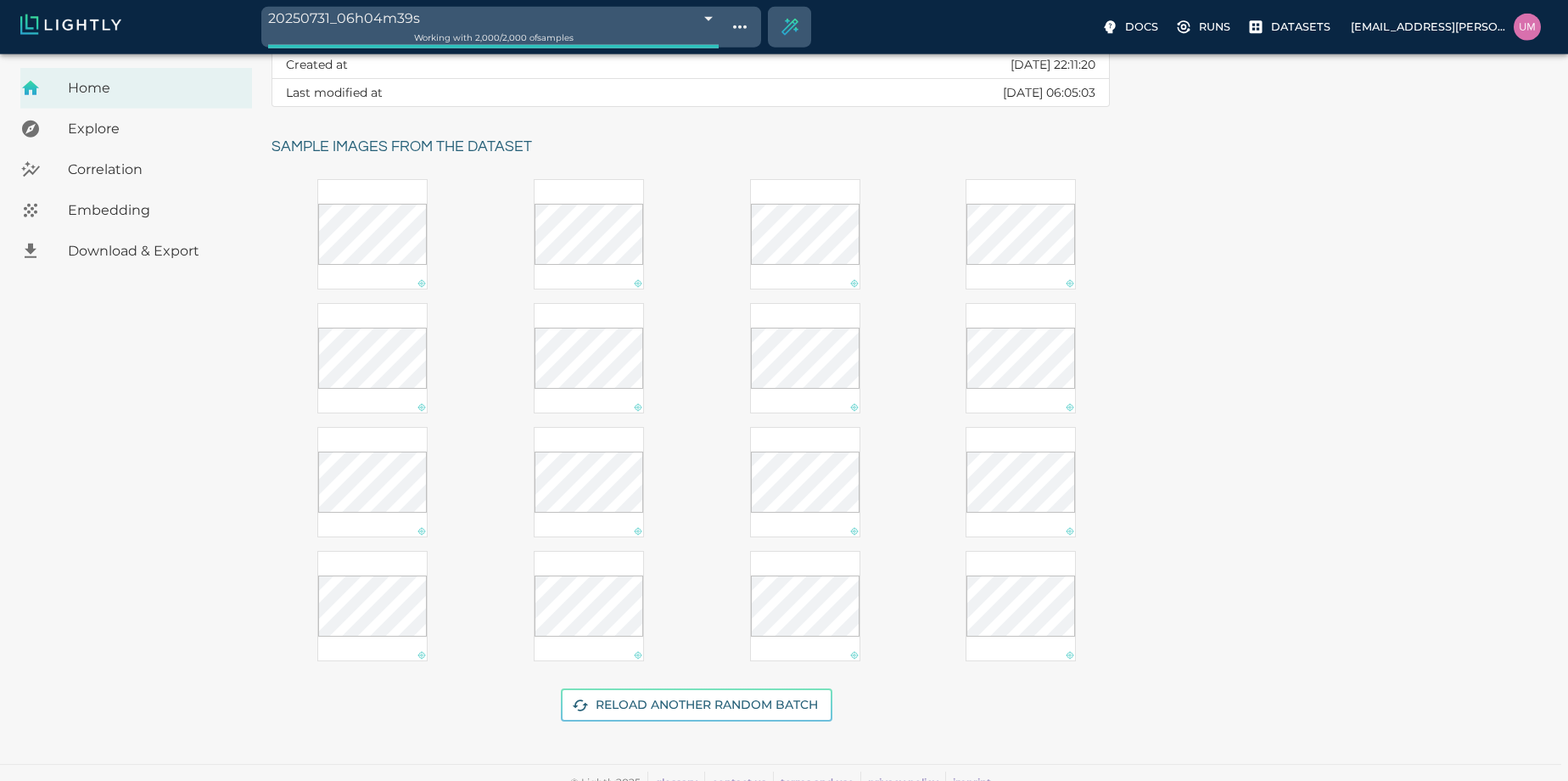
scroll to position [222, 0]
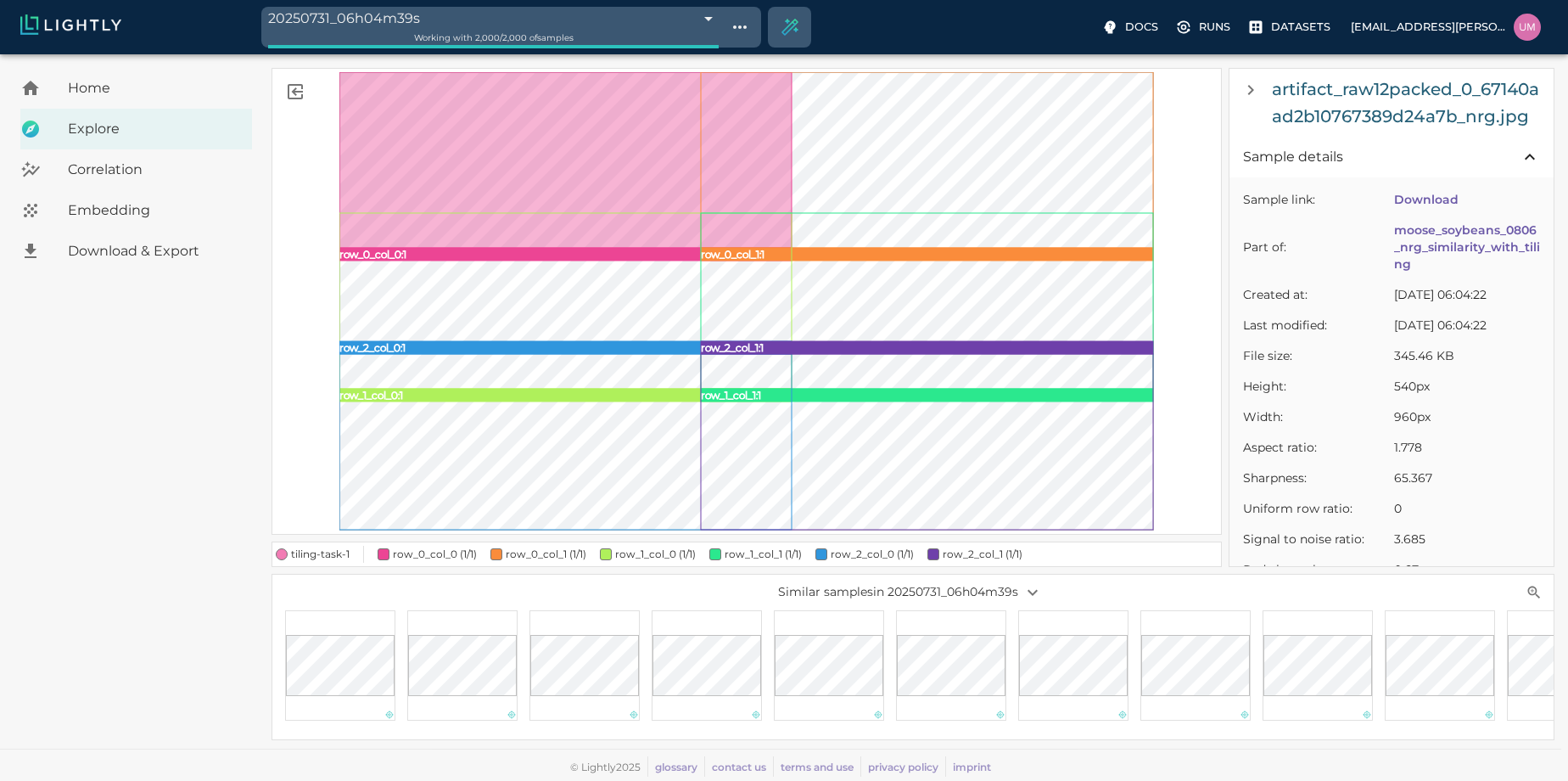
click at [597, 134] on rect at bounding box center [566, 160] width 452 height 176
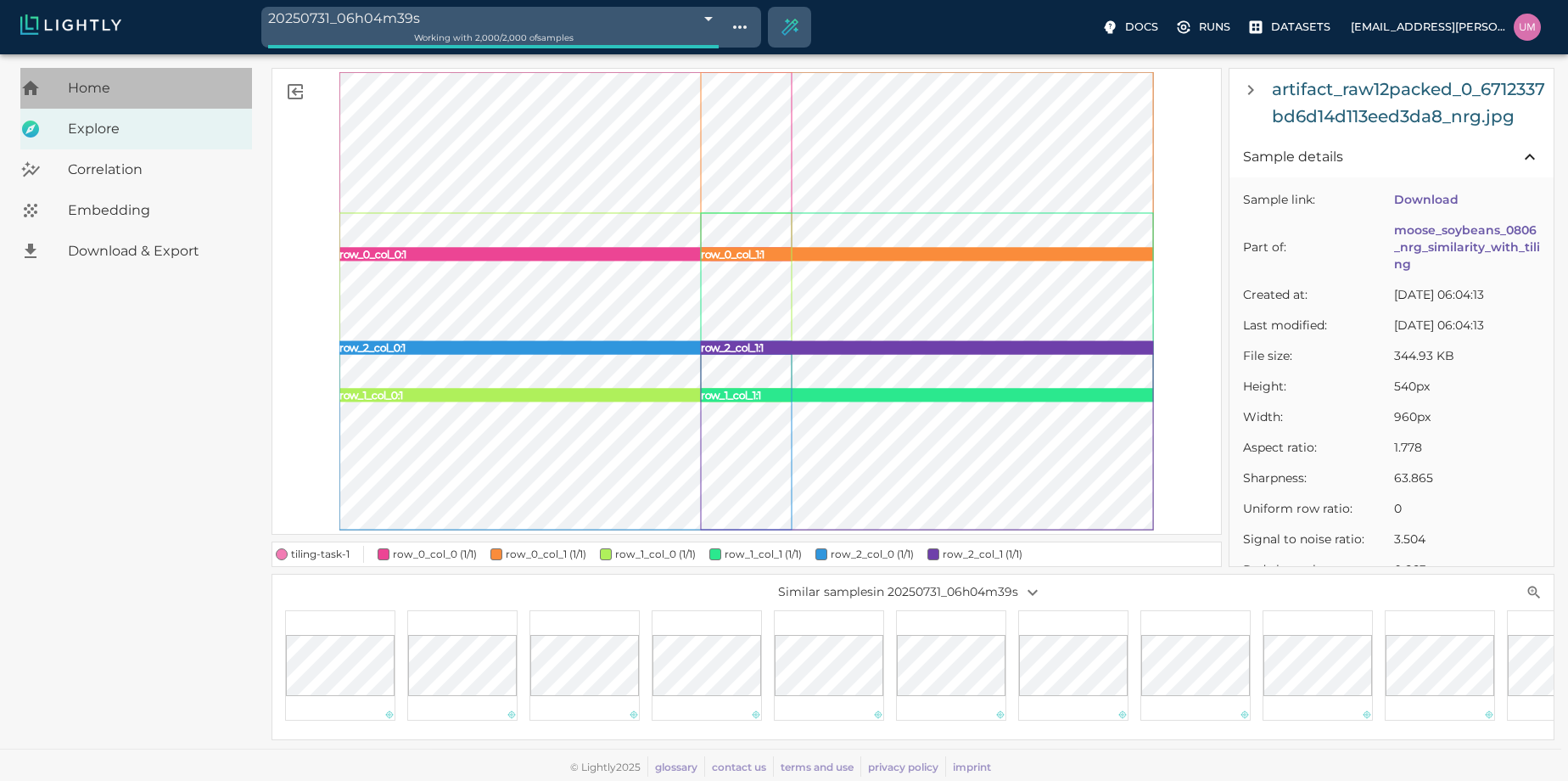
click at [178, 92] on span "Home" at bounding box center [153, 88] width 170 height 21
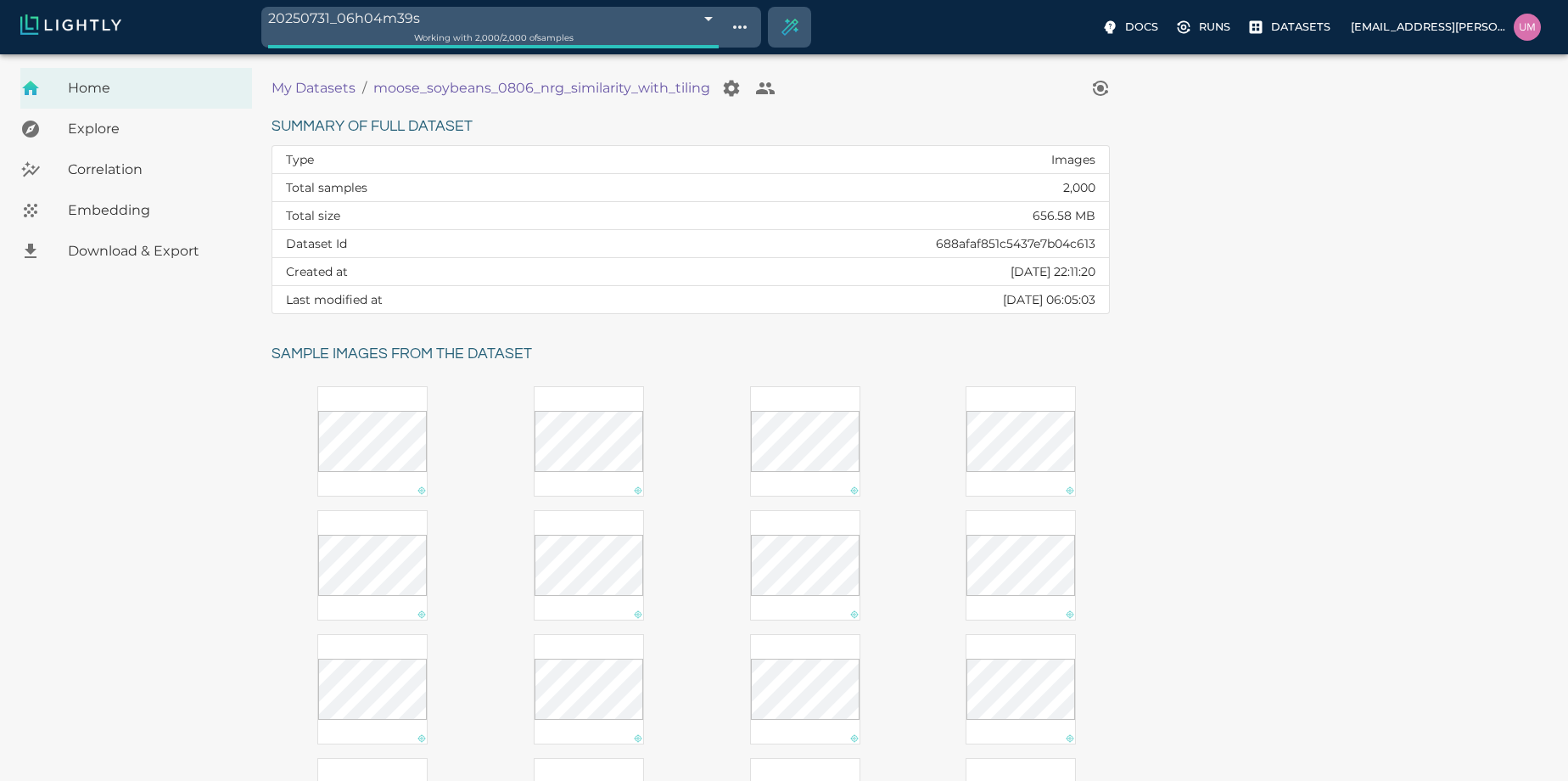
click at [314, 85] on p "My Datasets" at bounding box center [314, 88] width 84 height 21
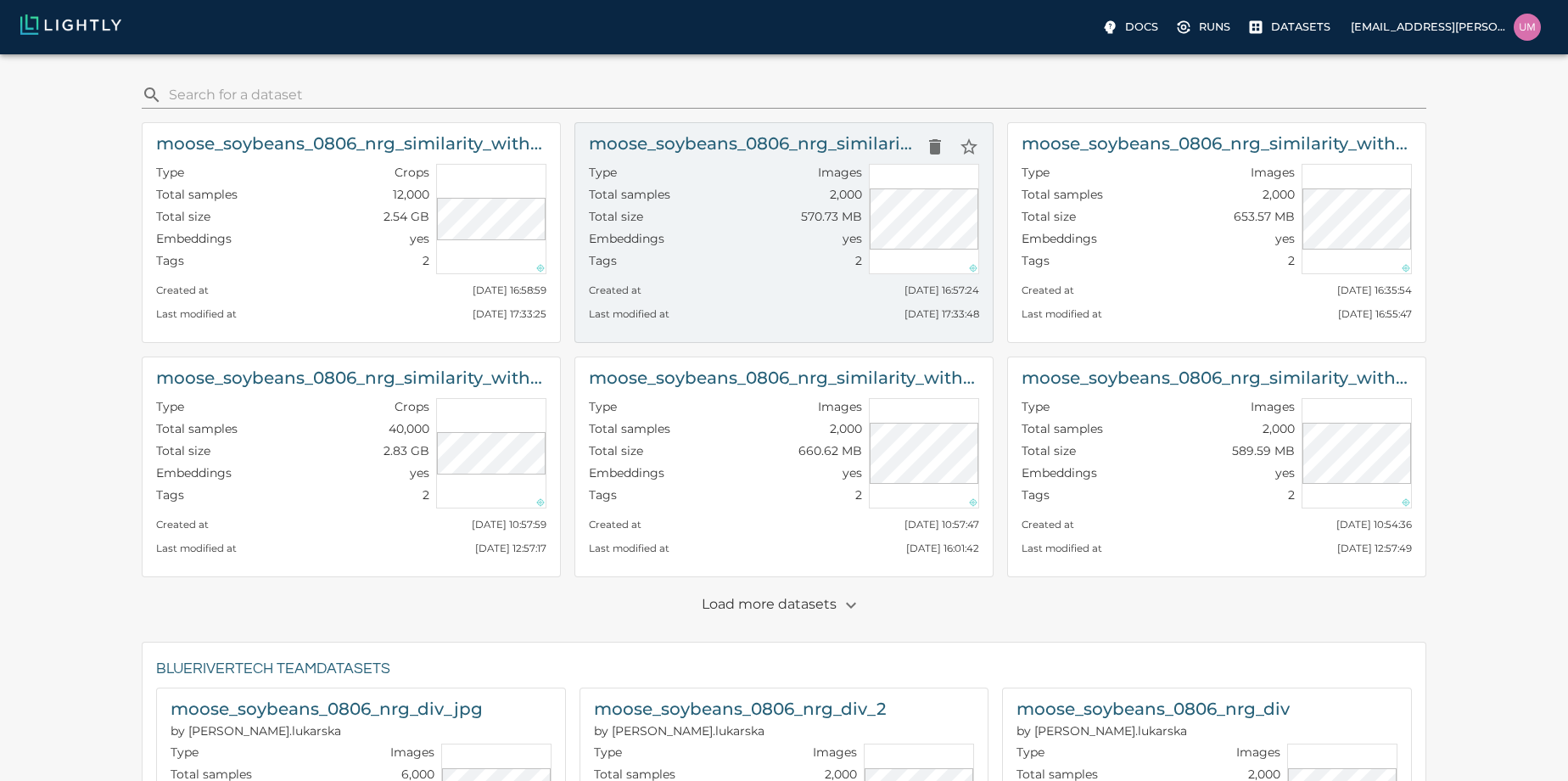
click at [751, 147] on h6 "moose_soybeans_0806_nrg_similarity_with_less_tiling_2000_with_tile_diversity" at bounding box center [753, 143] width 329 height 27
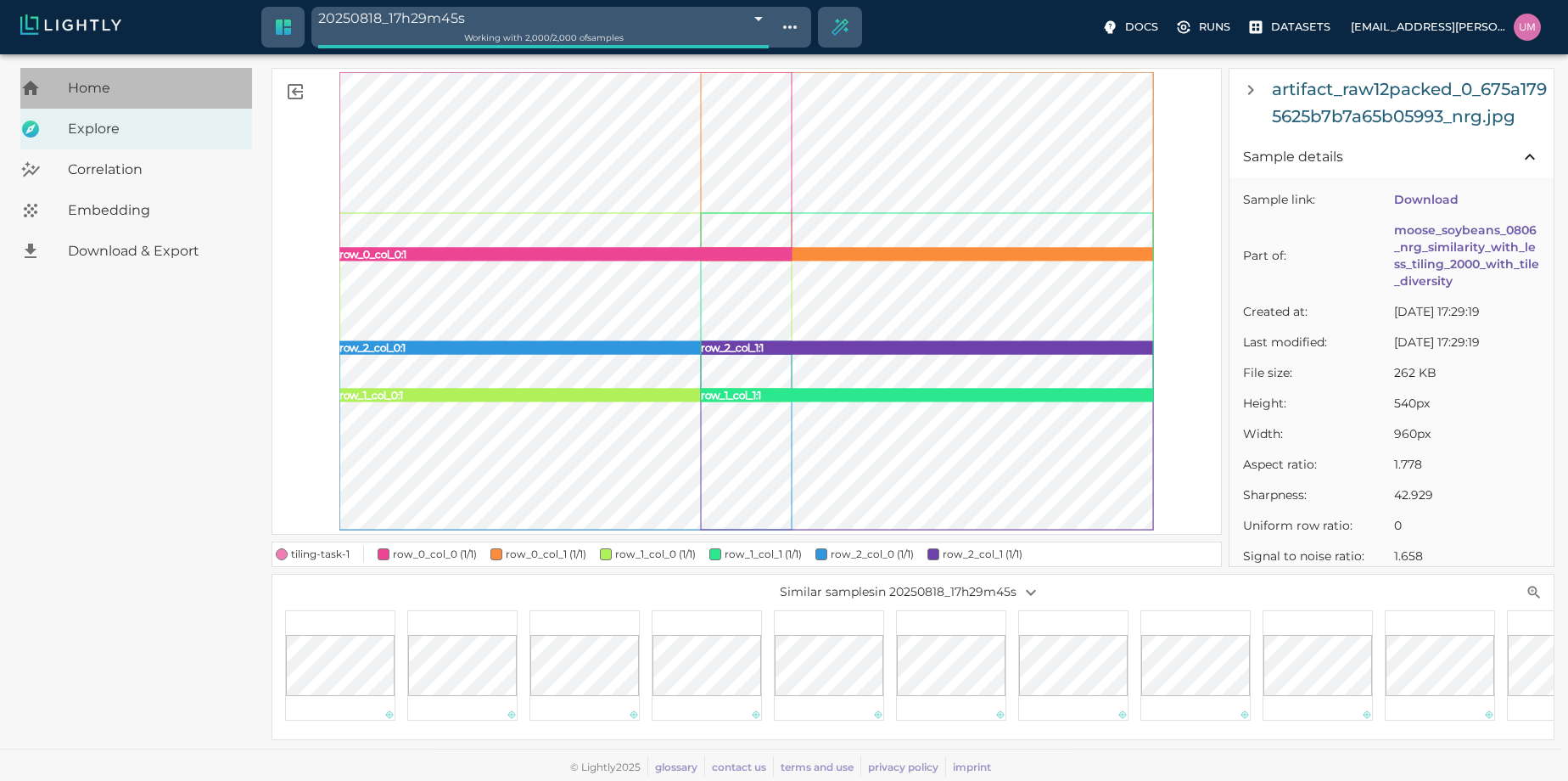
click at [163, 77] on div "Home" at bounding box center [136, 88] width 231 height 40
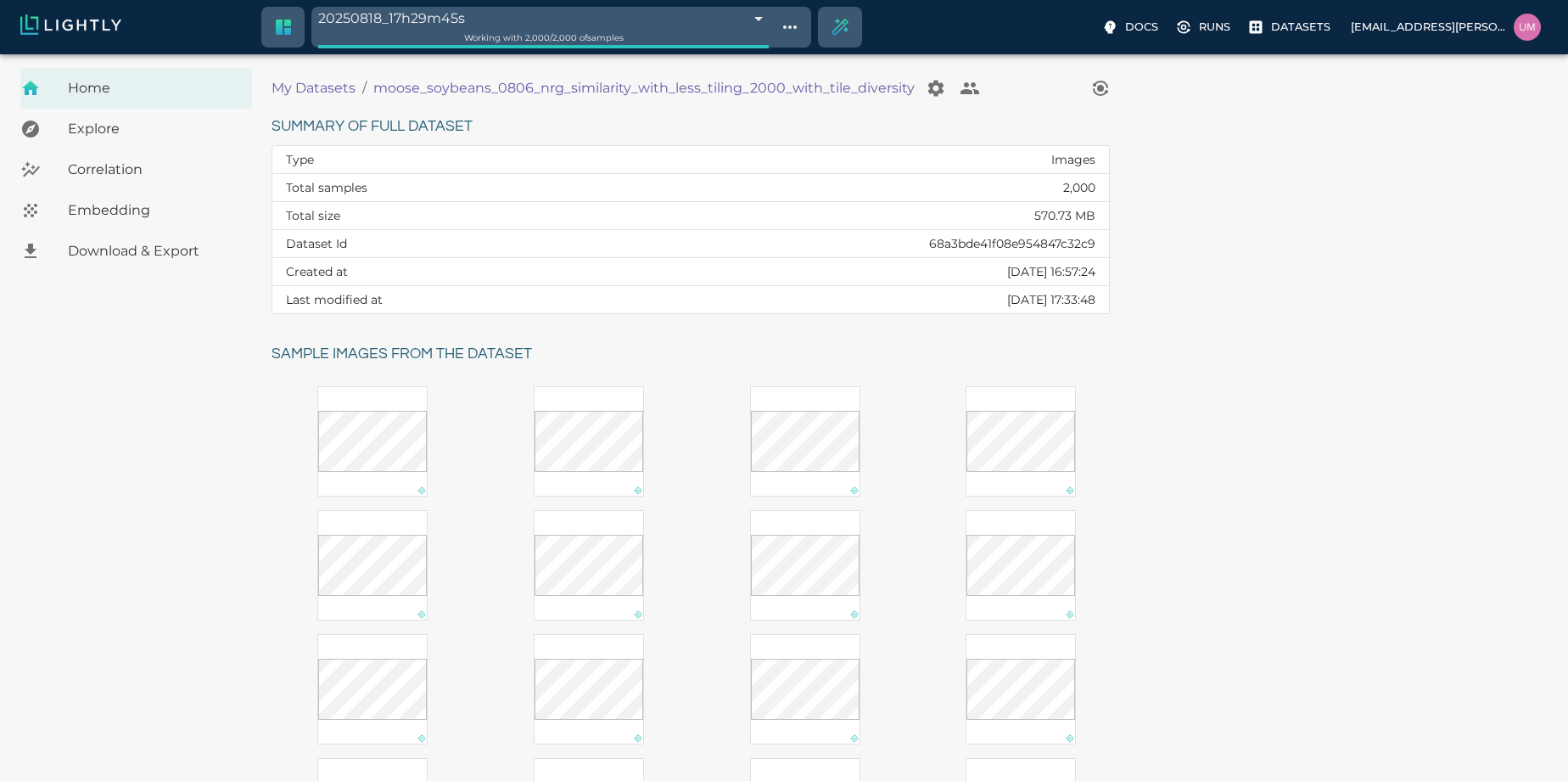
click at [302, 90] on p "My Datasets" at bounding box center [314, 88] width 84 height 21
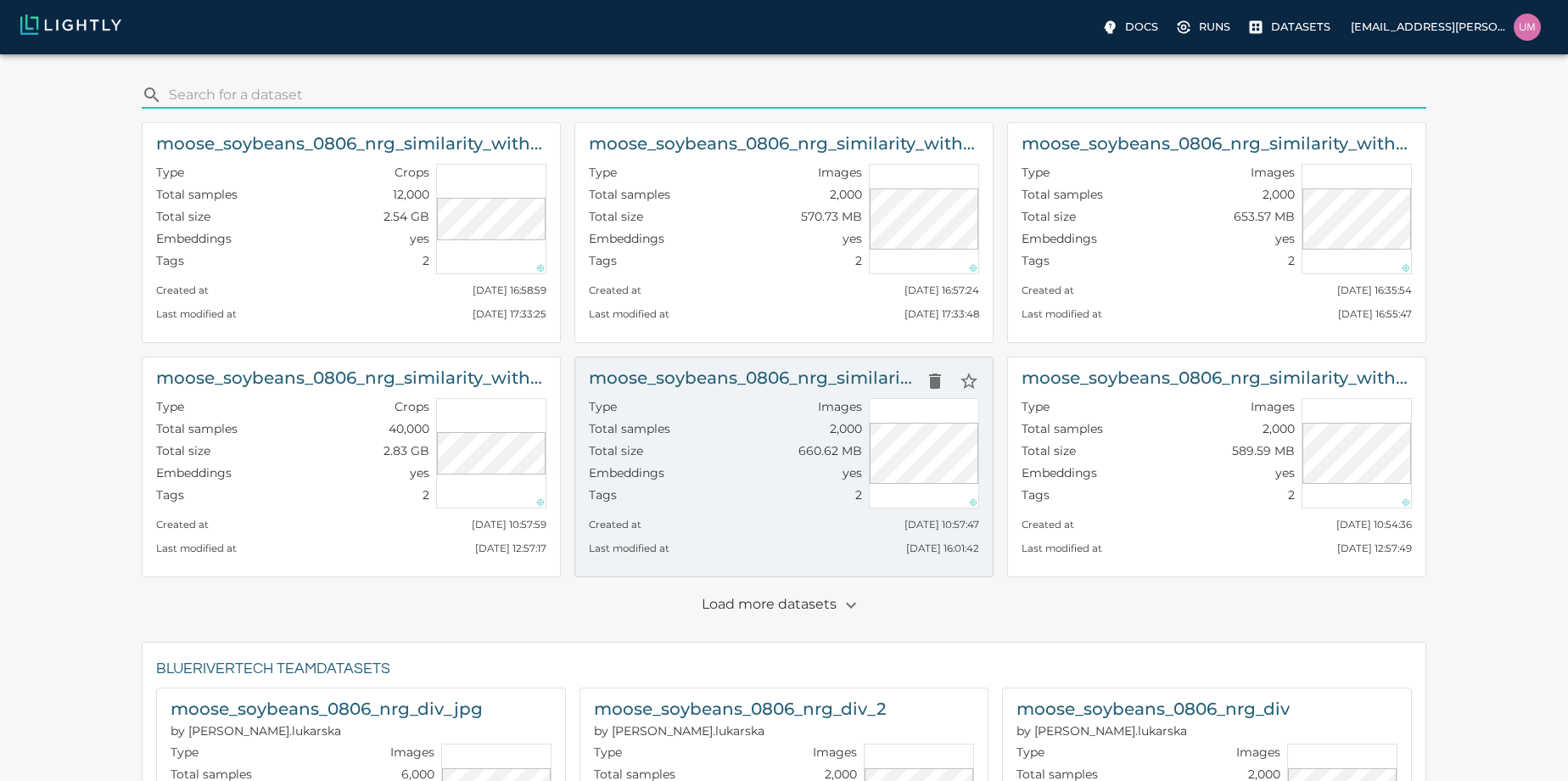
click at [819, 378] on h6 "moose_soybeans_0806_nrg_similarity_with_more_tiling_2000_wo_tile_diversity" at bounding box center [753, 377] width 329 height 27
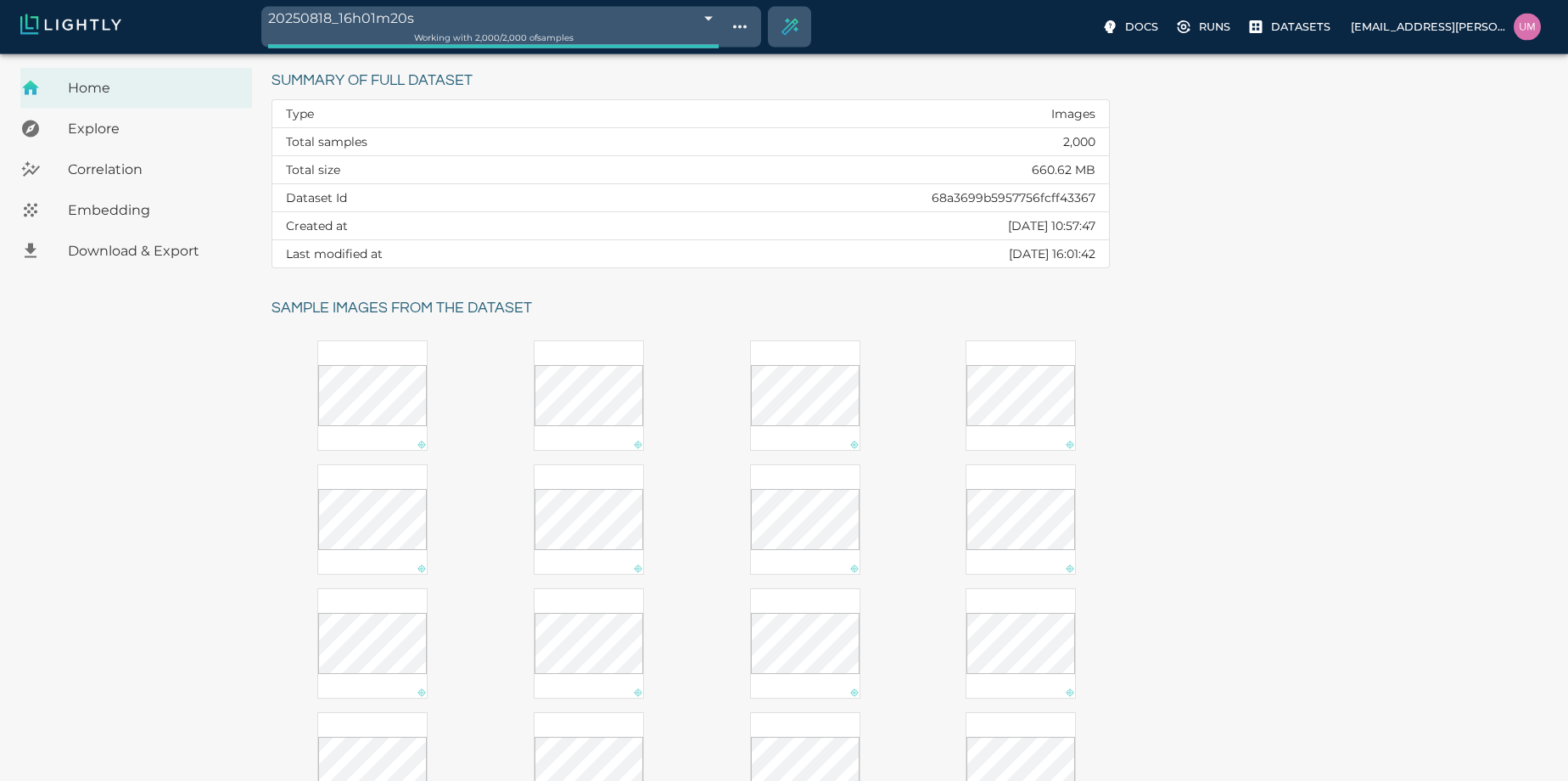
scroll to position [97, 0]
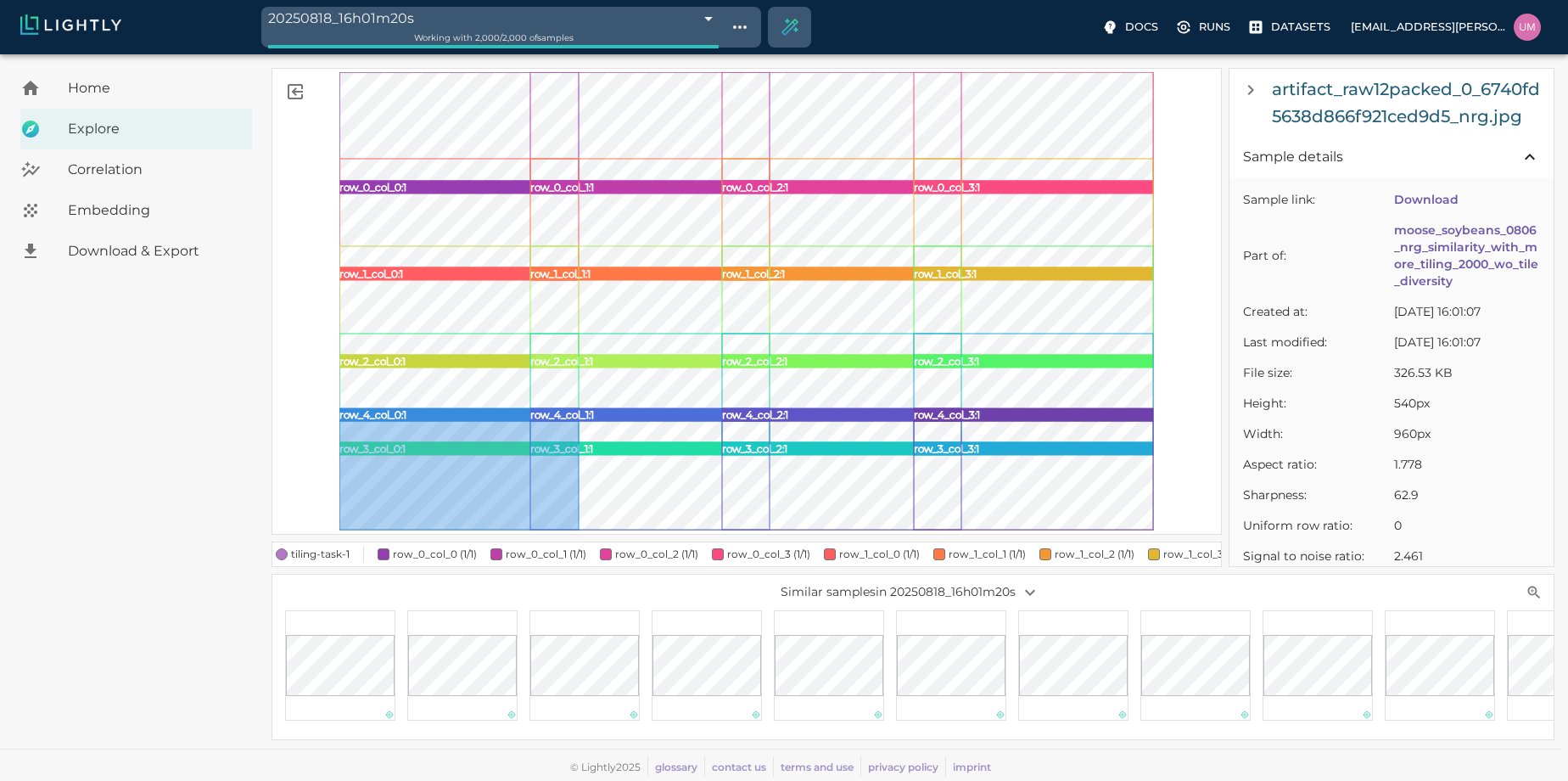
click at [472, 449] on rect at bounding box center [459, 474] width 239 height 108
click at [490, 477] on rect at bounding box center [459, 474] width 239 height 108
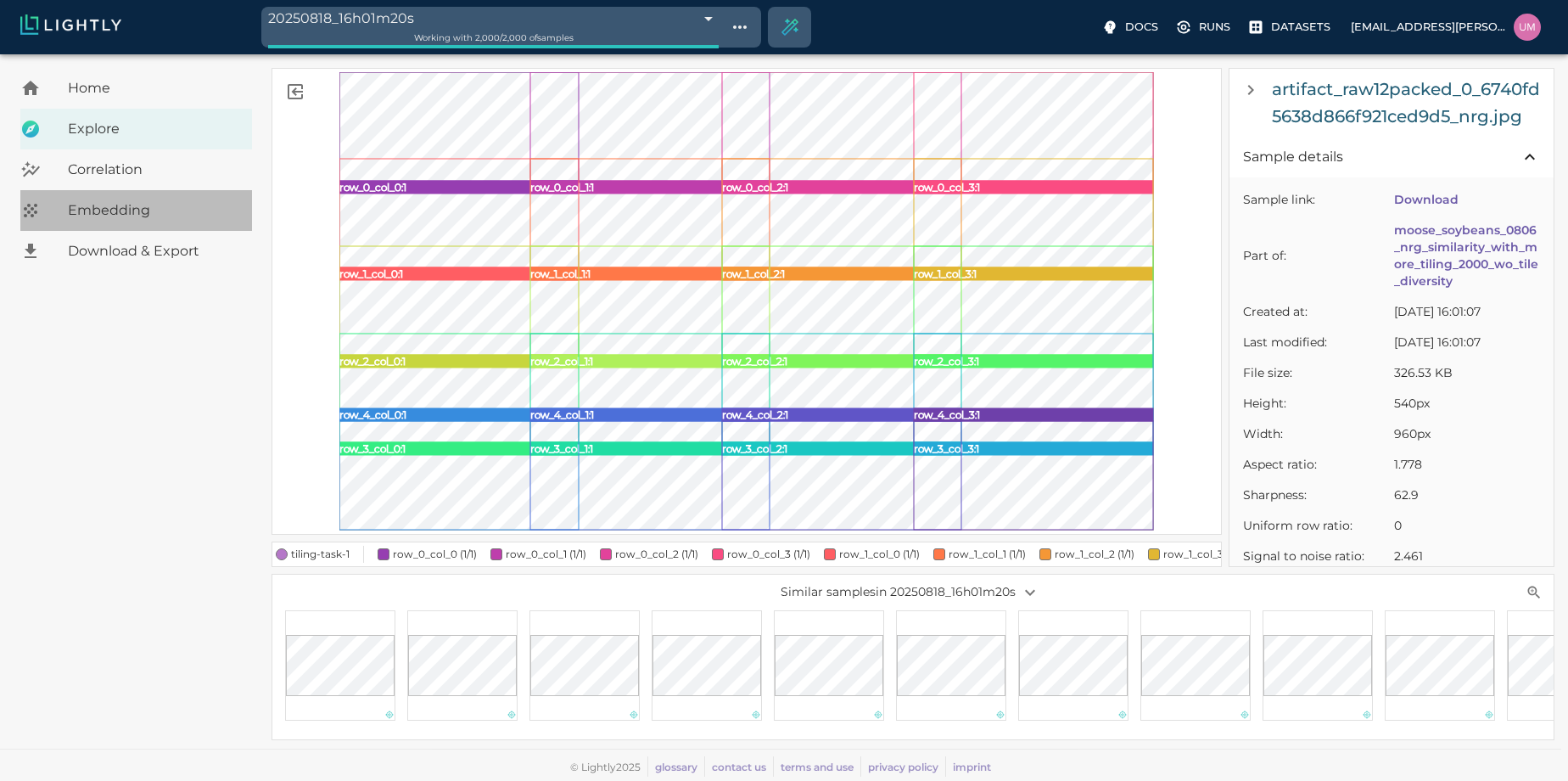
click at [182, 217] on span "Embedding" at bounding box center [153, 210] width 170 height 21
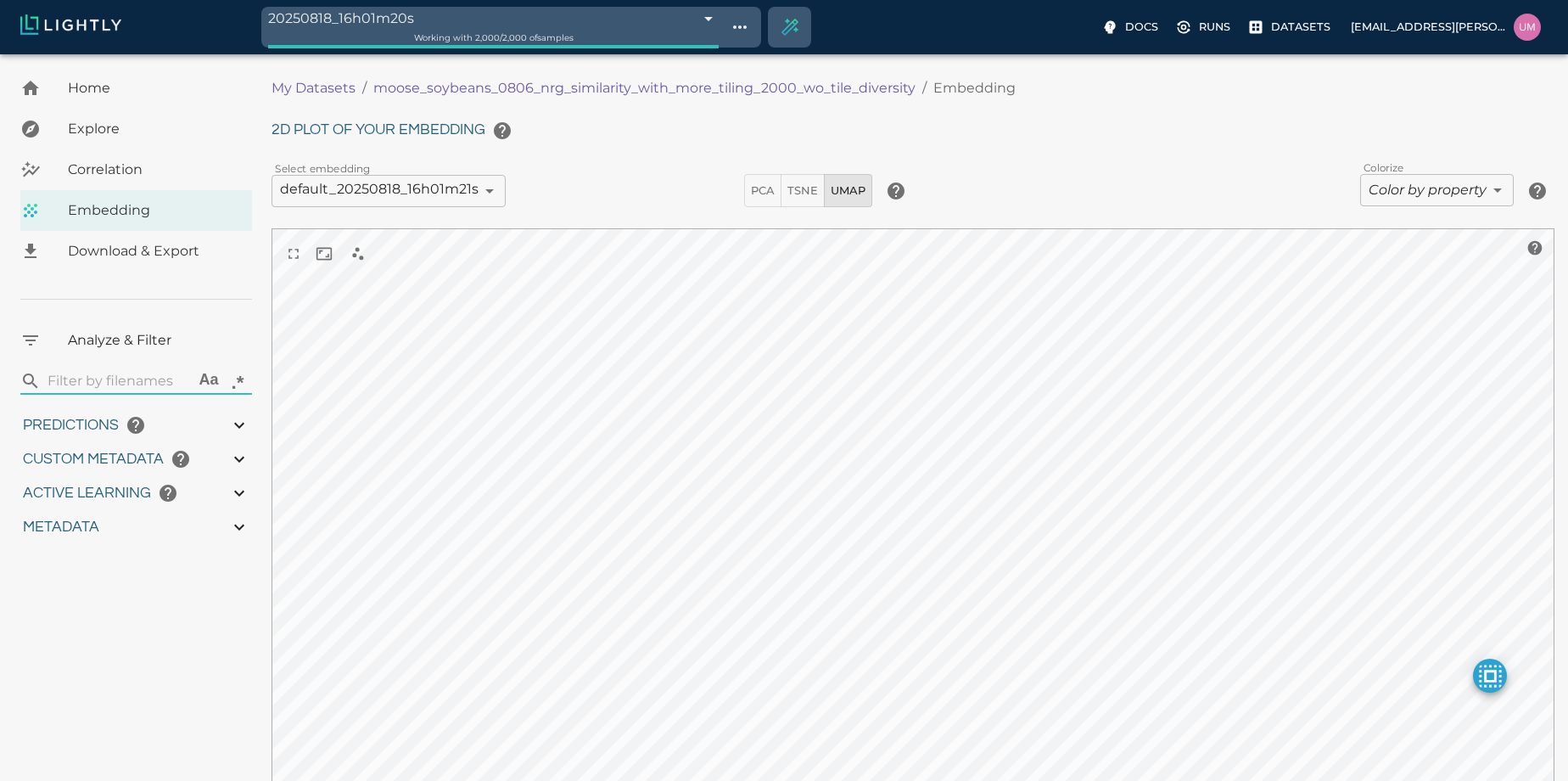
type input "3.27903"
type input "53.67058"
type input "9007199254740991"
type input "6.15865026221169"
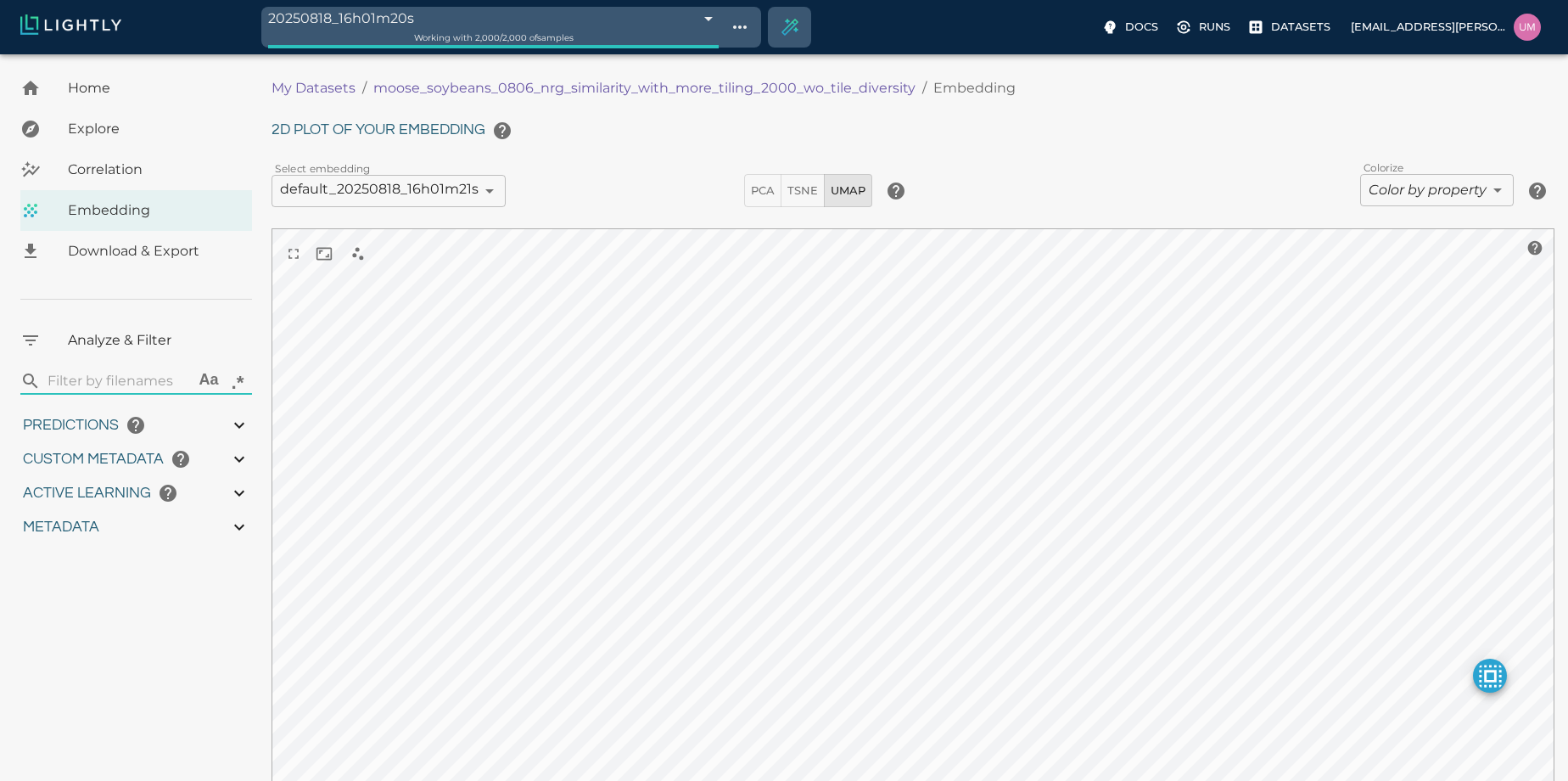
type input "88.7341323394775"
type input "3.27903"
type input "53.67058"
type input "9007199254740991"
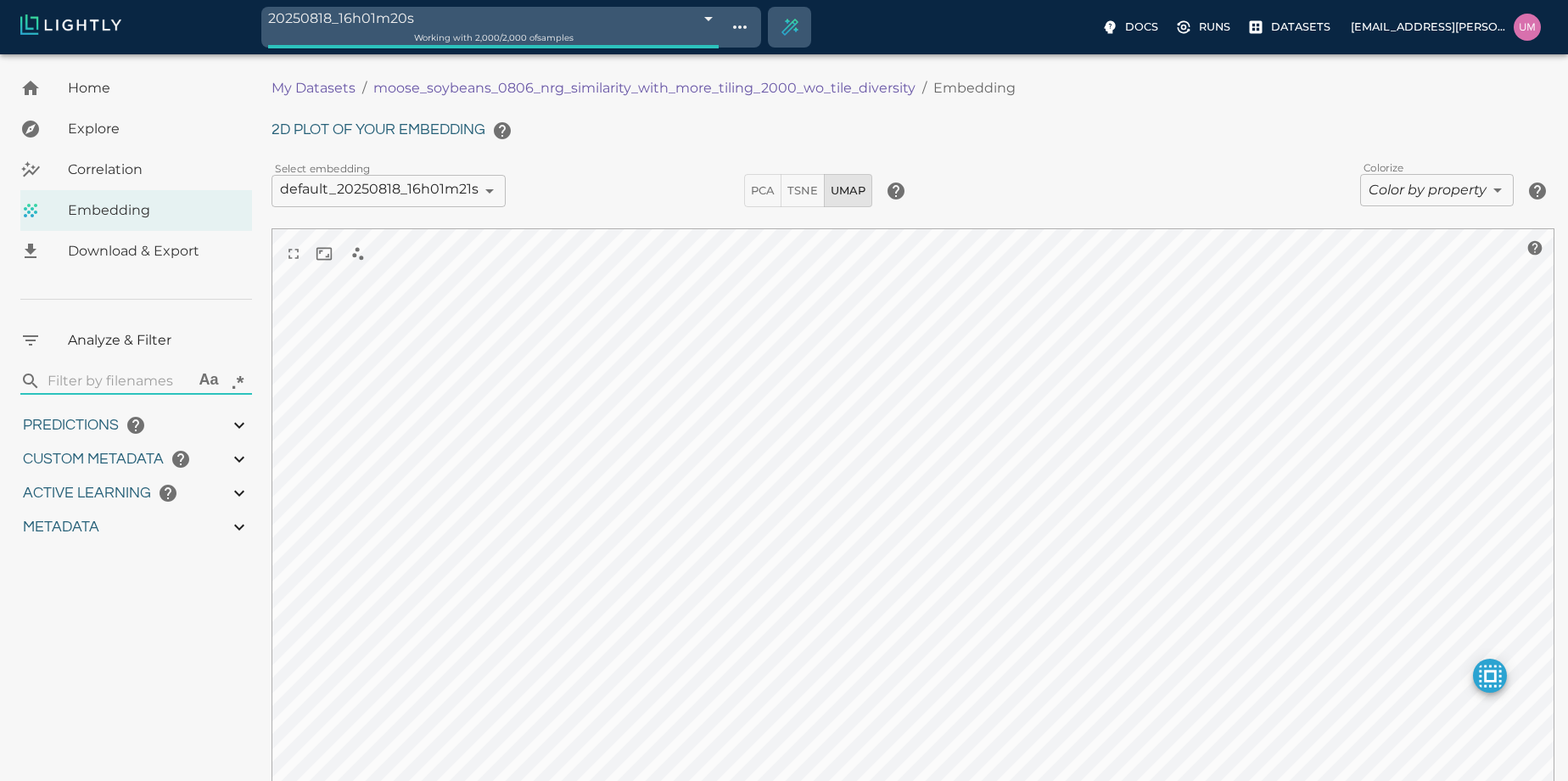
type input "6.15865026221169"
type input "88.7341323394775"
type input "3.27903"
type input "53.67058"
type input "6.15865026221169"
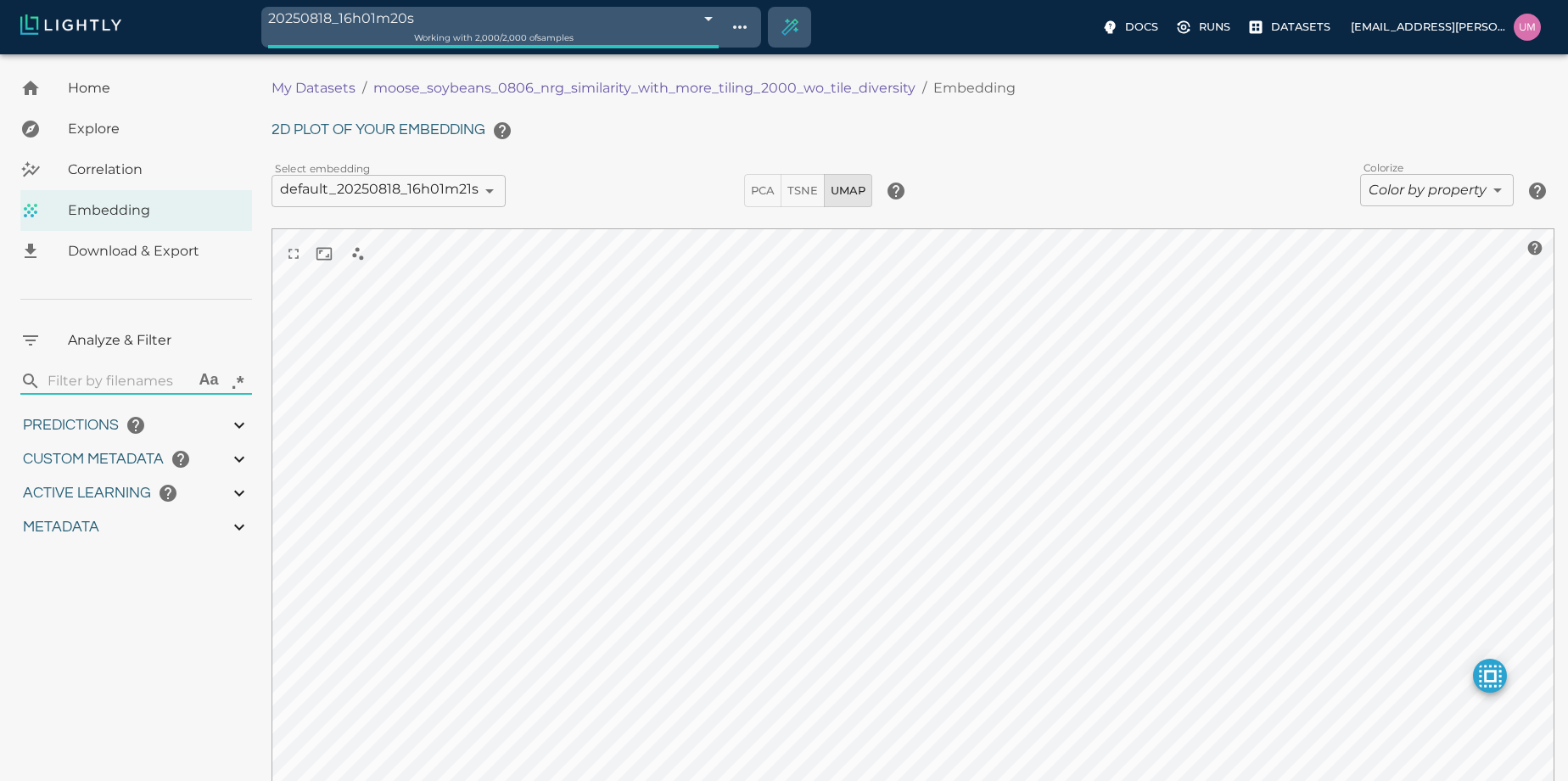
type input "88.7341323394775"
type input "3.27903"
type input "53.67058"
type input "6.15865026221169"
type input "88.7341323394775"
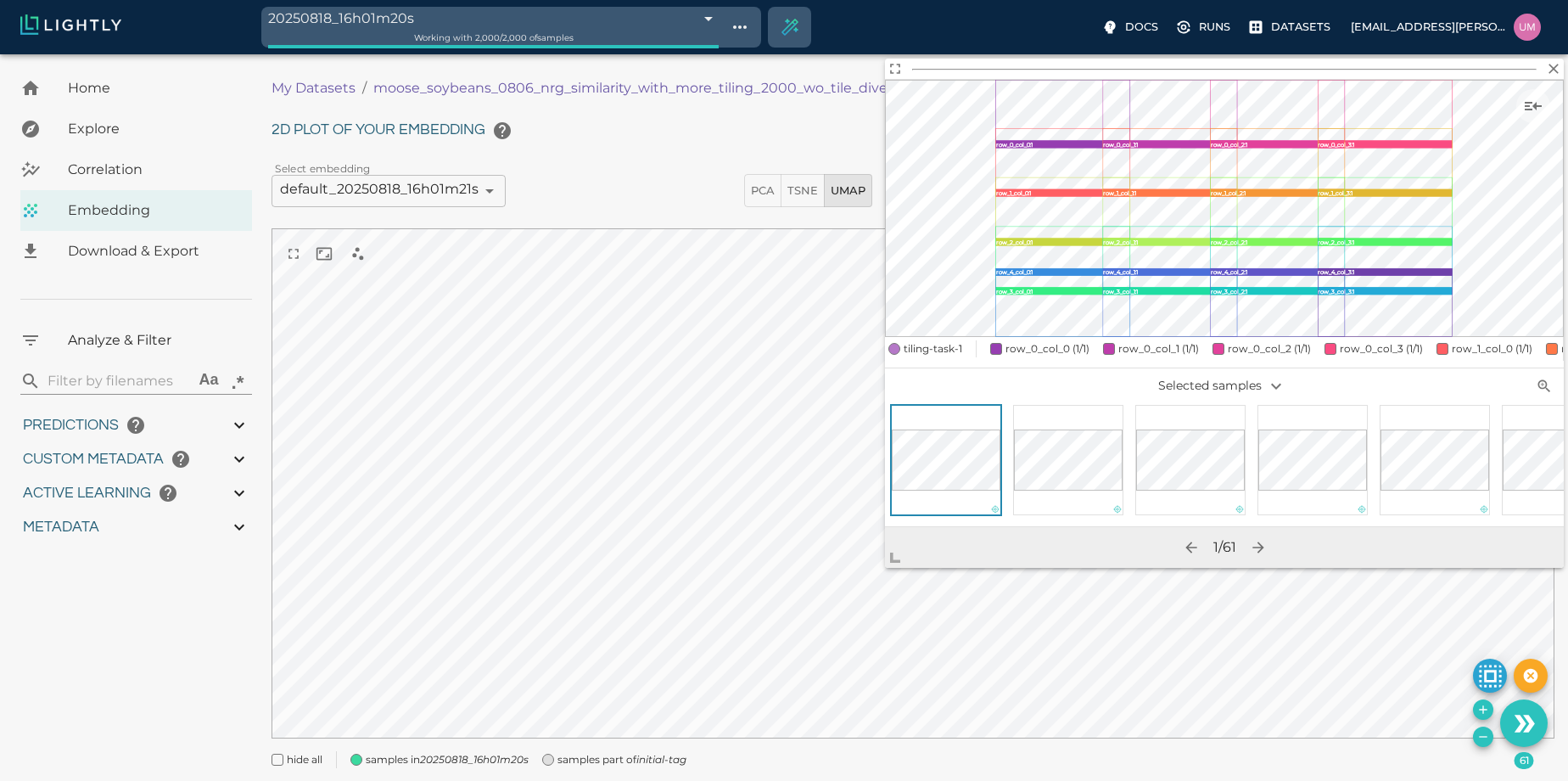
click at [946, 346] on span "tiling-task-1" at bounding box center [932, 348] width 58 height 17
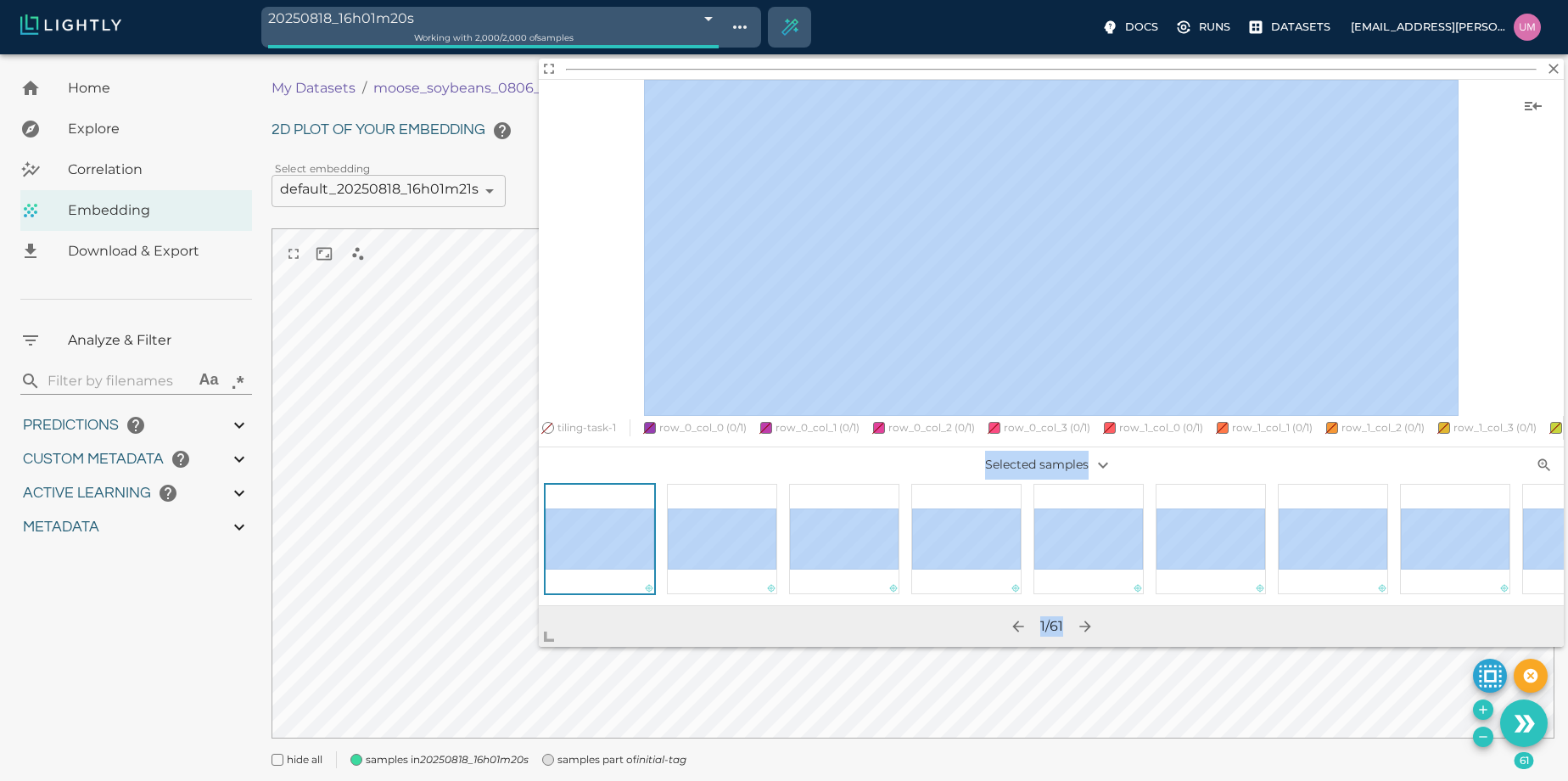
drag, startPoint x: 894, startPoint y: 561, endPoint x: 508, endPoint y: 650, distance: 396.1
click at [539, 646] on span at bounding box center [556, 629] width 34 height 34
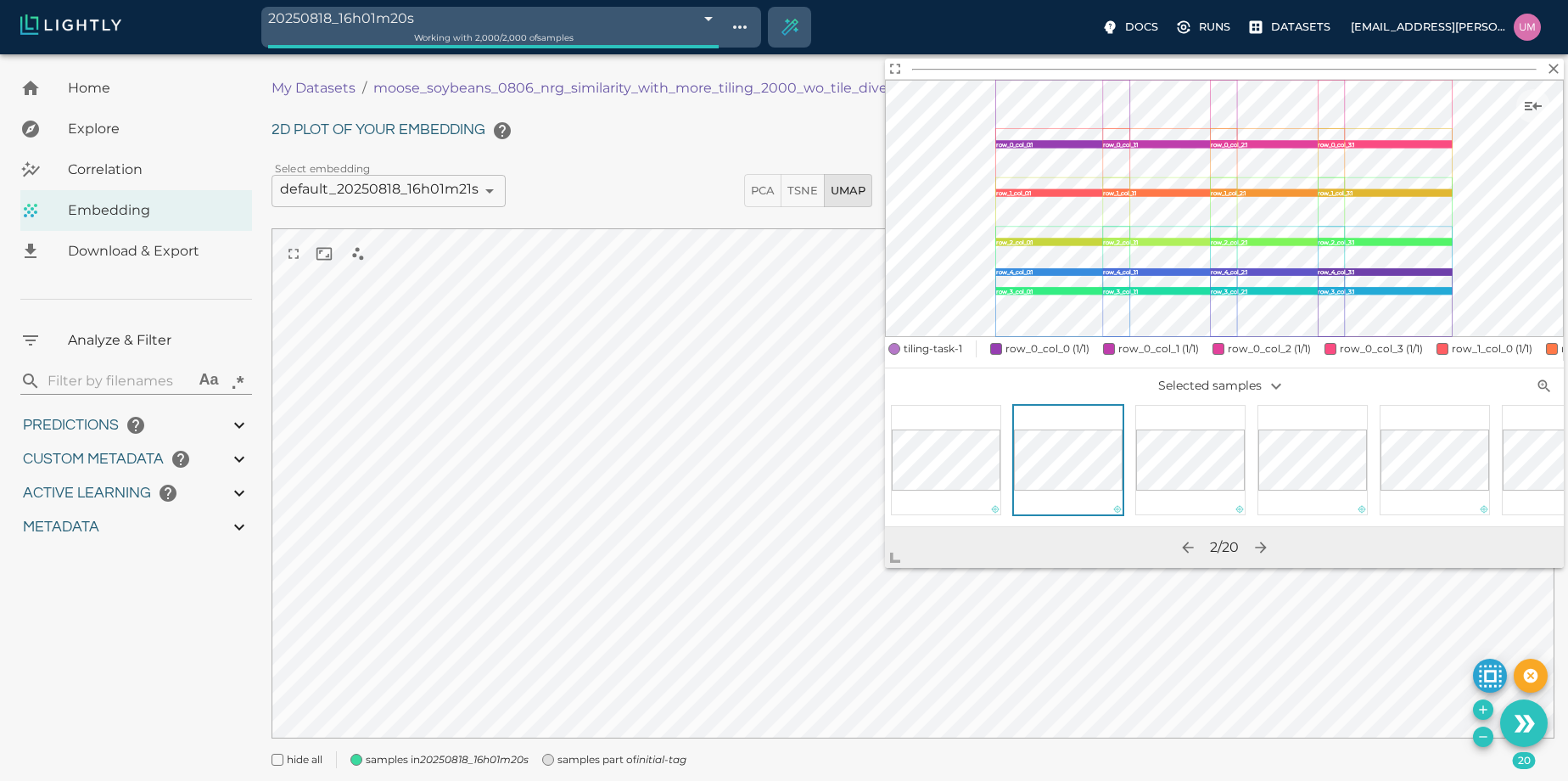
click at [949, 346] on span "tiling-task-1" at bounding box center [932, 348] width 58 height 17
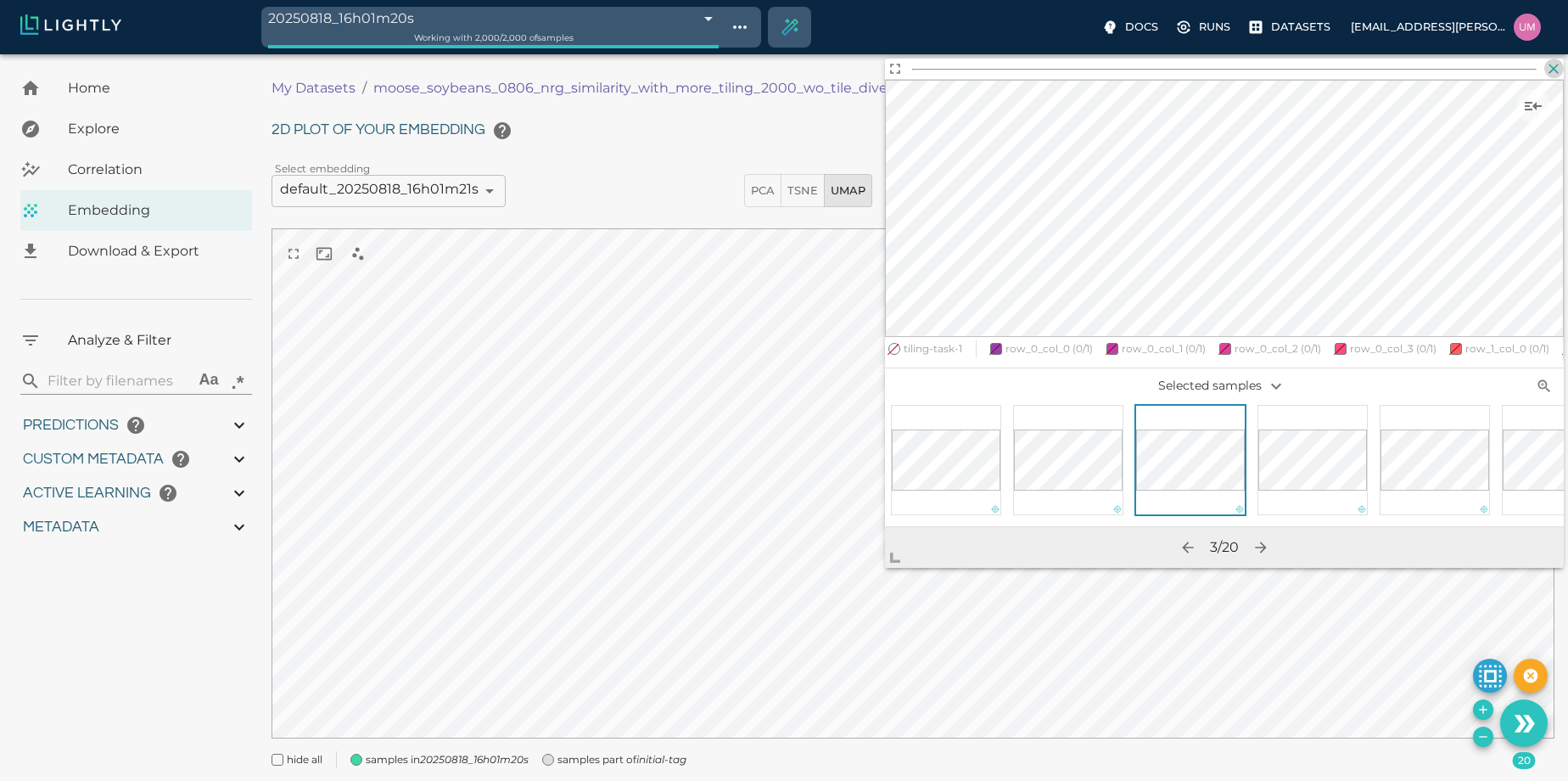
click at [1553, 68] on icon "button" at bounding box center [1554, 68] width 10 height 10
